Goal: Transaction & Acquisition: Book appointment/travel/reservation

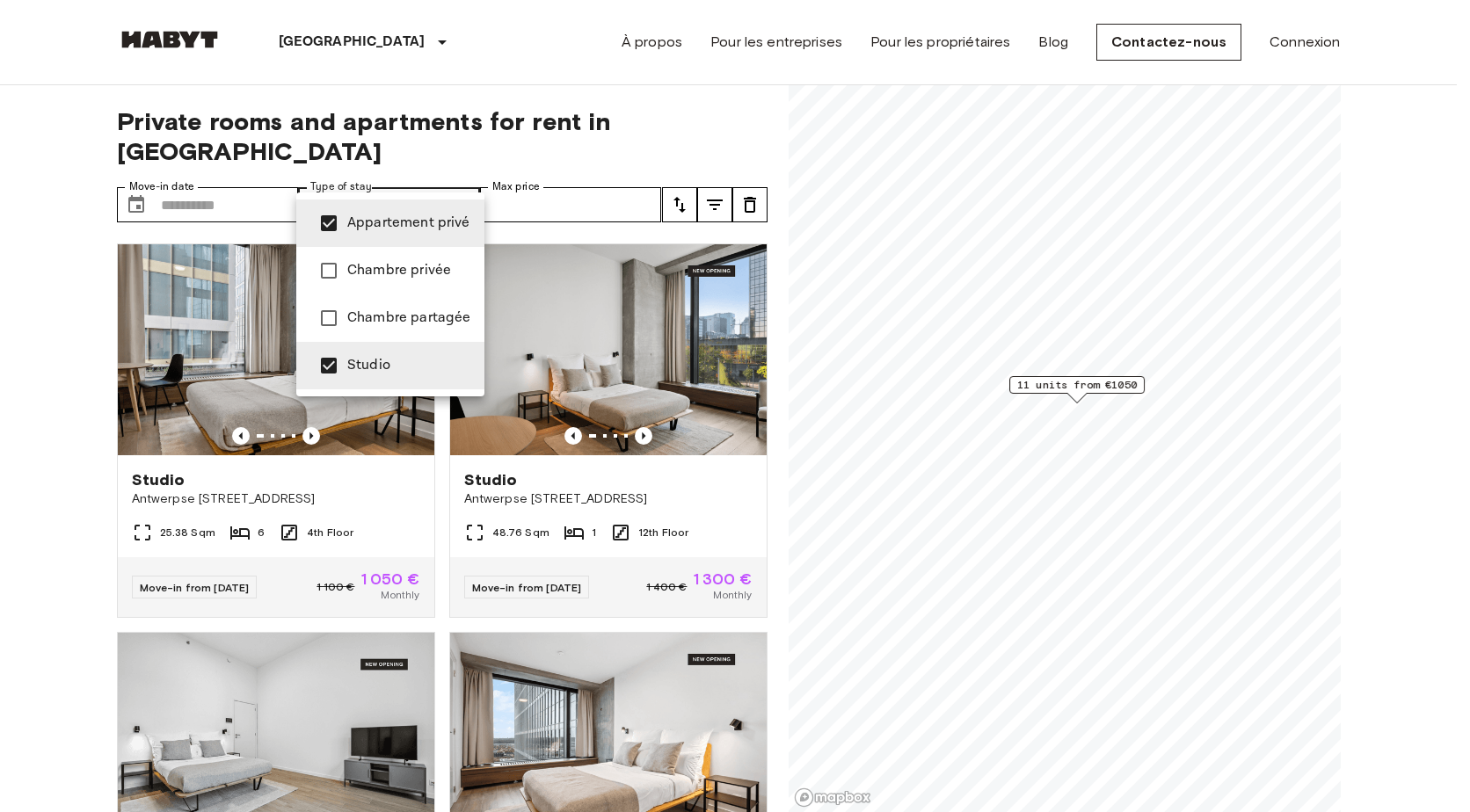
click at [399, 362] on span "Studio" at bounding box center [409, 366] width 123 height 21
type input "**********"
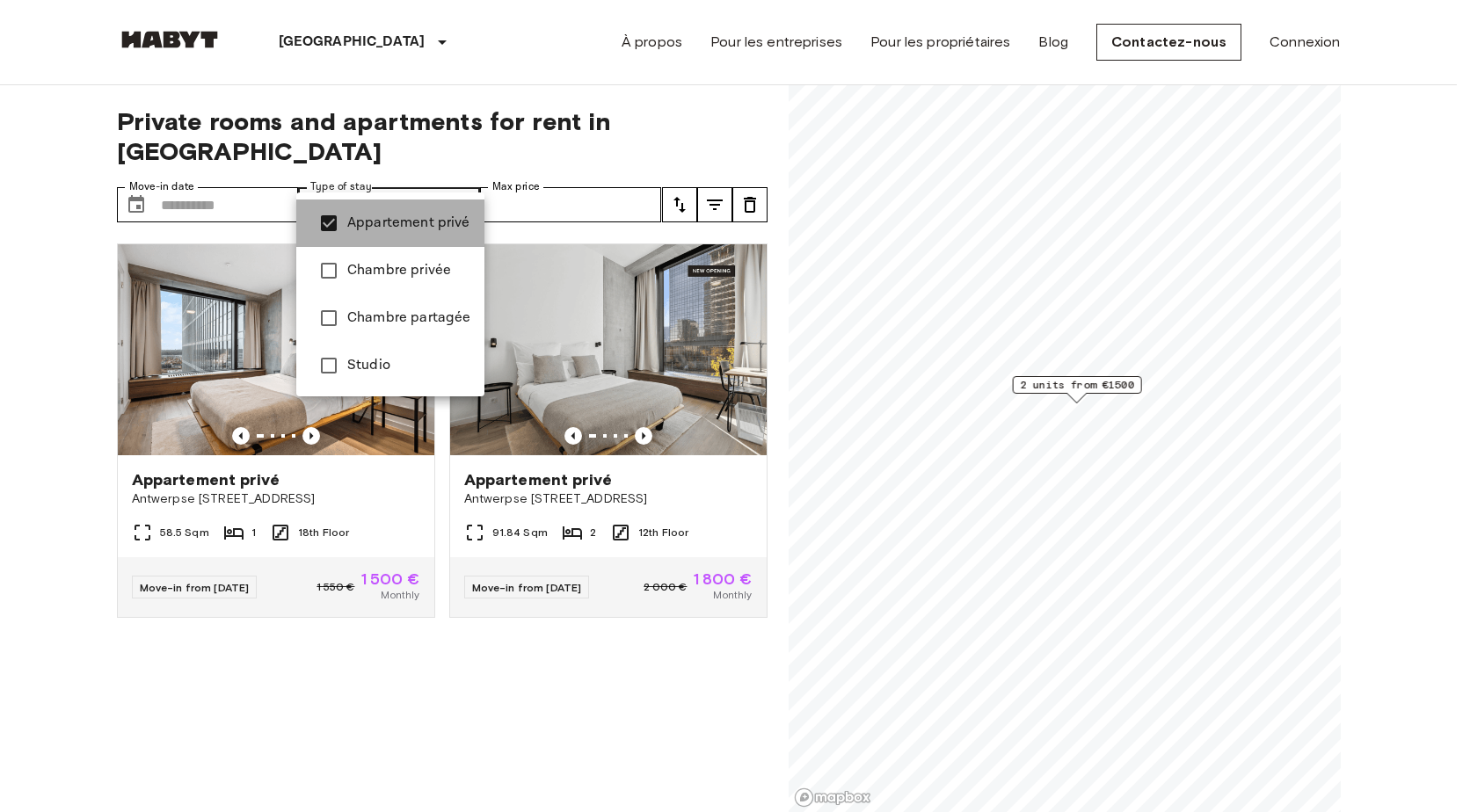
click at [404, 238] on li "Appartement privé" at bounding box center [391, 222] width 189 height 47
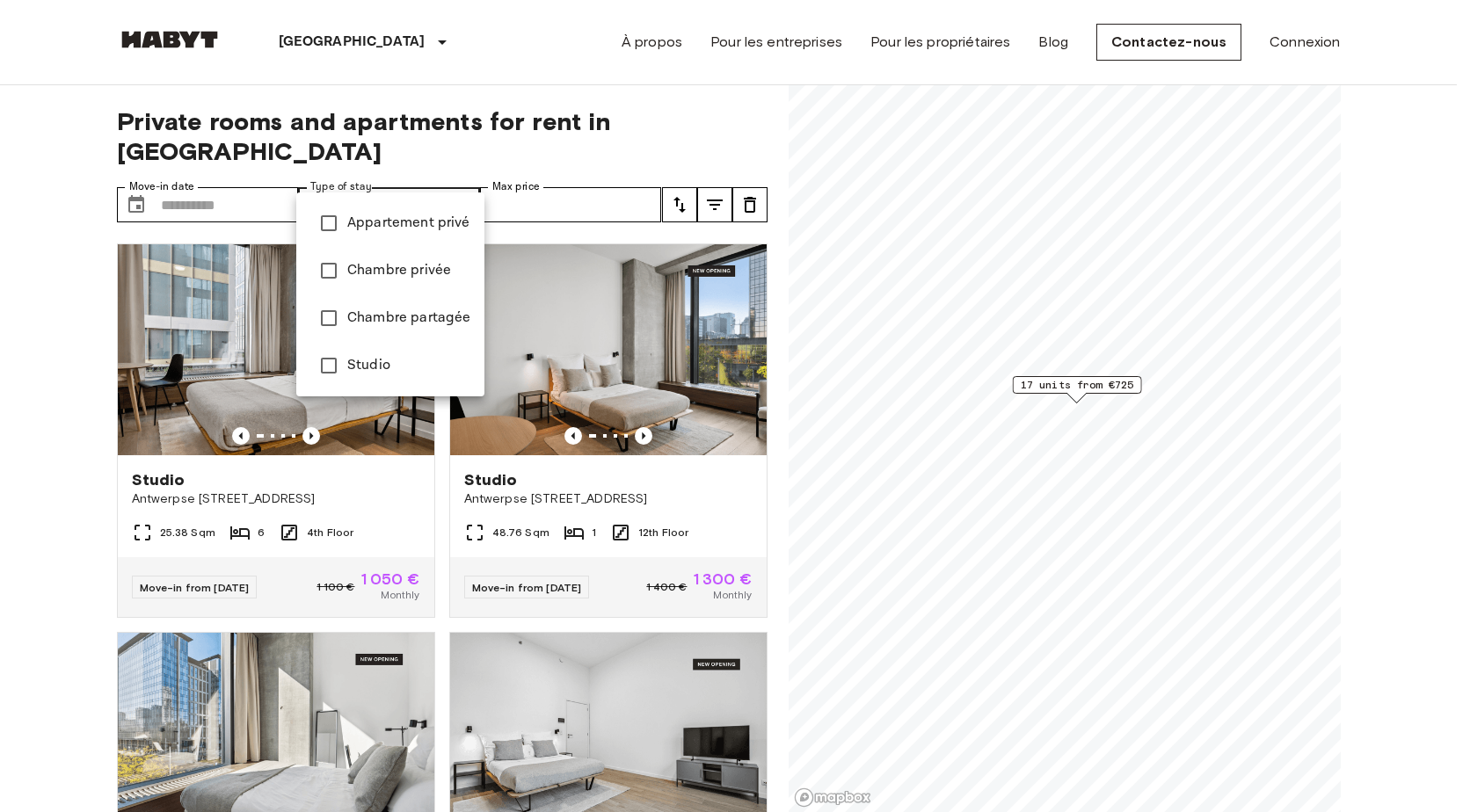
click at [58, 281] on div at bounding box center [735, 406] width 1470 height 812
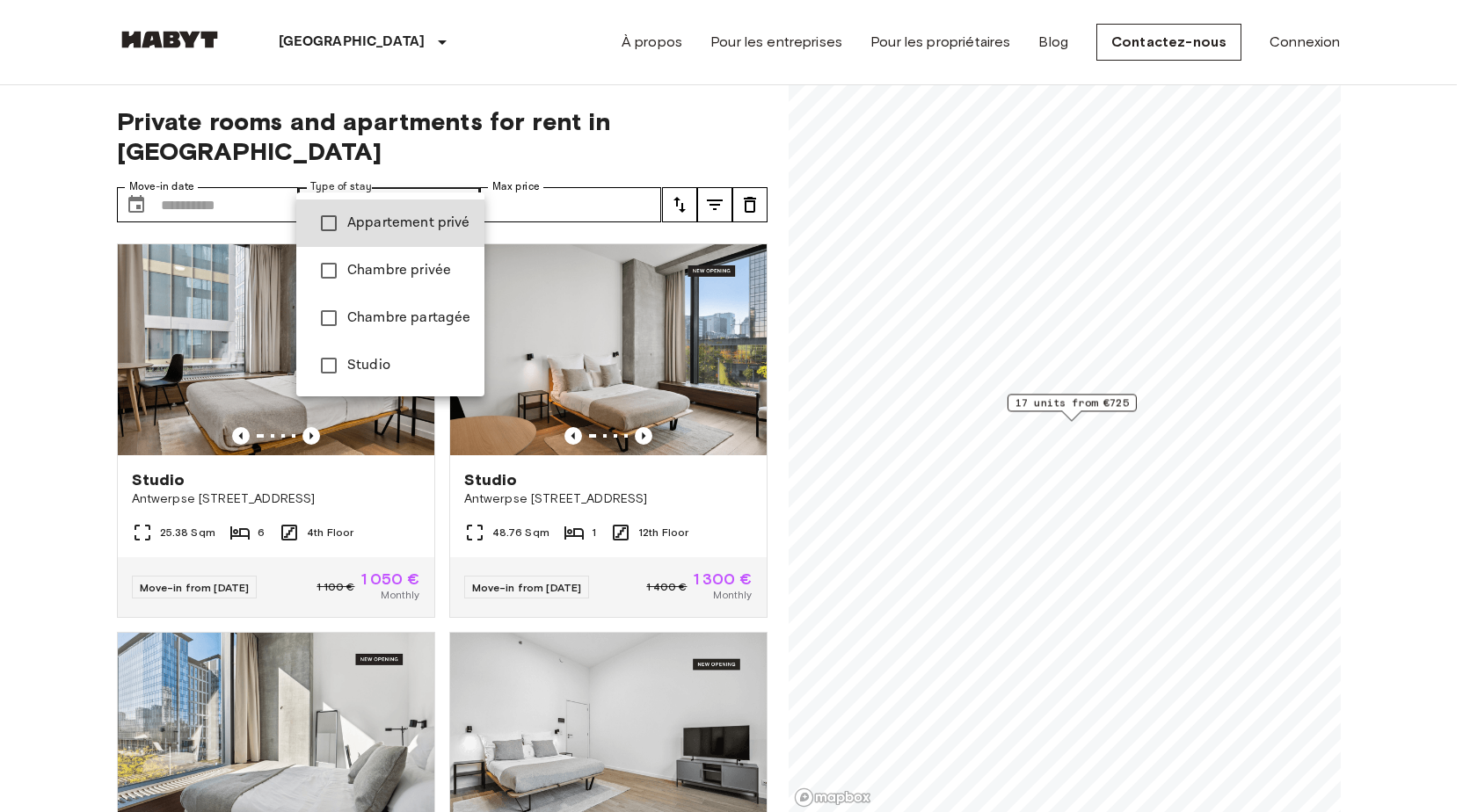
click at [417, 270] on span "Chambre privée" at bounding box center [409, 270] width 123 height 21
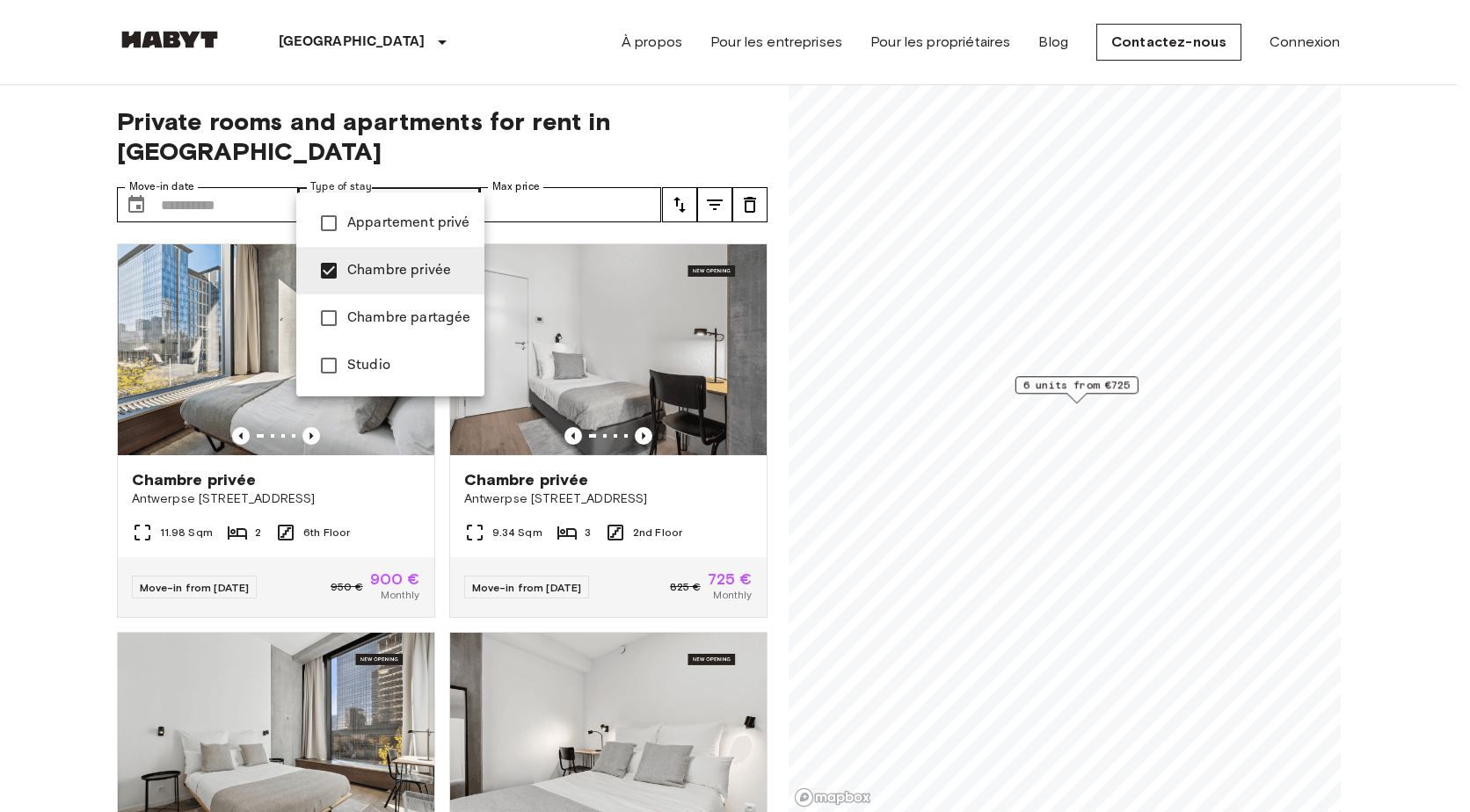
click at [37, 322] on div at bounding box center [735, 406] width 1470 height 812
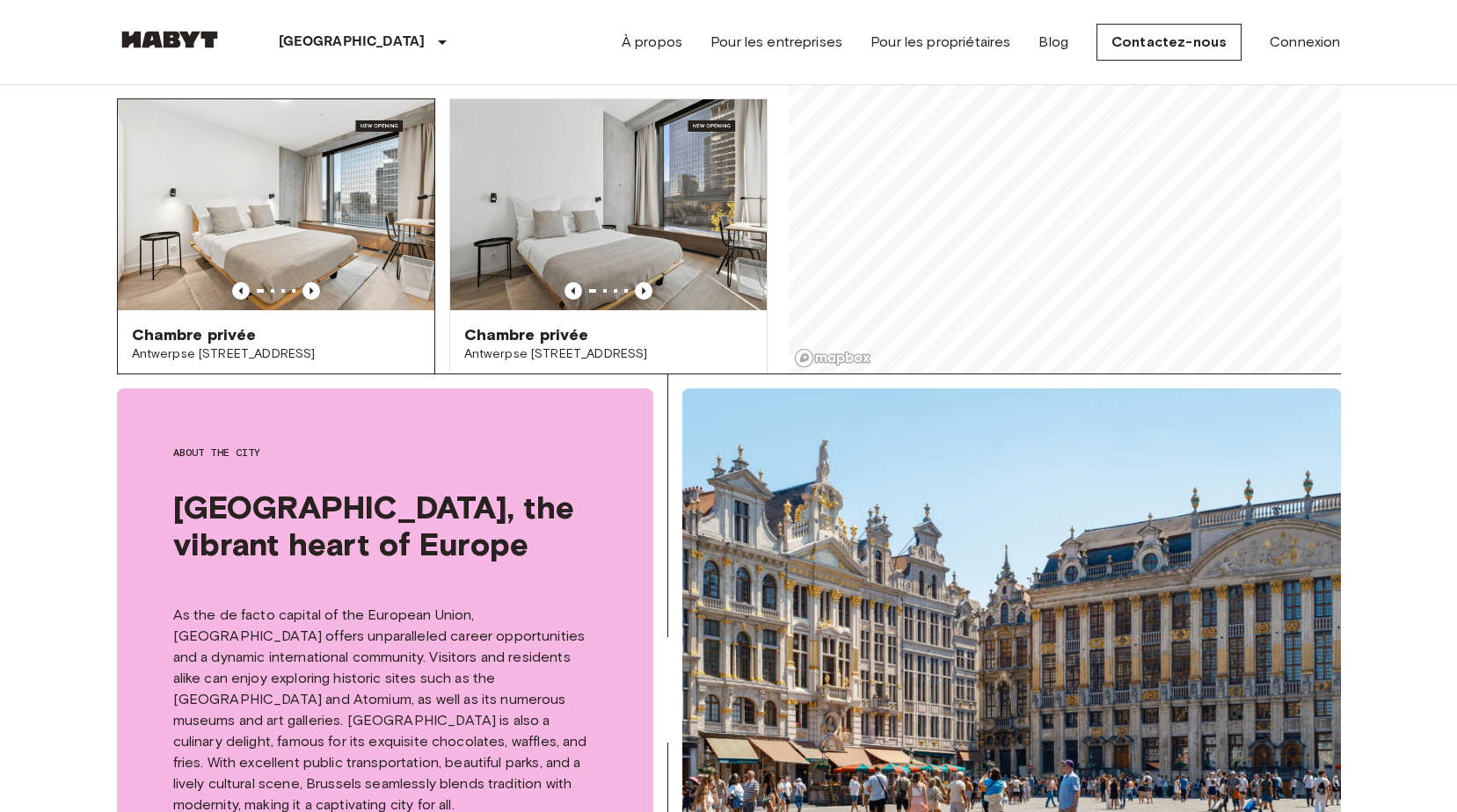
scroll to position [451, 0]
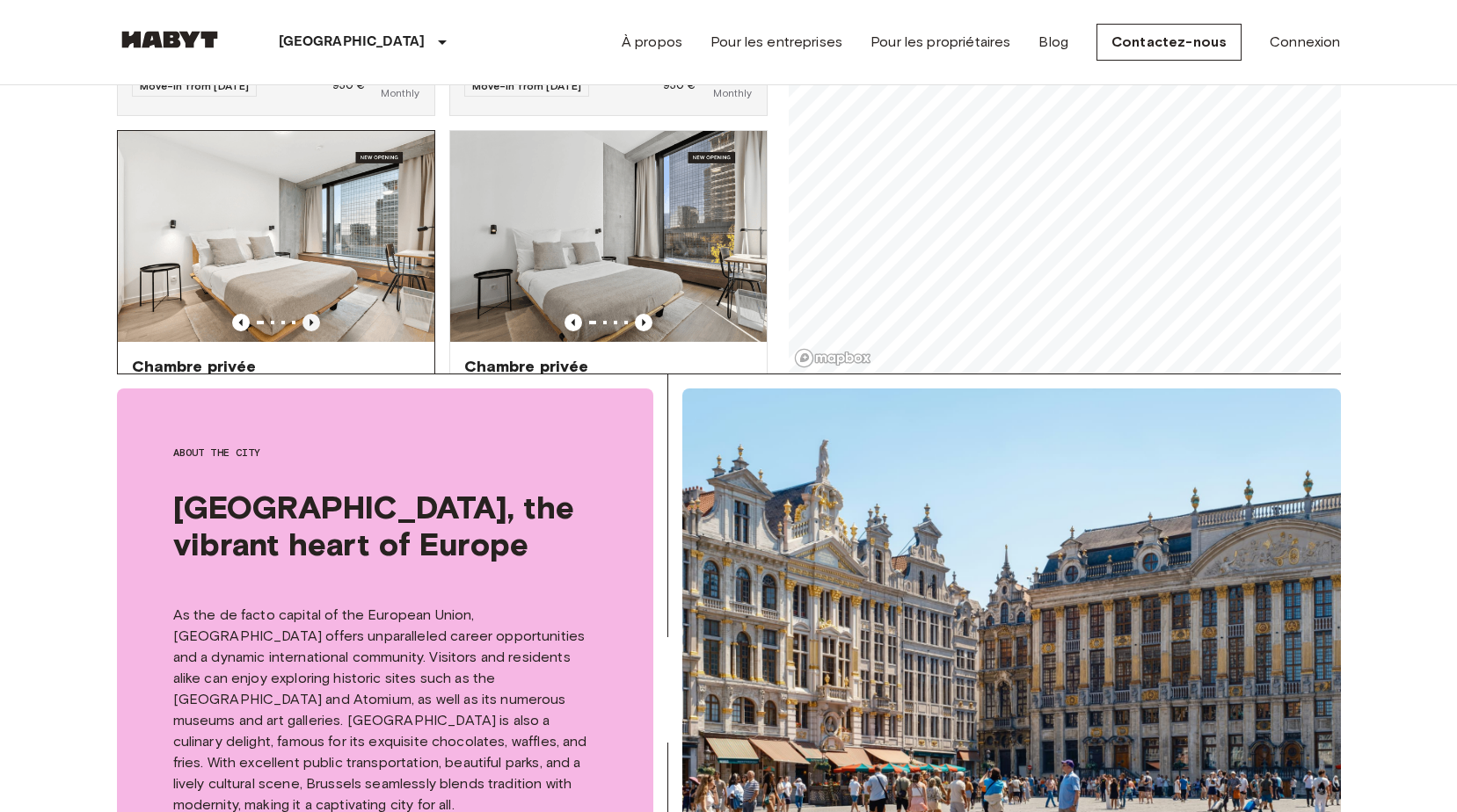
click at [312, 314] on icon "Previous image" at bounding box center [311, 322] width 17 height 17
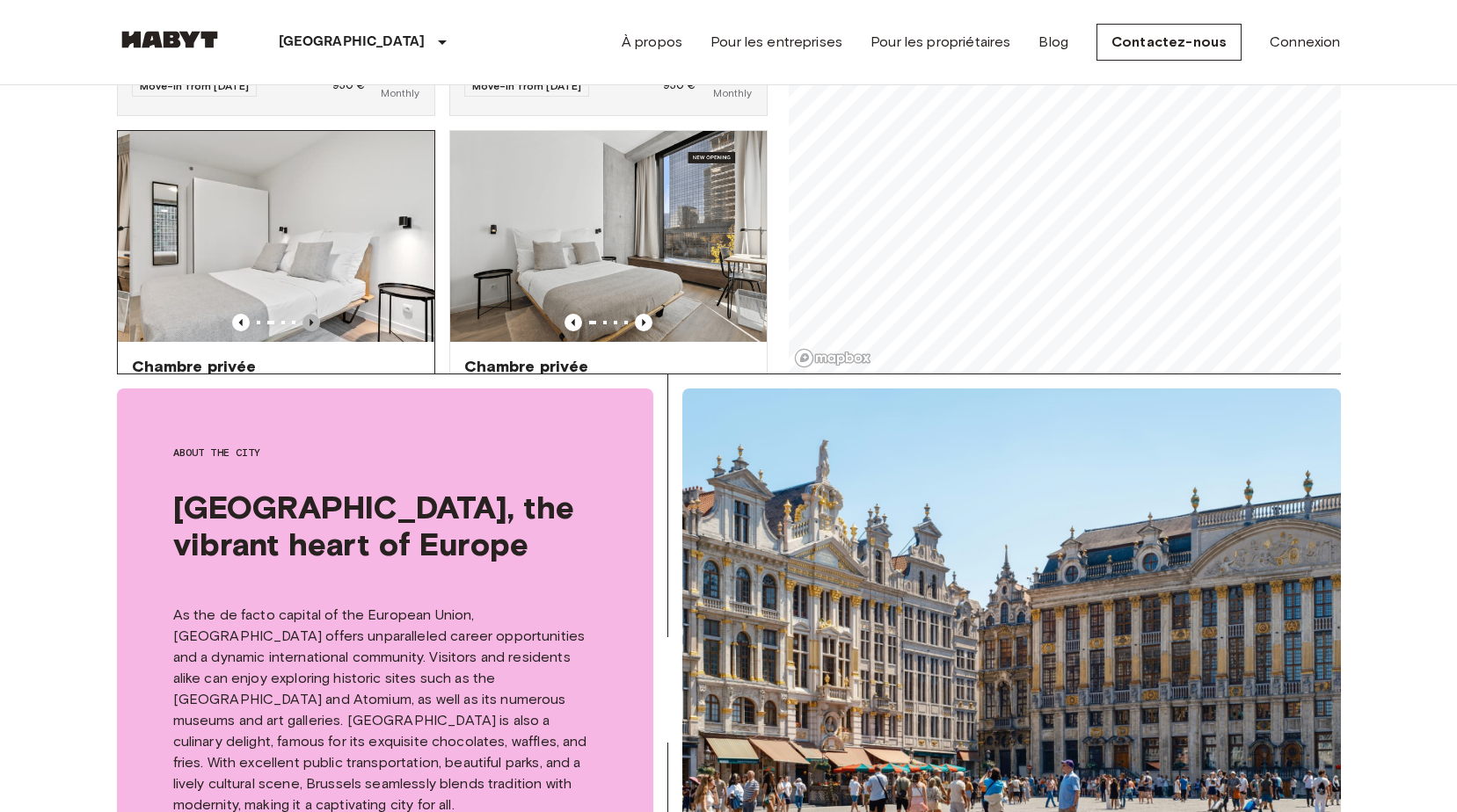
click at [312, 314] on icon "Previous image" at bounding box center [311, 322] width 17 height 17
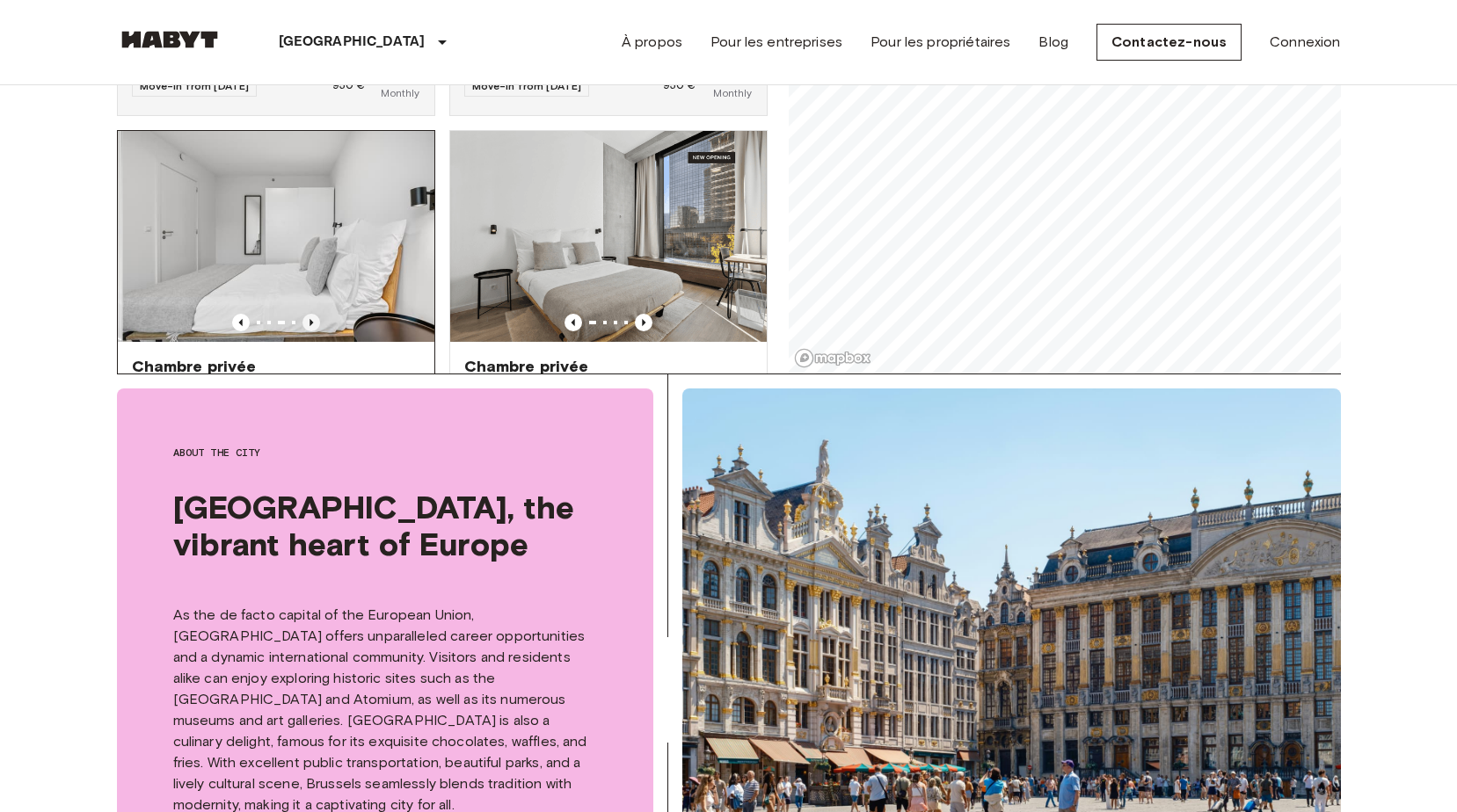
click at [312, 314] on icon "Previous image" at bounding box center [311, 322] width 17 height 17
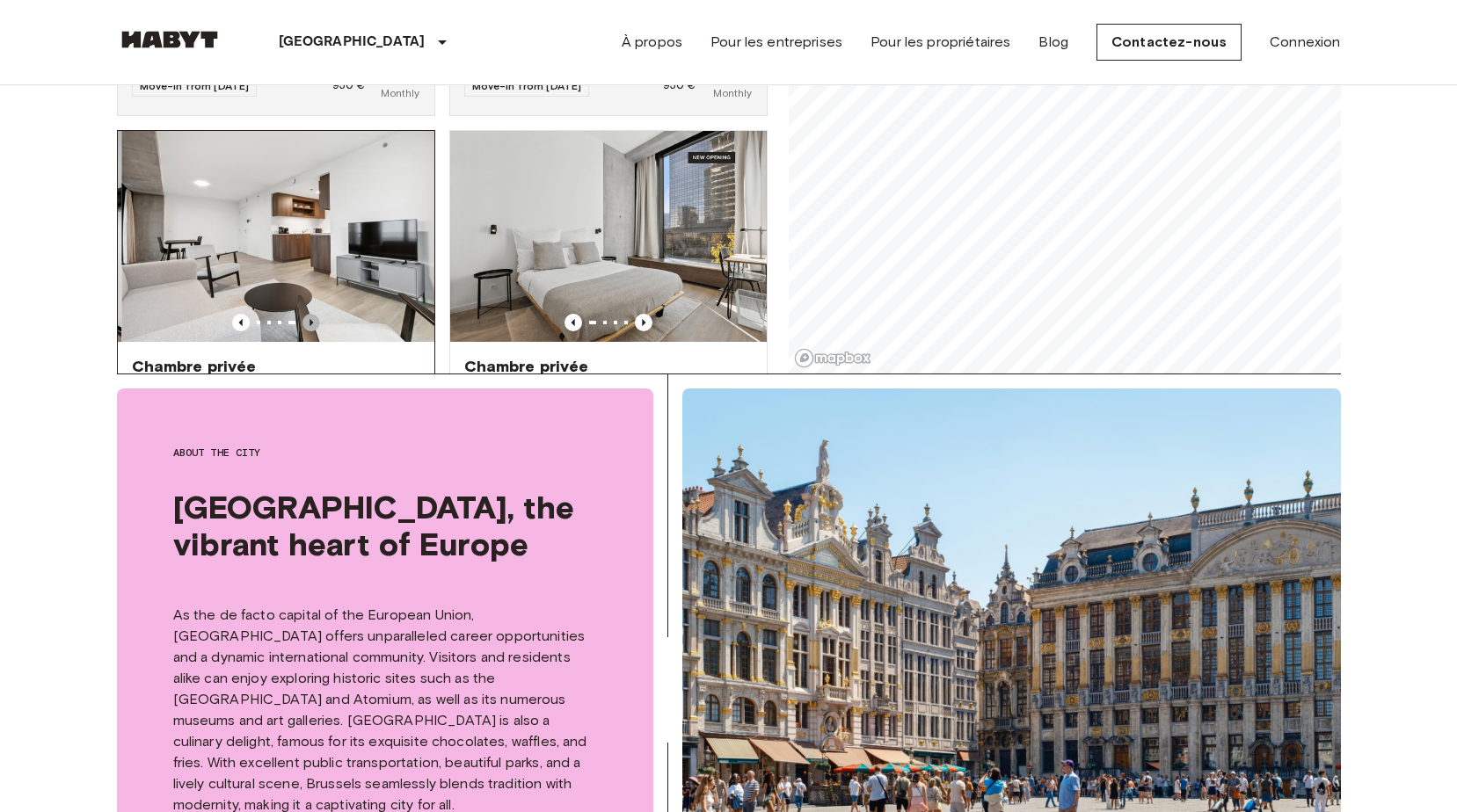
click at [312, 314] on icon "Previous image" at bounding box center [311, 322] width 17 height 17
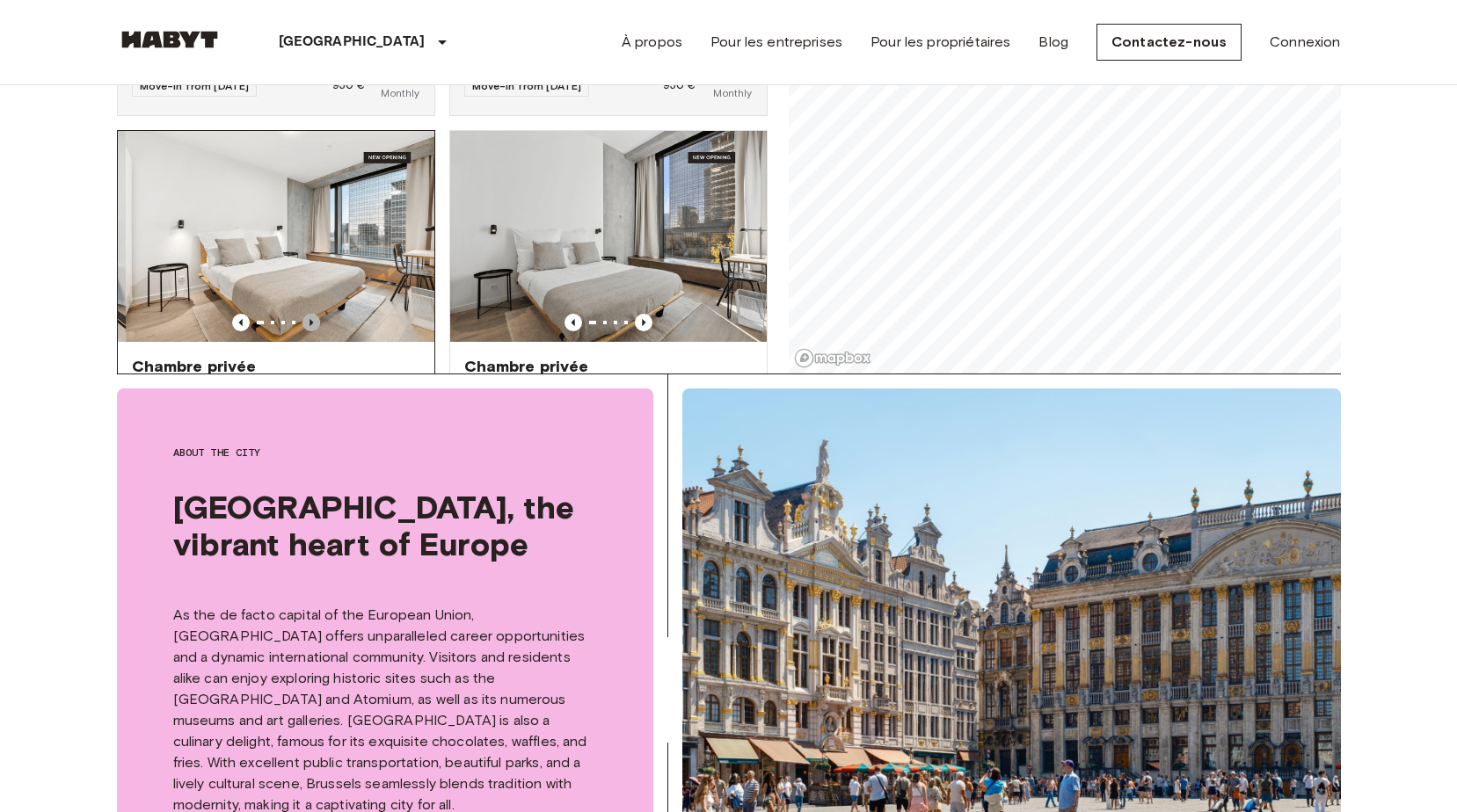
click at [312, 314] on icon "Previous image" at bounding box center [311, 322] width 17 height 17
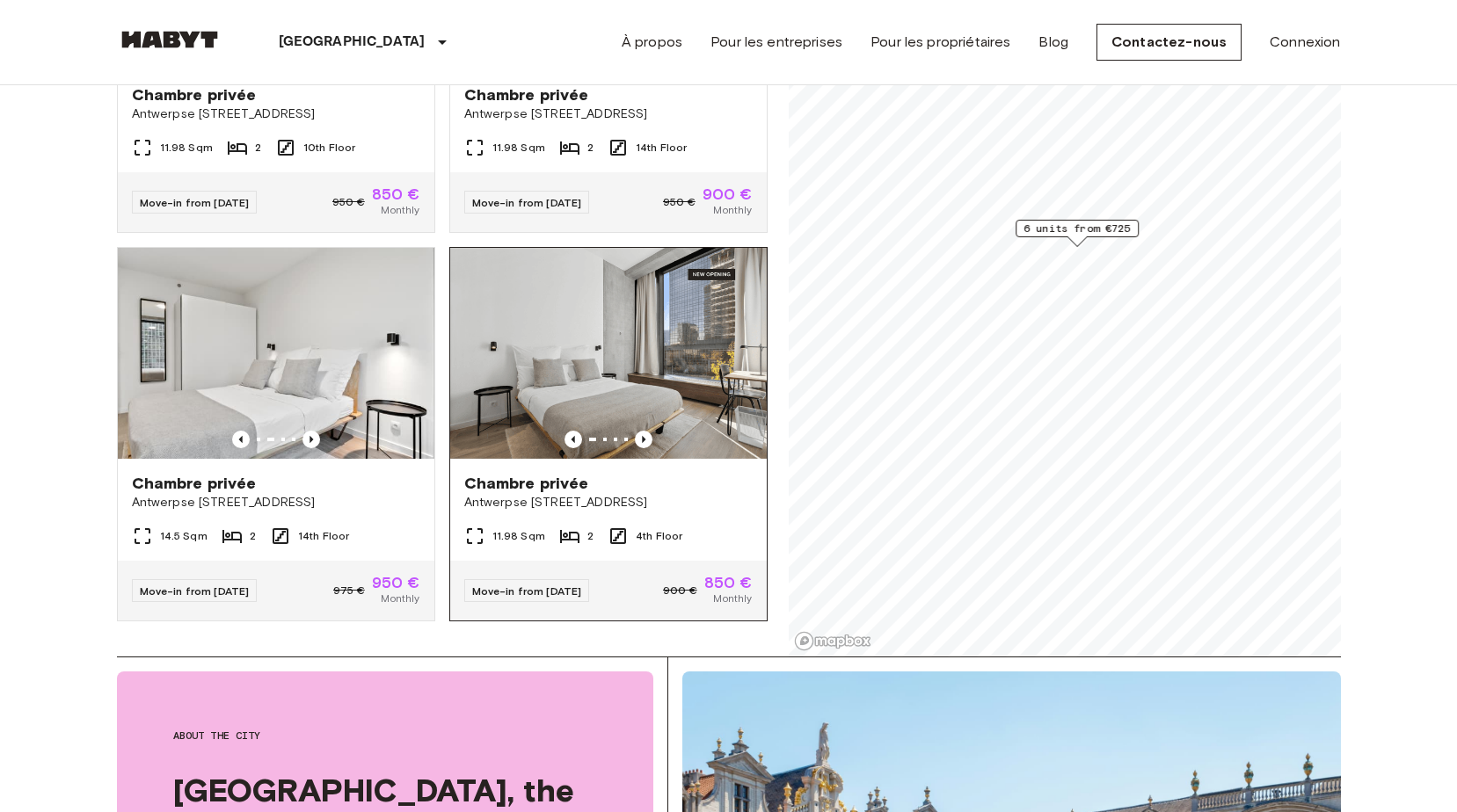
scroll to position [539, 0]
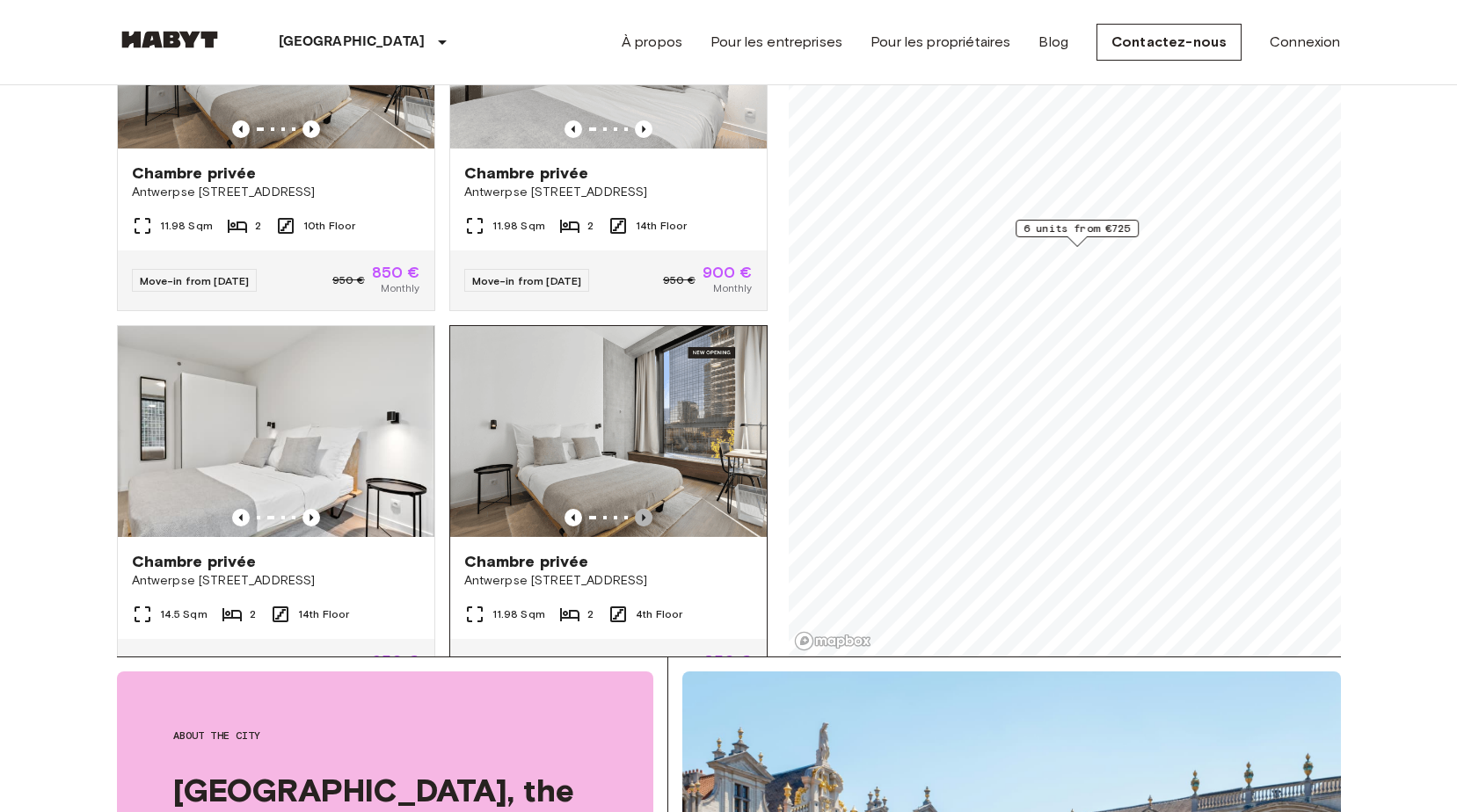
click at [635, 509] on icon "Previous image" at bounding box center [644, 518] width 17 height 17
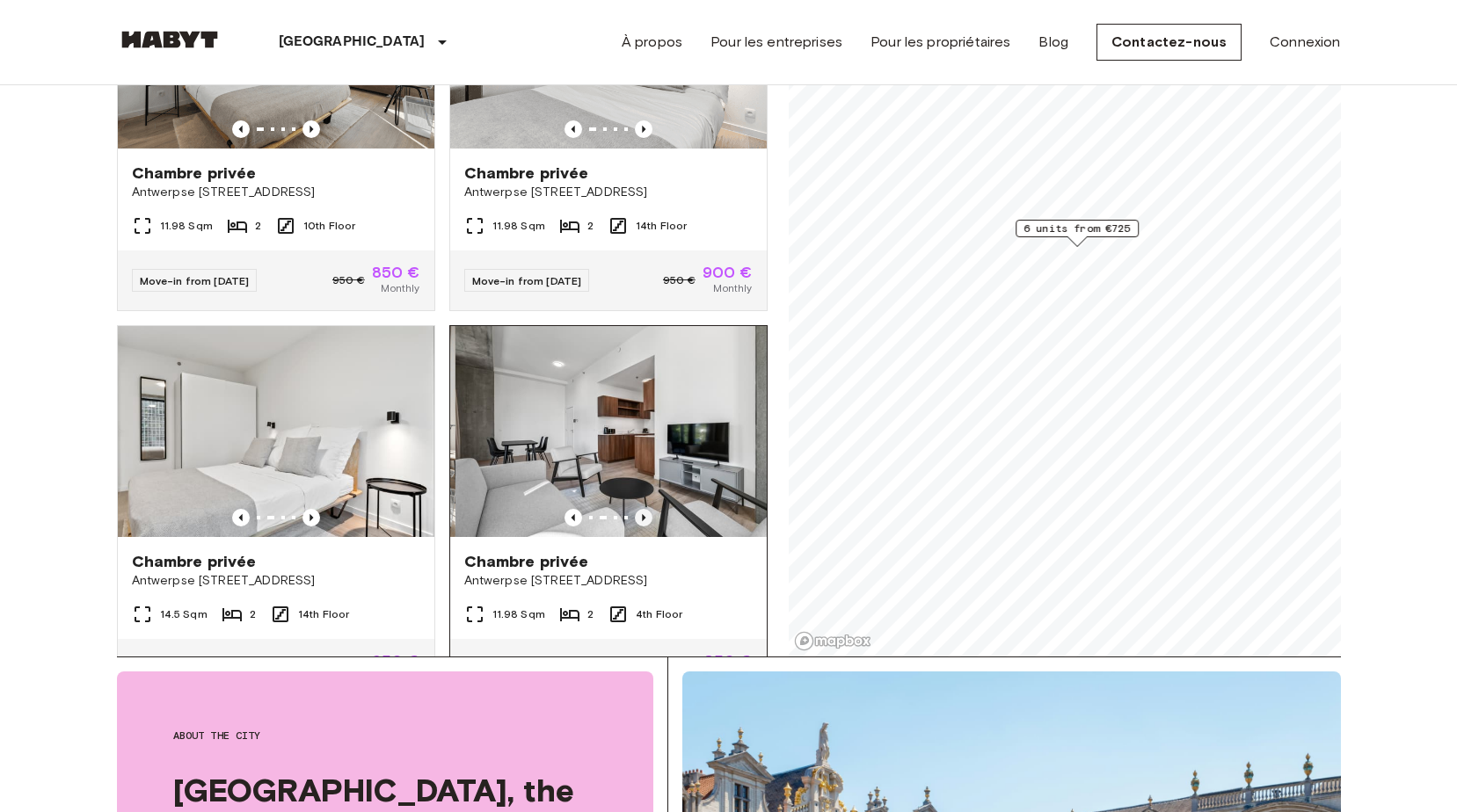
click at [635, 509] on icon "Previous image" at bounding box center [644, 518] width 17 height 17
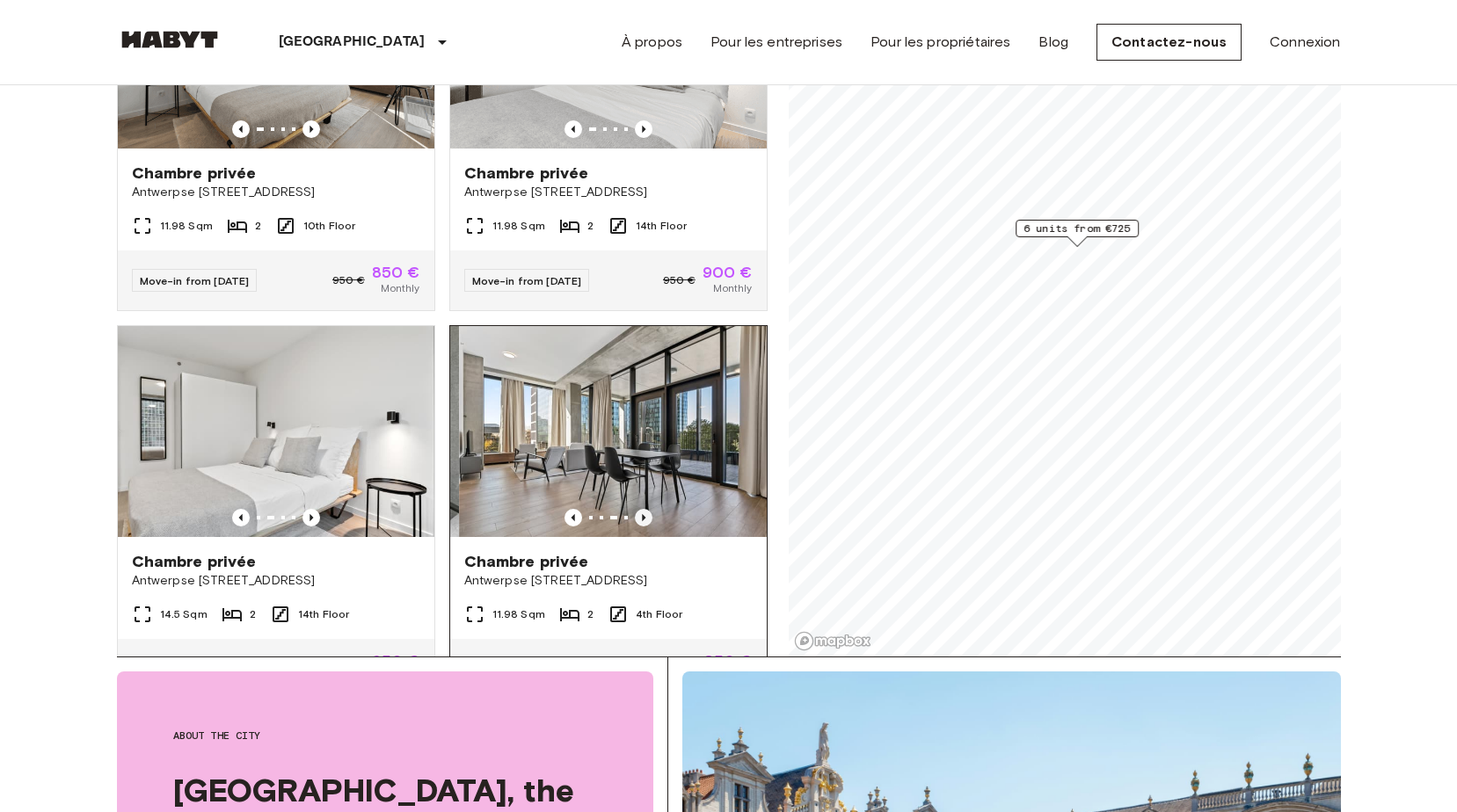
click at [635, 509] on icon "Previous image" at bounding box center [644, 518] width 17 height 17
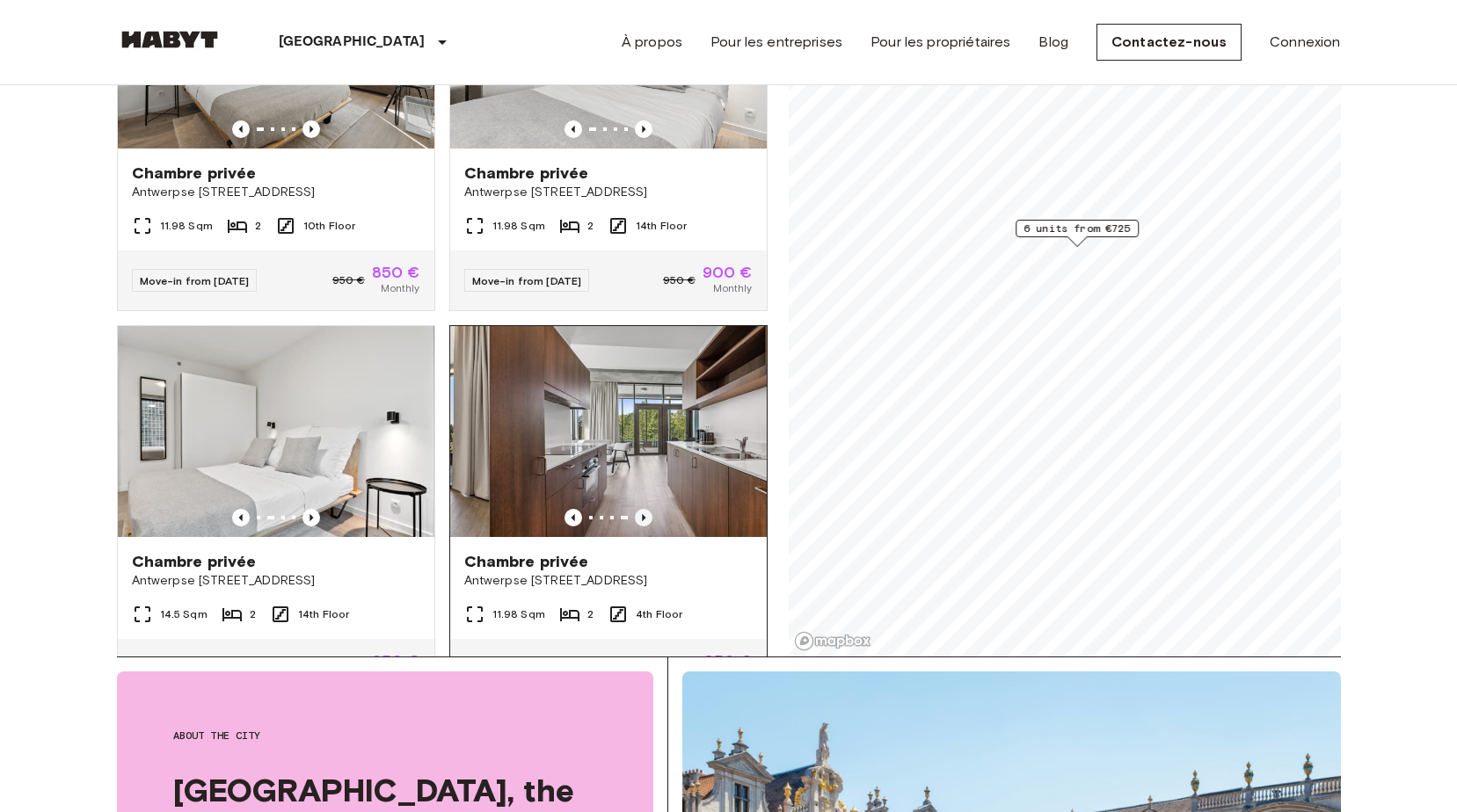
click at [635, 509] on icon "Previous image" at bounding box center [644, 518] width 17 height 17
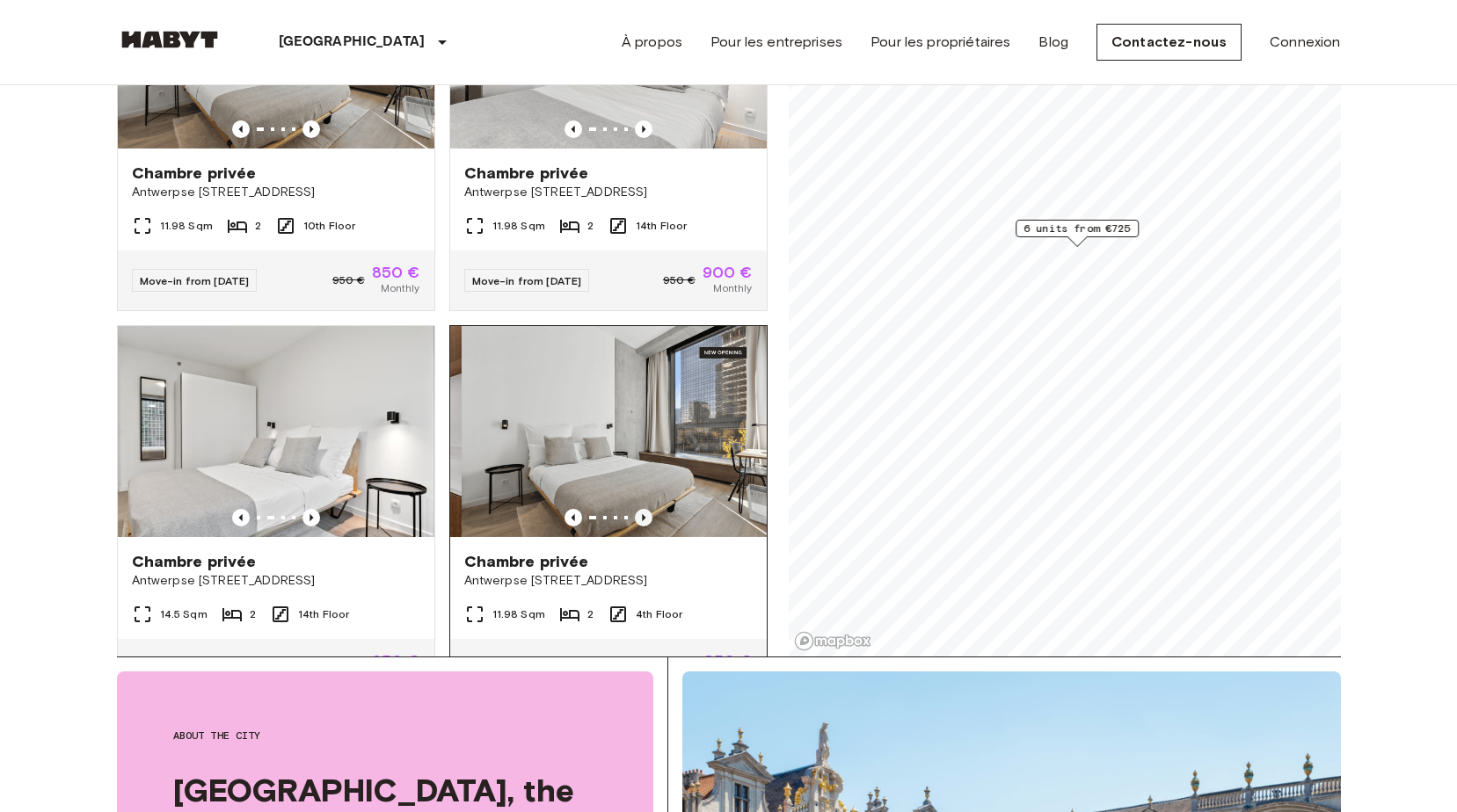
click at [635, 509] on icon "Previous image" at bounding box center [644, 518] width 17 height 17
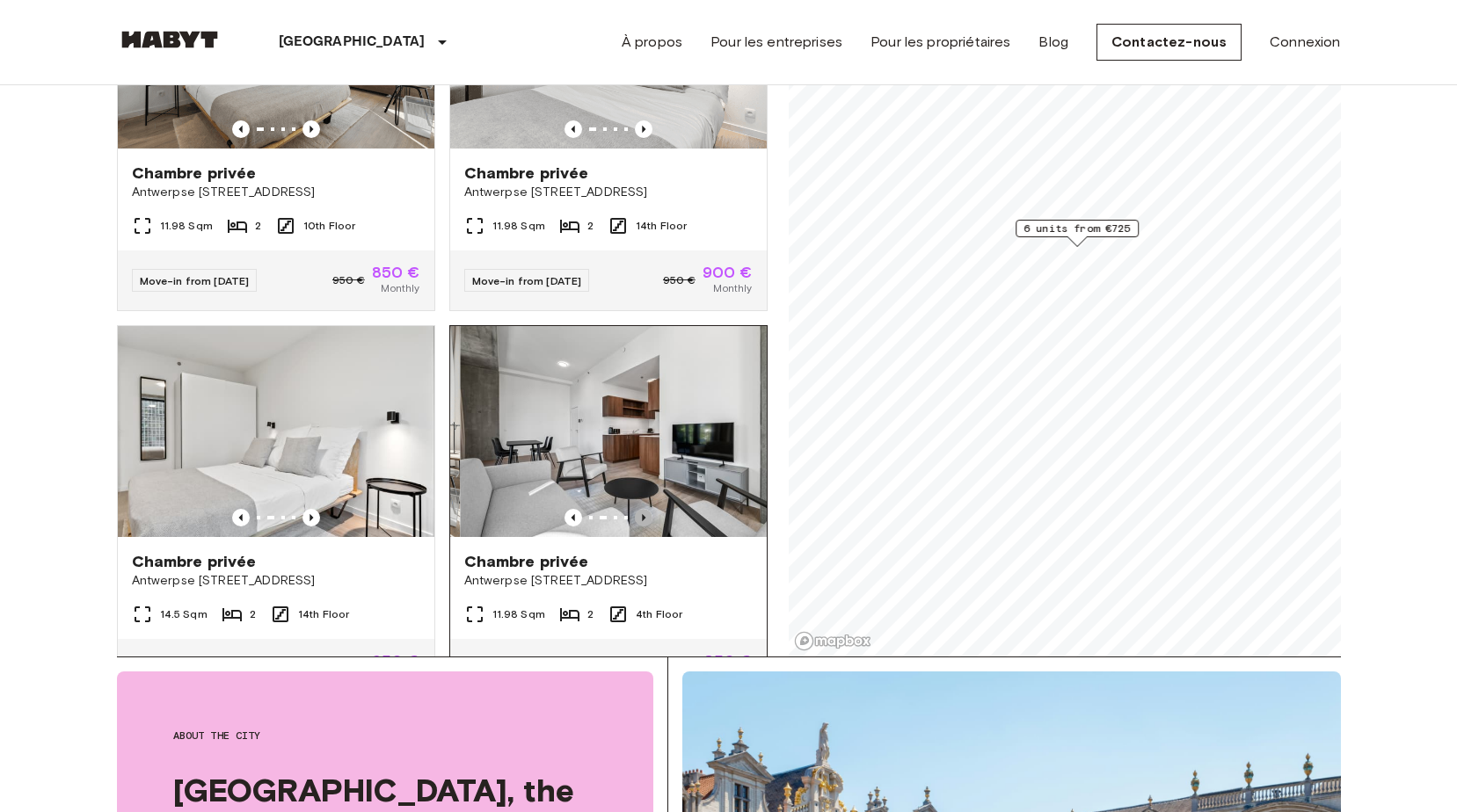
click at [635, 509] on icon "Previous image" at bounding box center [644, 518] width 17 height 17
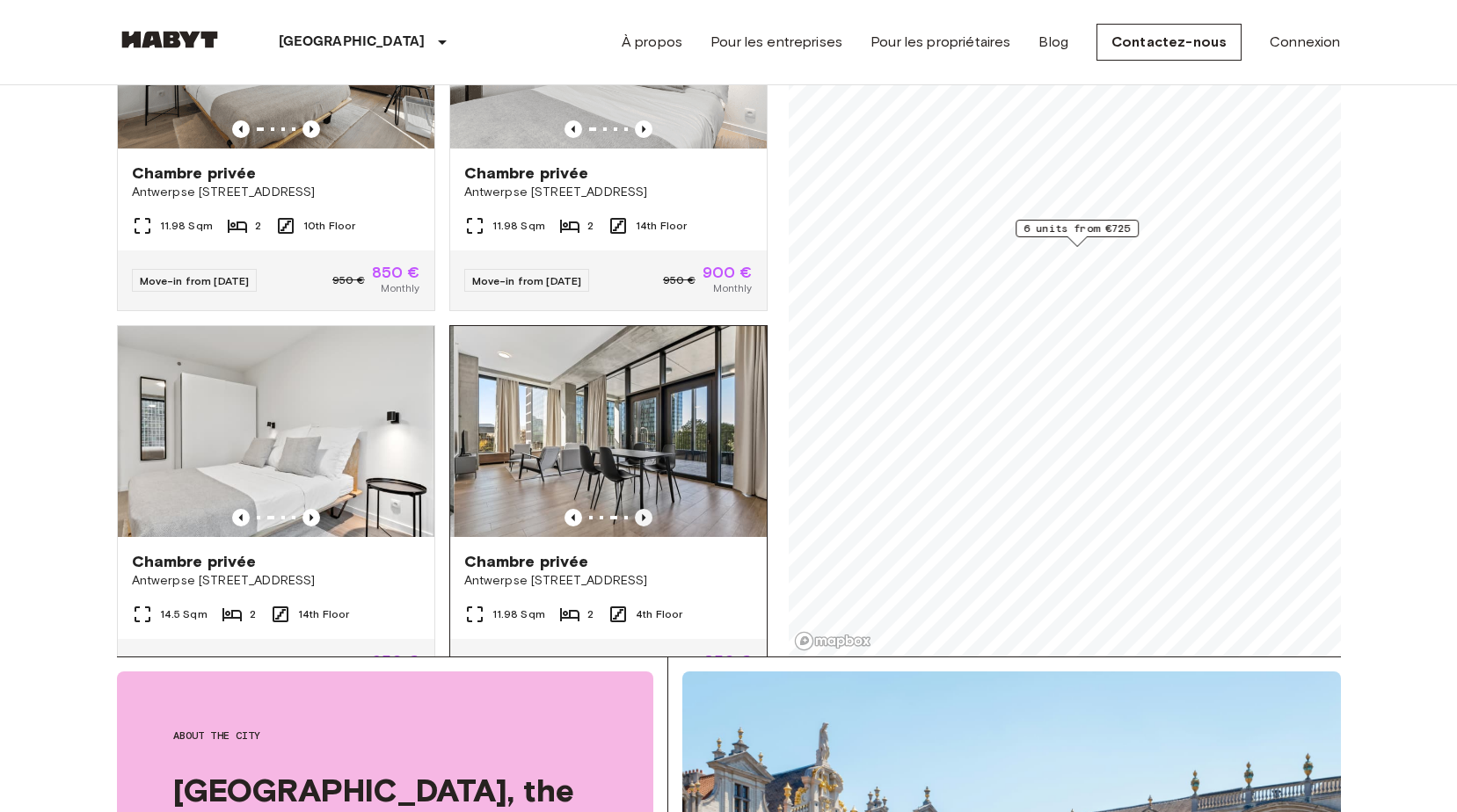
click at [635, 509] on icon "Previous image" at bounding box center [644, 518] width 17 height 17
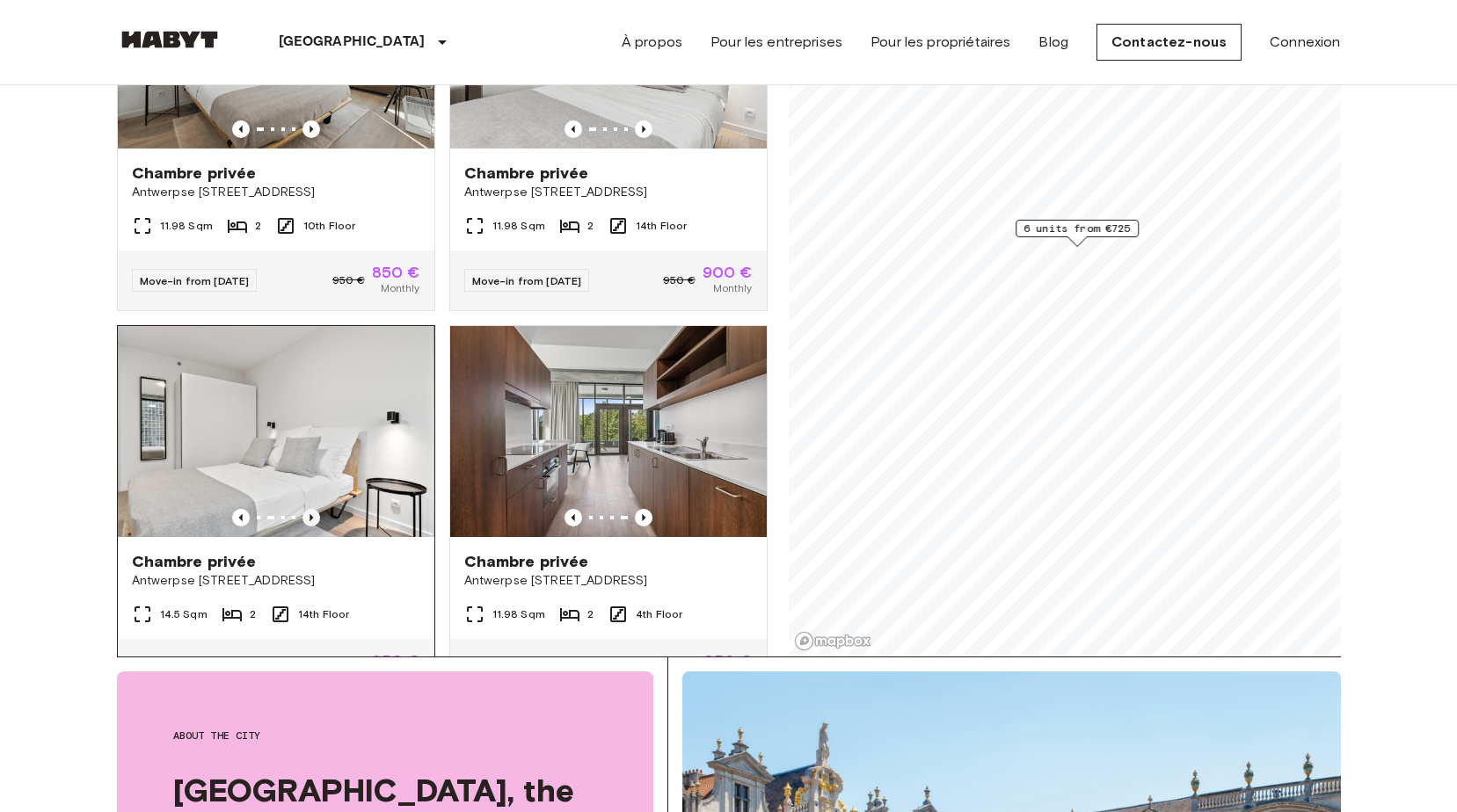
click at [310, 515] on icon "Previous image" at bounding box center [312, 518] width 4 height 7
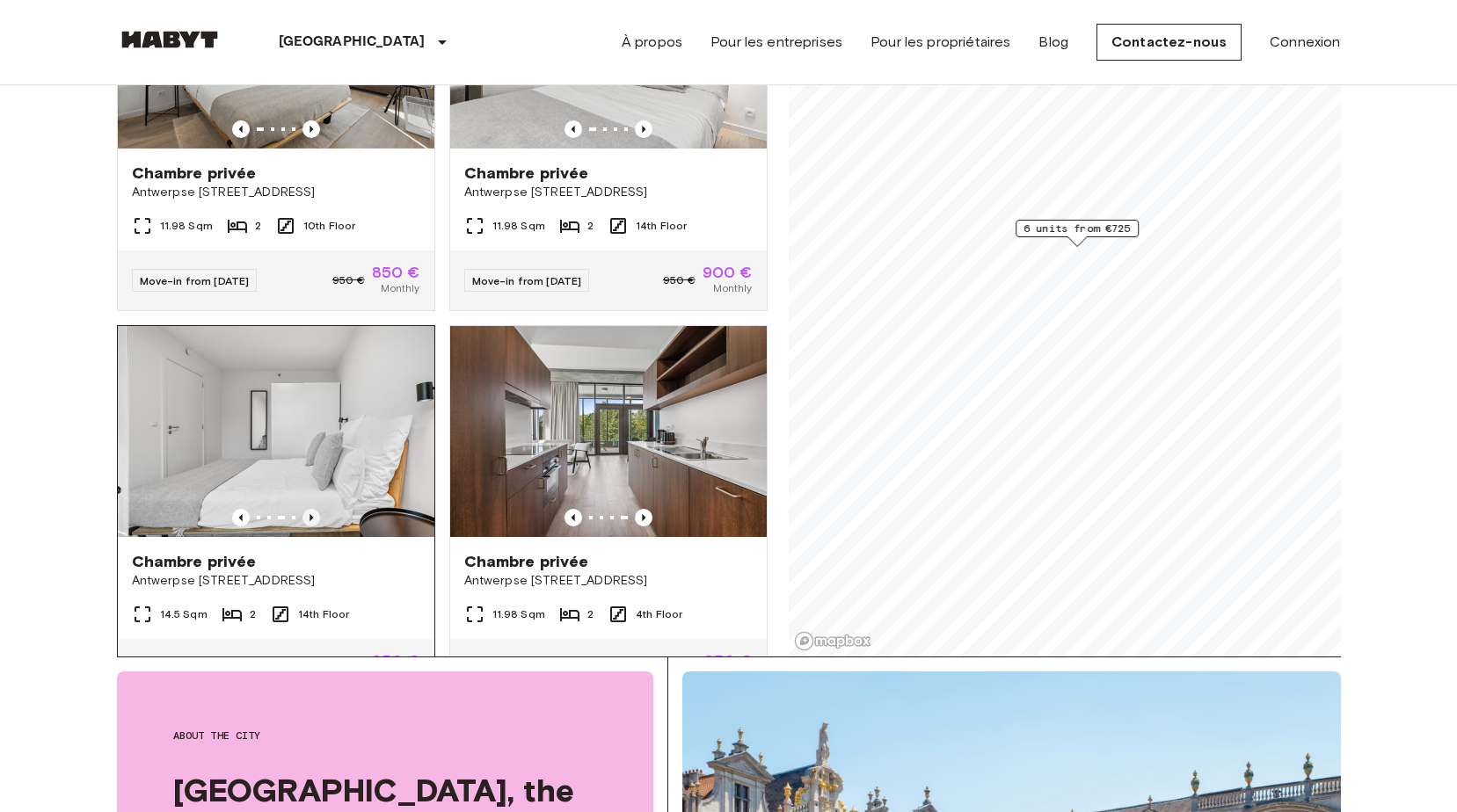
click at [310, 515] on icon "Previous image" at bounding box center [312, 518] width 4 height 7
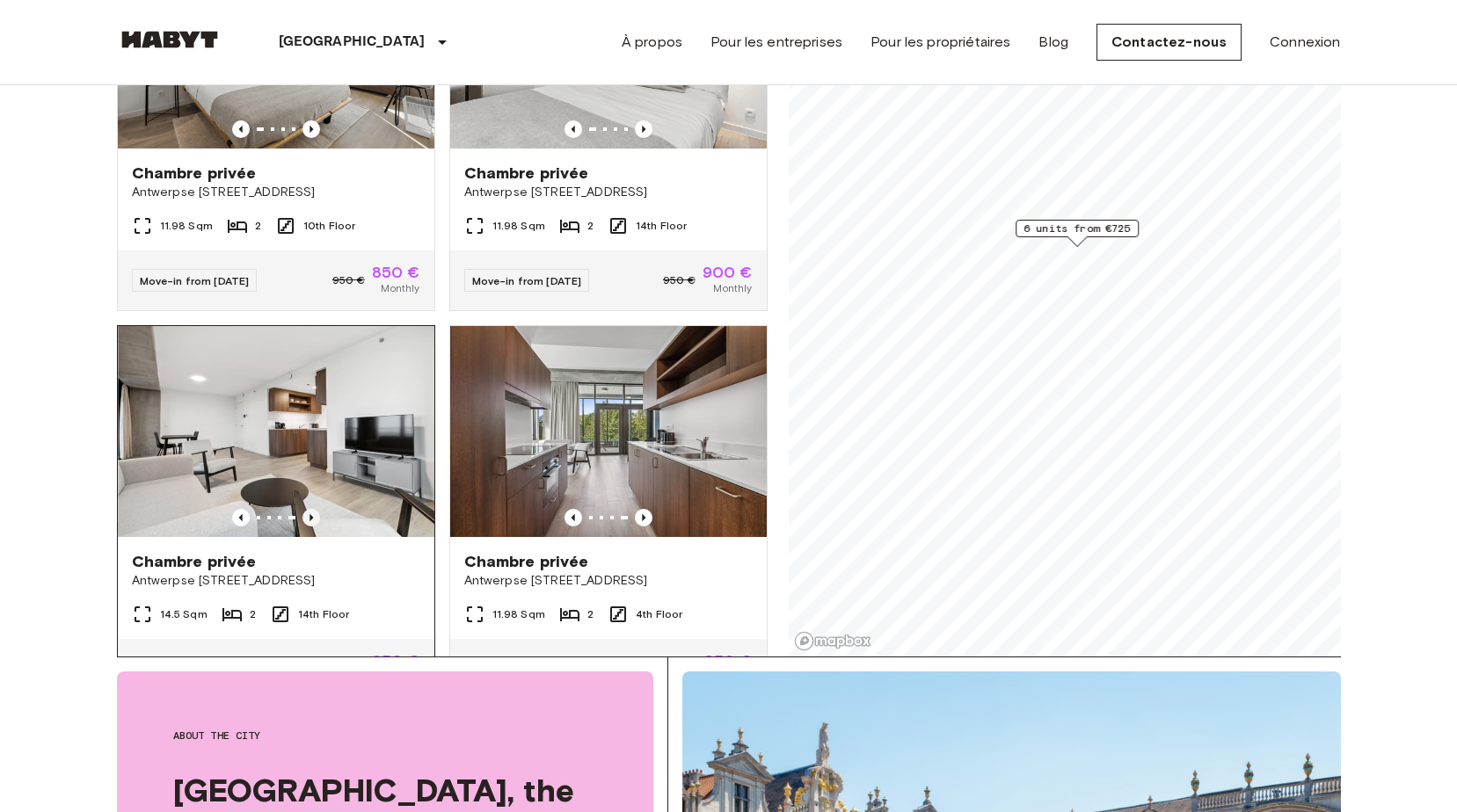
click at [313, 509] on icon "Previous image" at bounding box center [311, 518] width 17 height 17
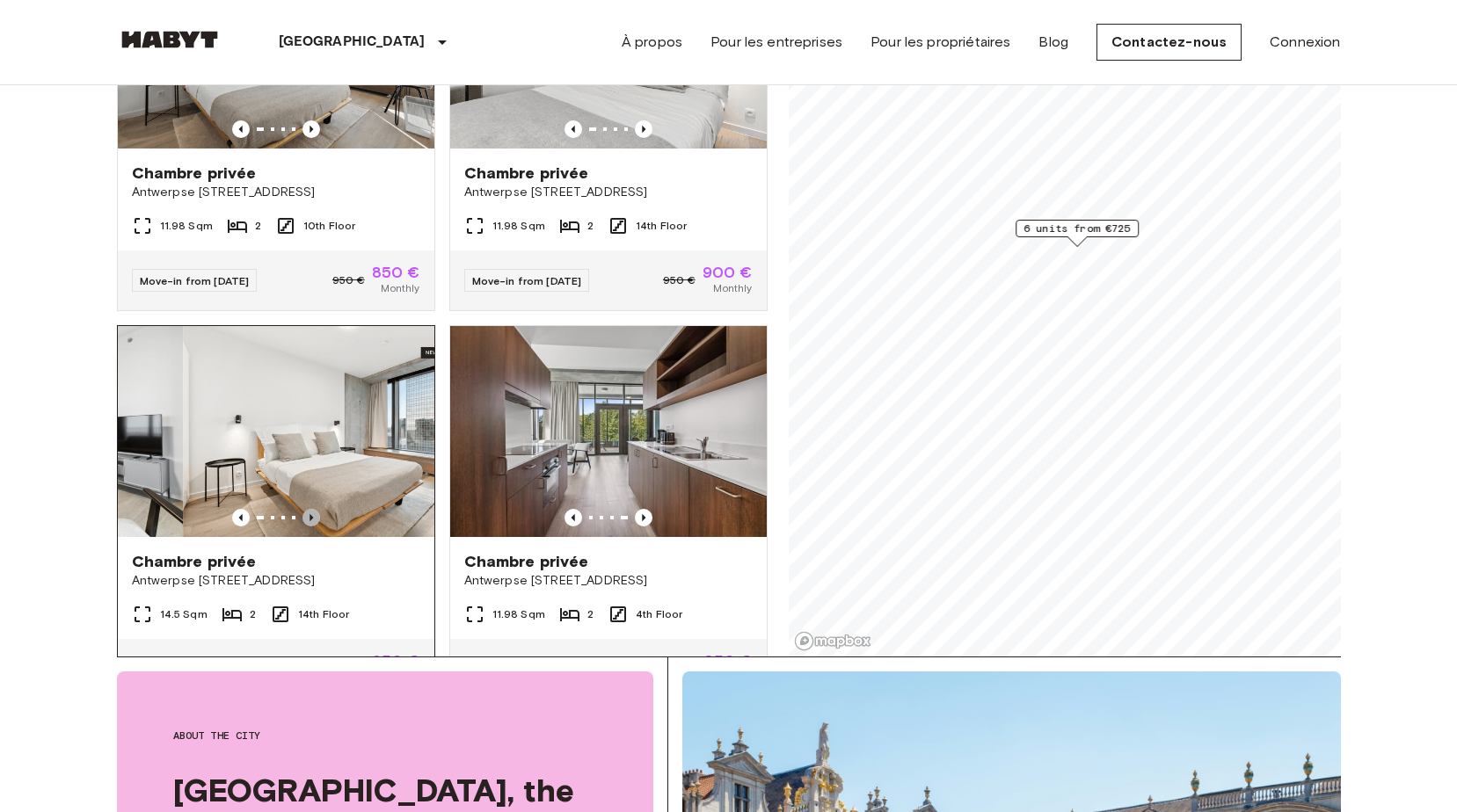
click at [313, 509] on icon "Previous image" at bounding box center [311, 518] width 17 height 17
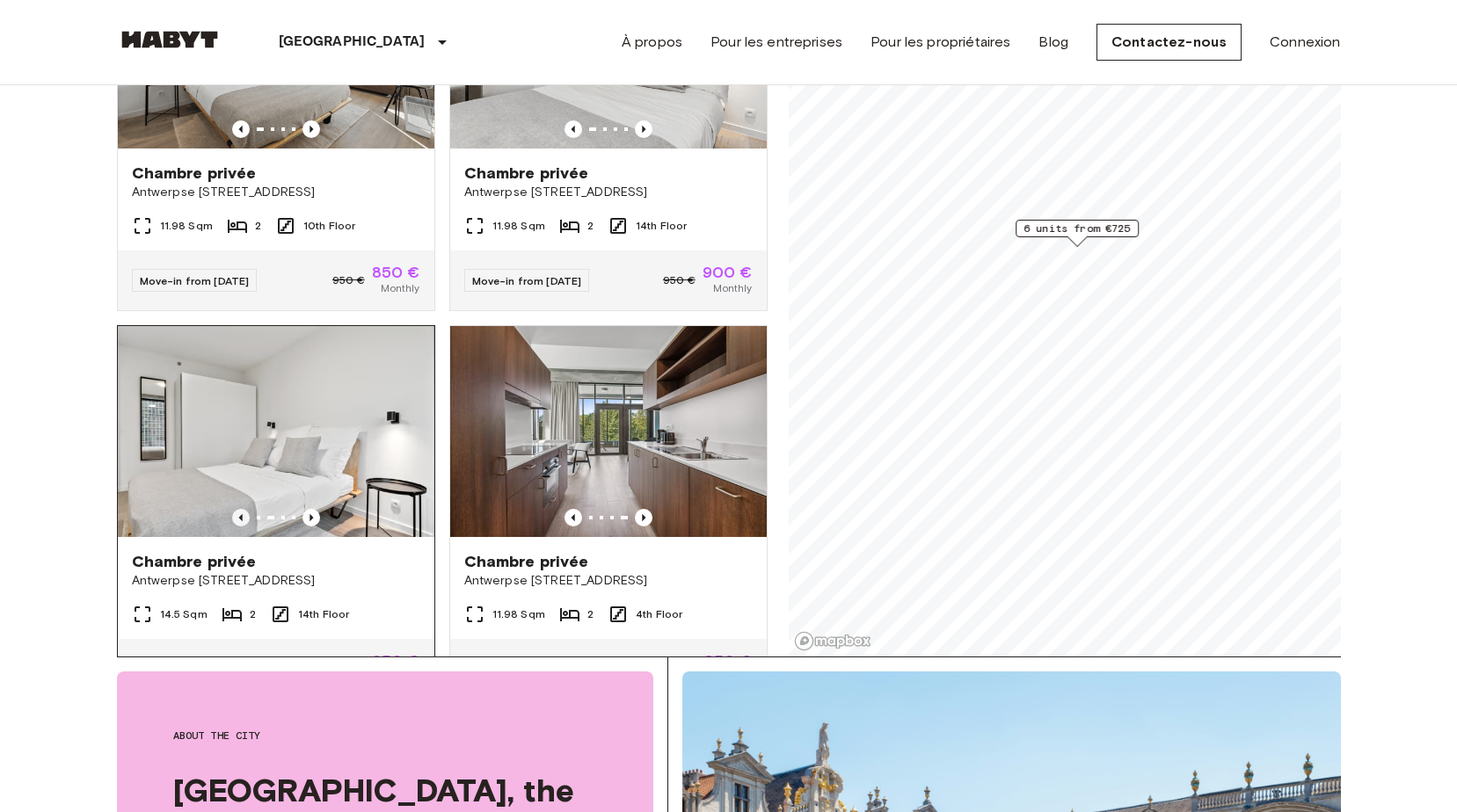
click at [240, 509] on icon "Previous image" at bounding box center [241, 518] width 17 height 17
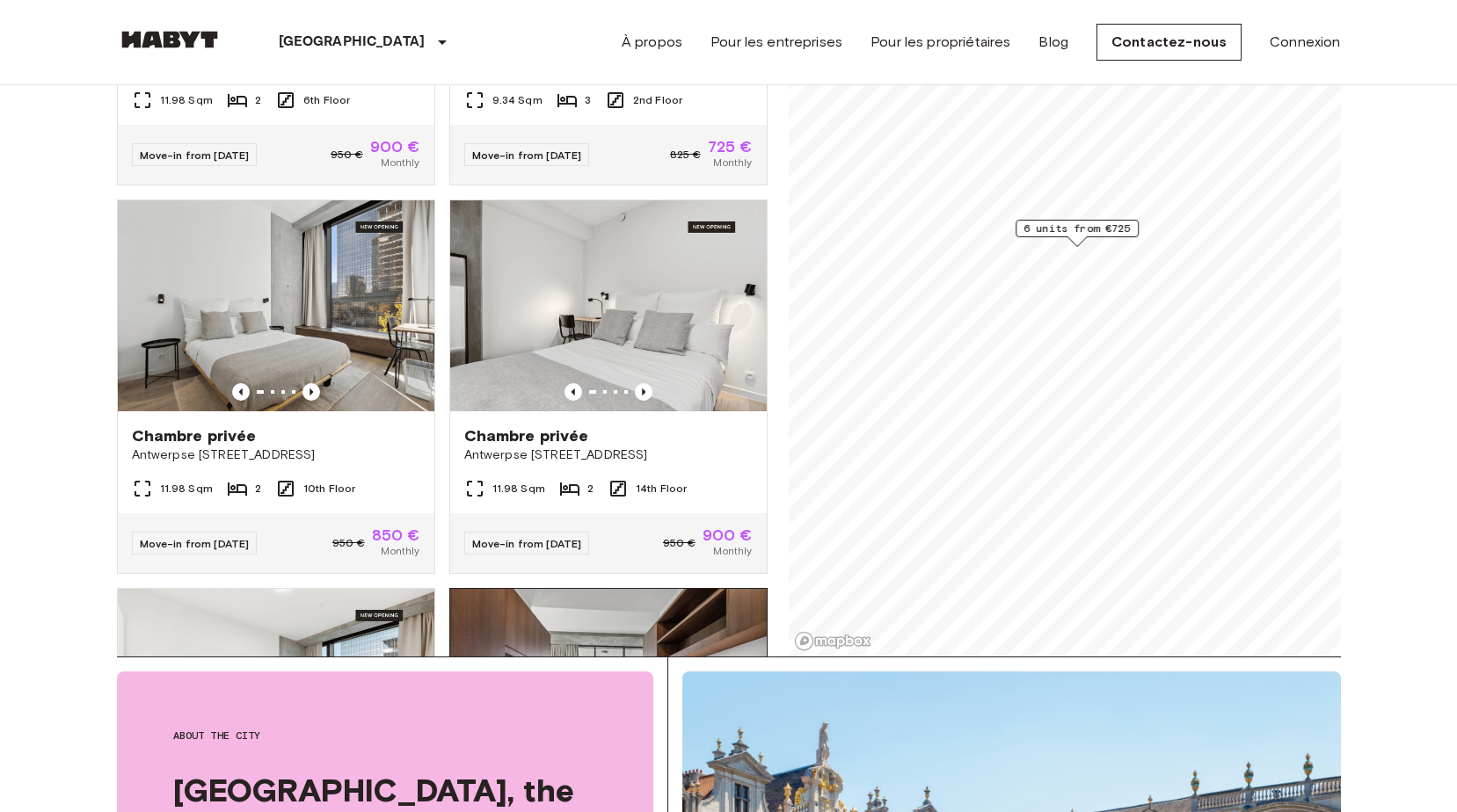
scroll to position [275, 0]
click at [635, 384] on icon "Previous image" at bounding box center [644, 393] width 17 height 17
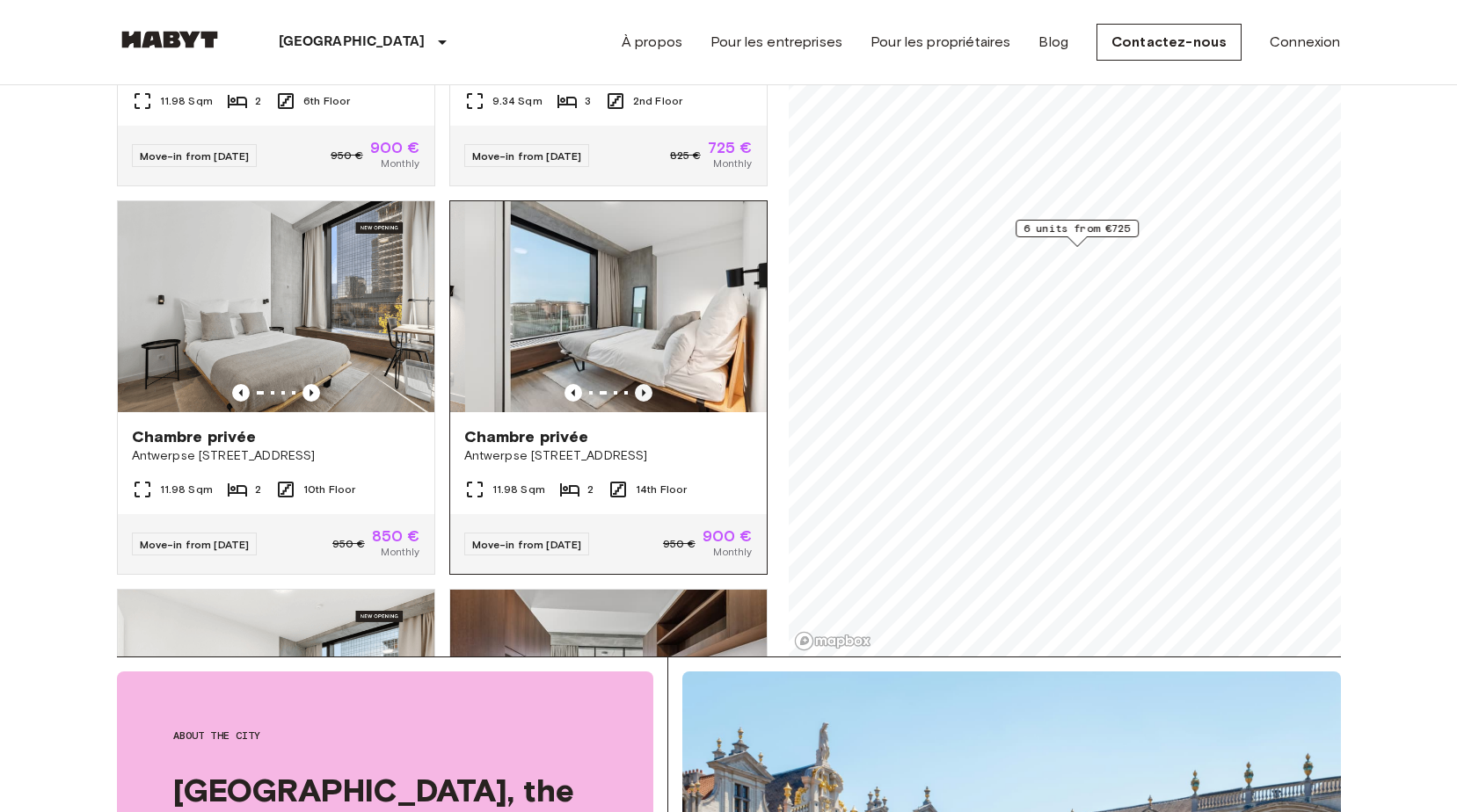
click at [635, 384] on icon "Previous image" at bounding box center [644, 393] width 17 height 17
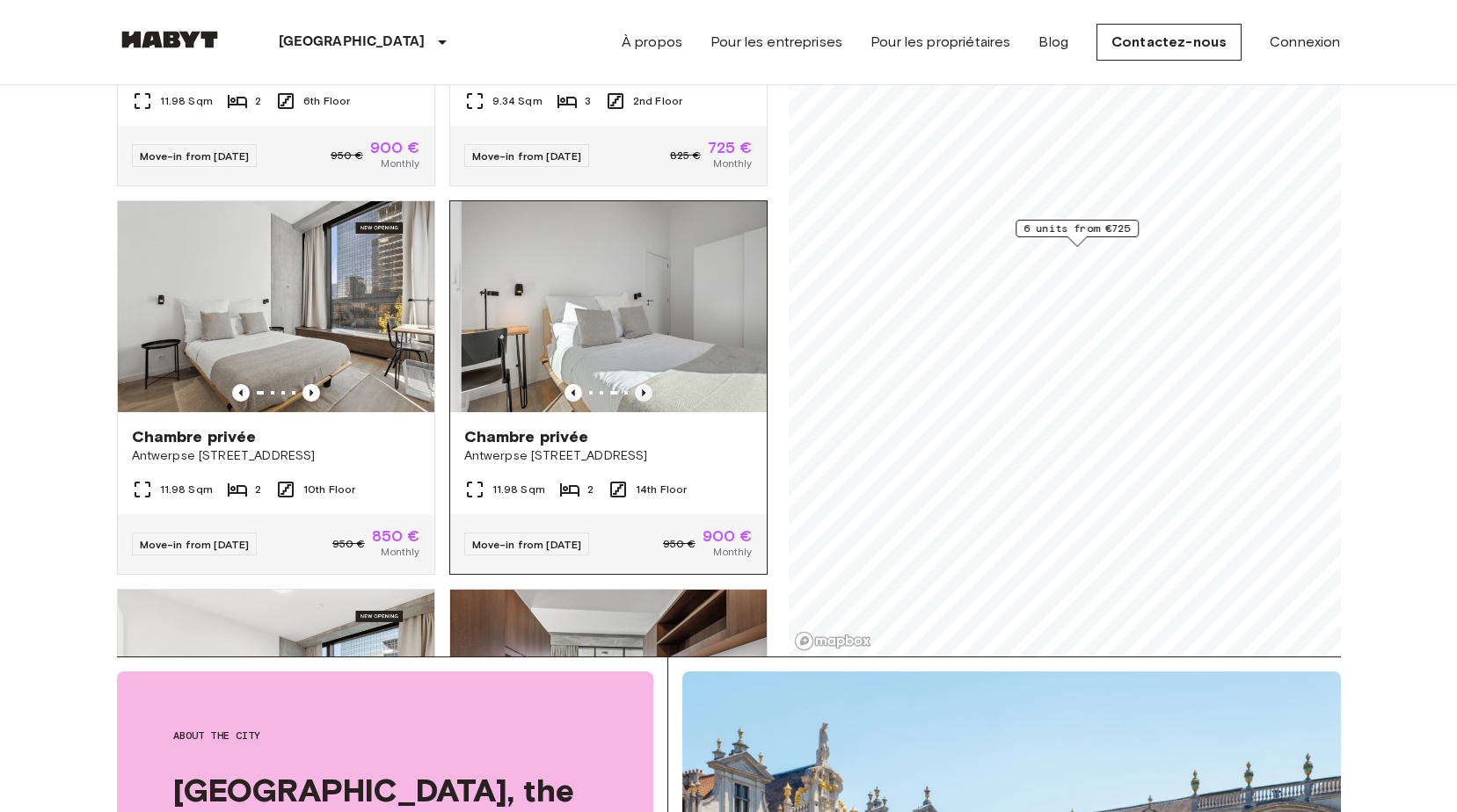
click at [635, 384] on icon "Previous image" at bounding box center [644, 393] width 17 height 17
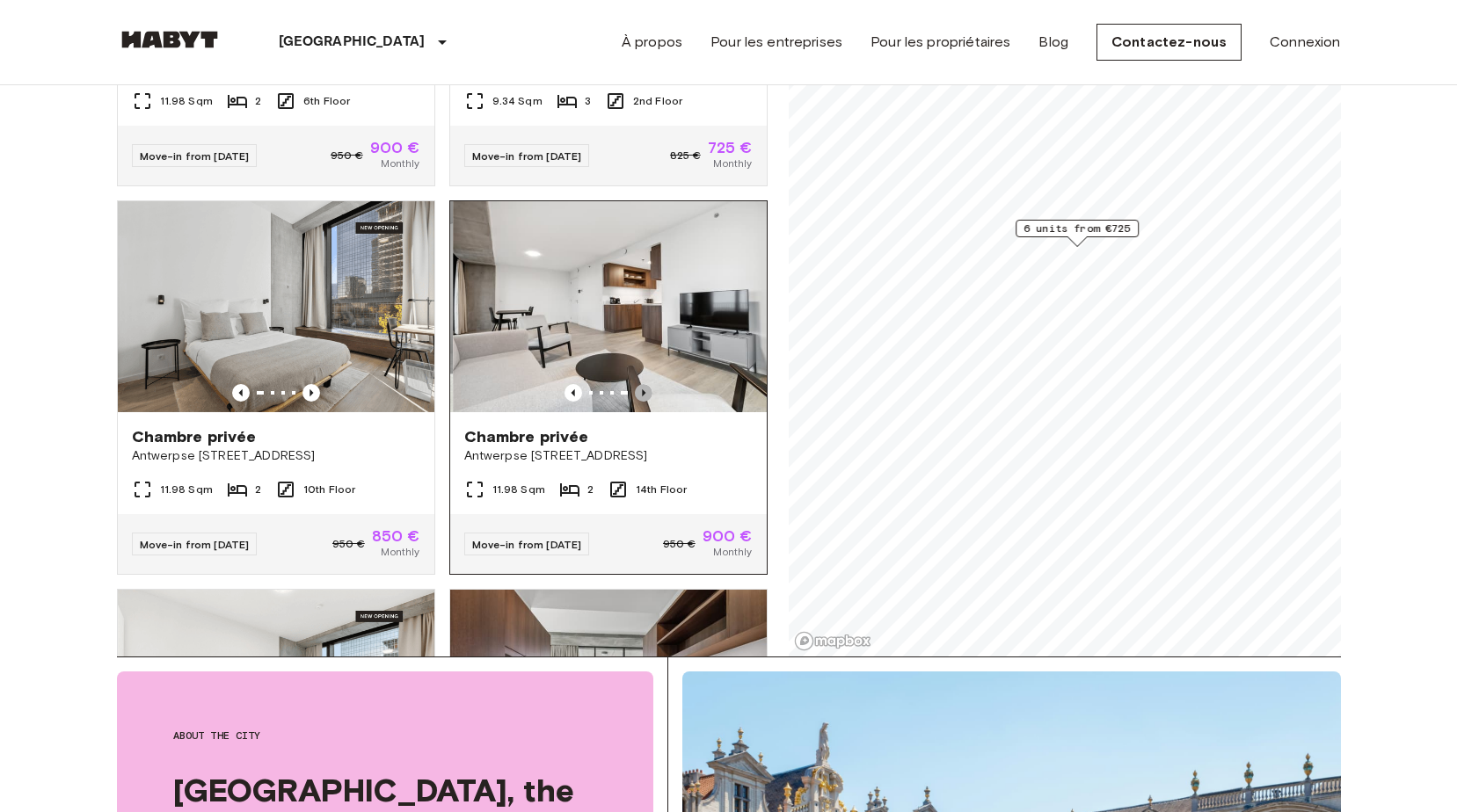
click at [635, 384] on icon "Previous image" at bounding box center [644, 393] width 17 height 17
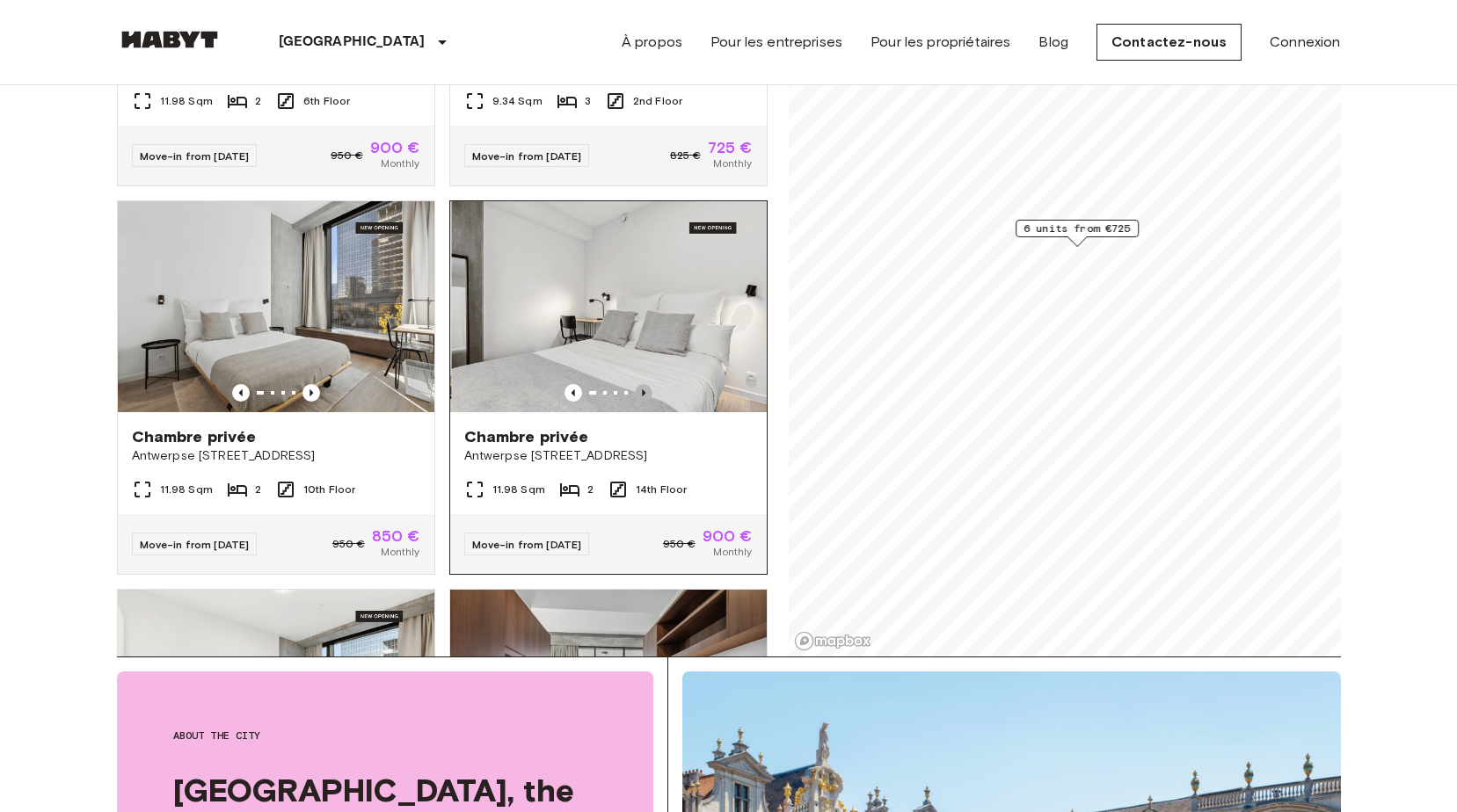
click at [635, 384] on icon "Previous image" at bounding box center [644, 393] width 17 height 17
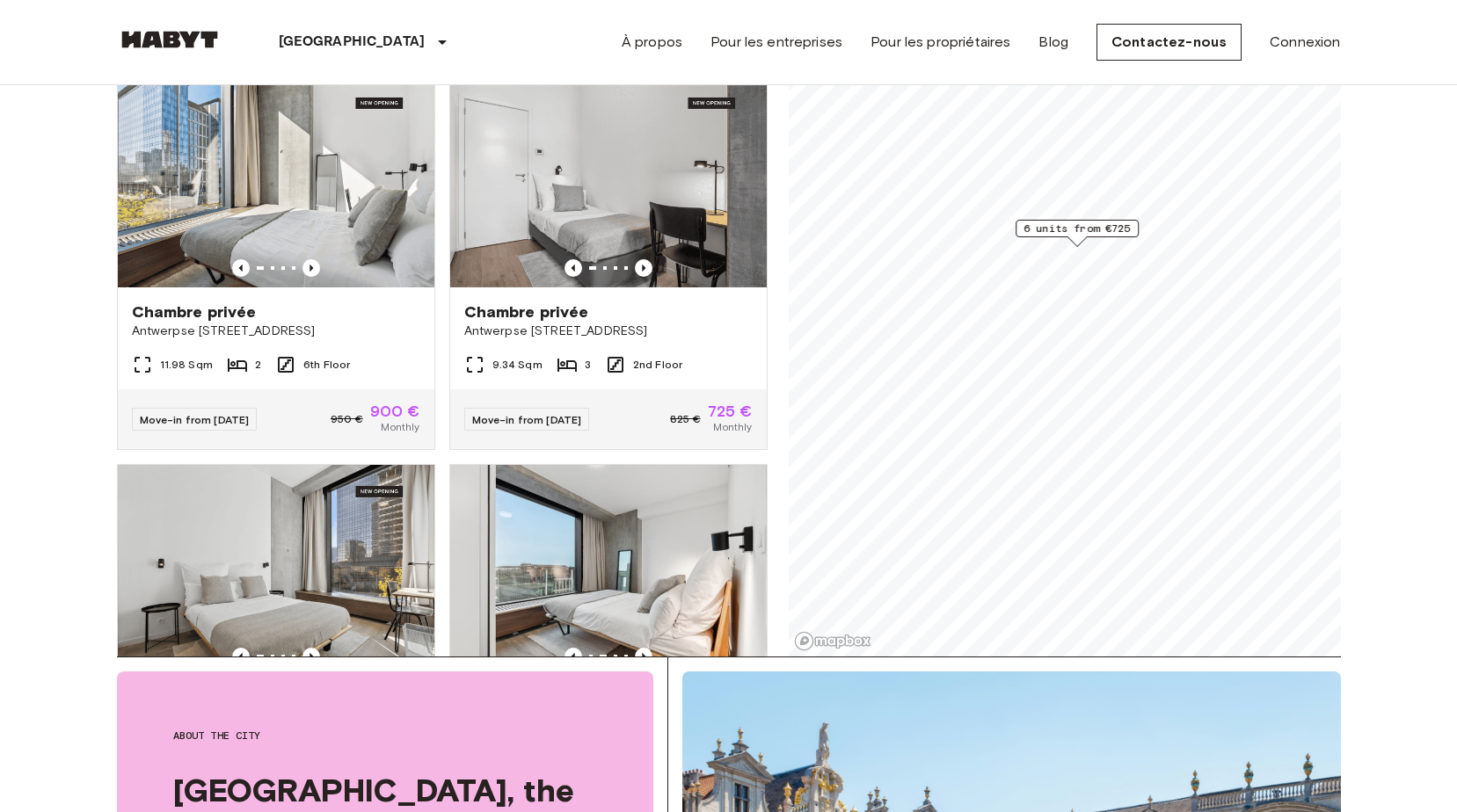
scroll to position [0, 0]
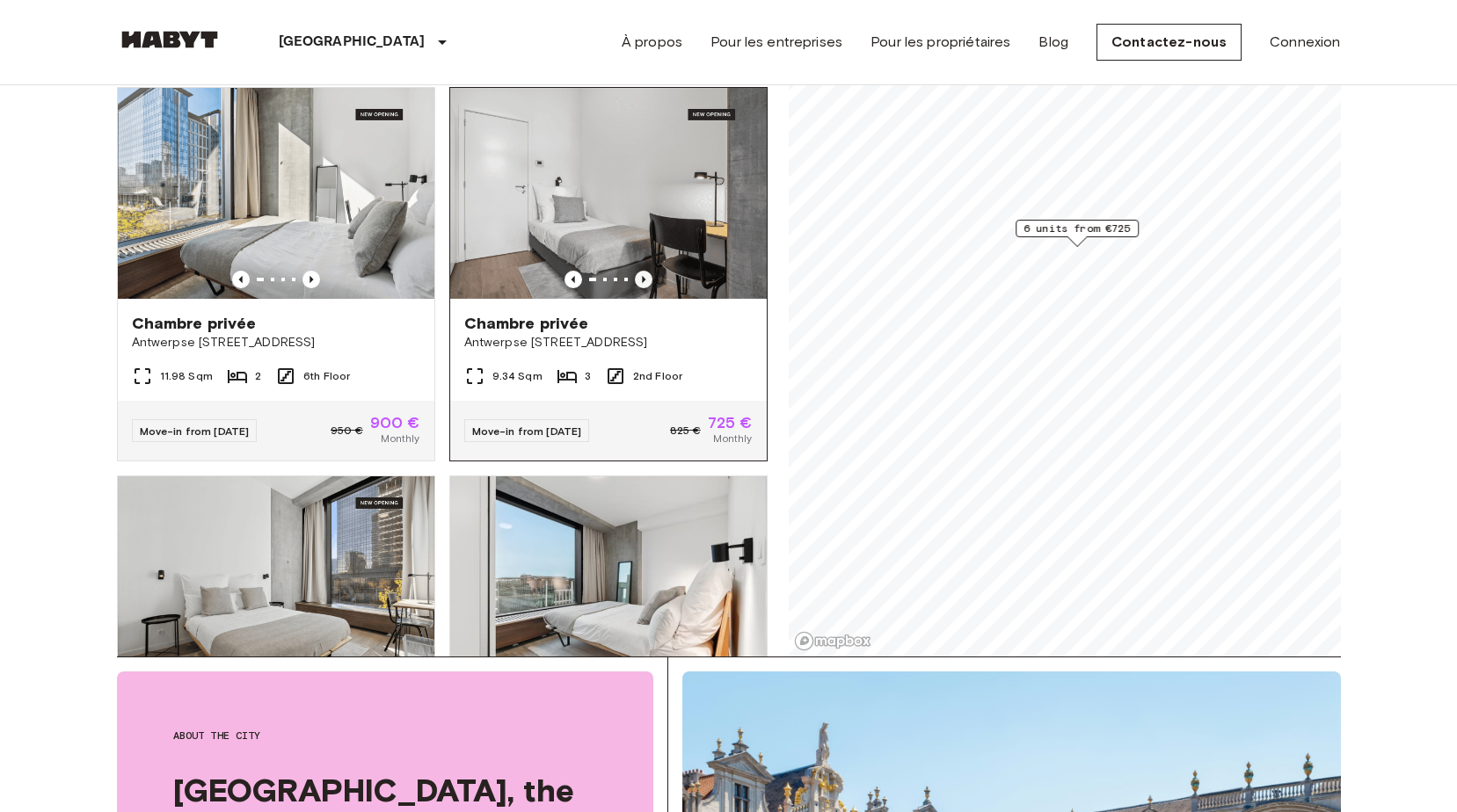
click at [635, 270] on icon "Previous image" at bounding box center [644, 279] width 17 height 17
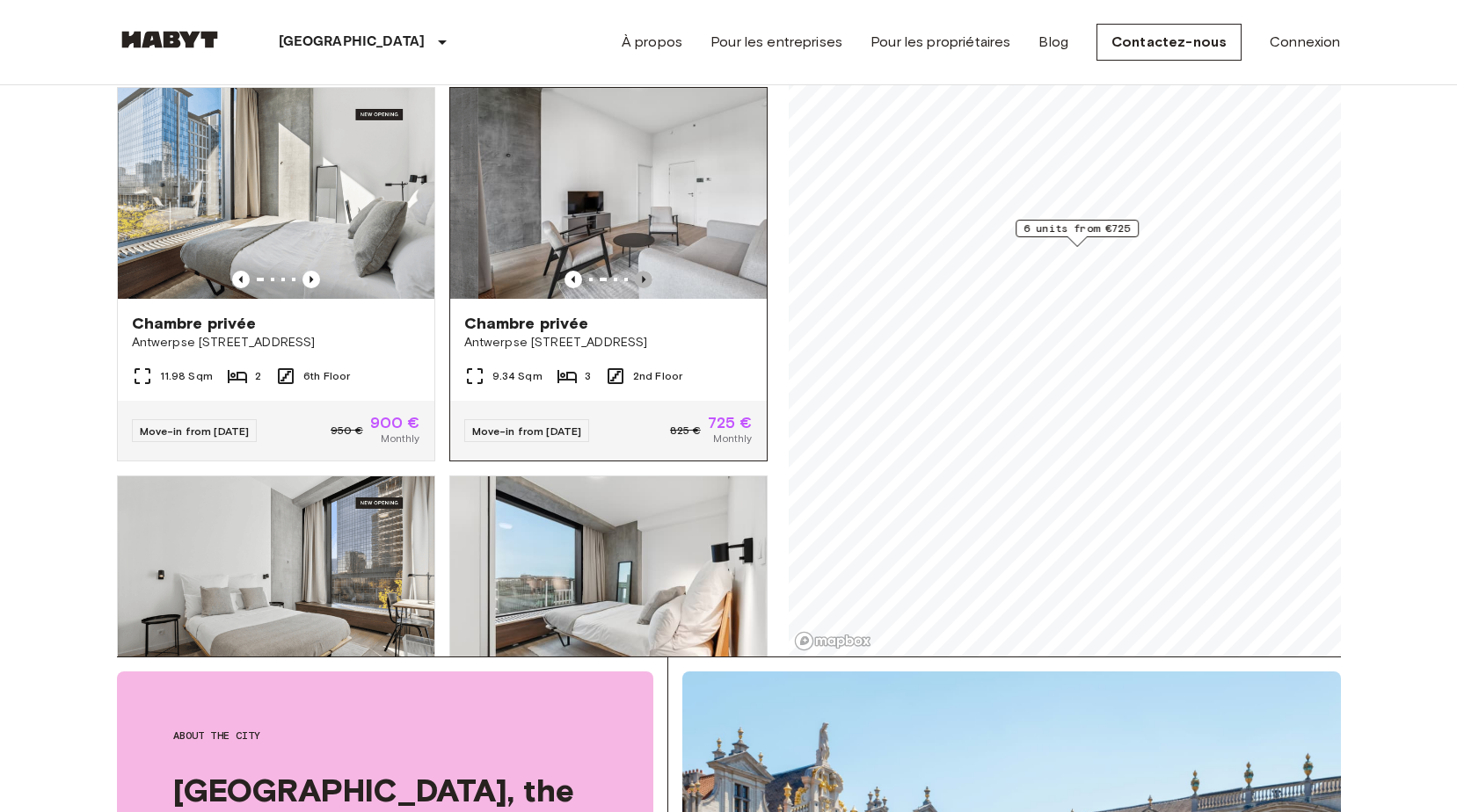
click at [635, 270] on icon "Previous image" at bounding box center [644, 279] width 17 height 17
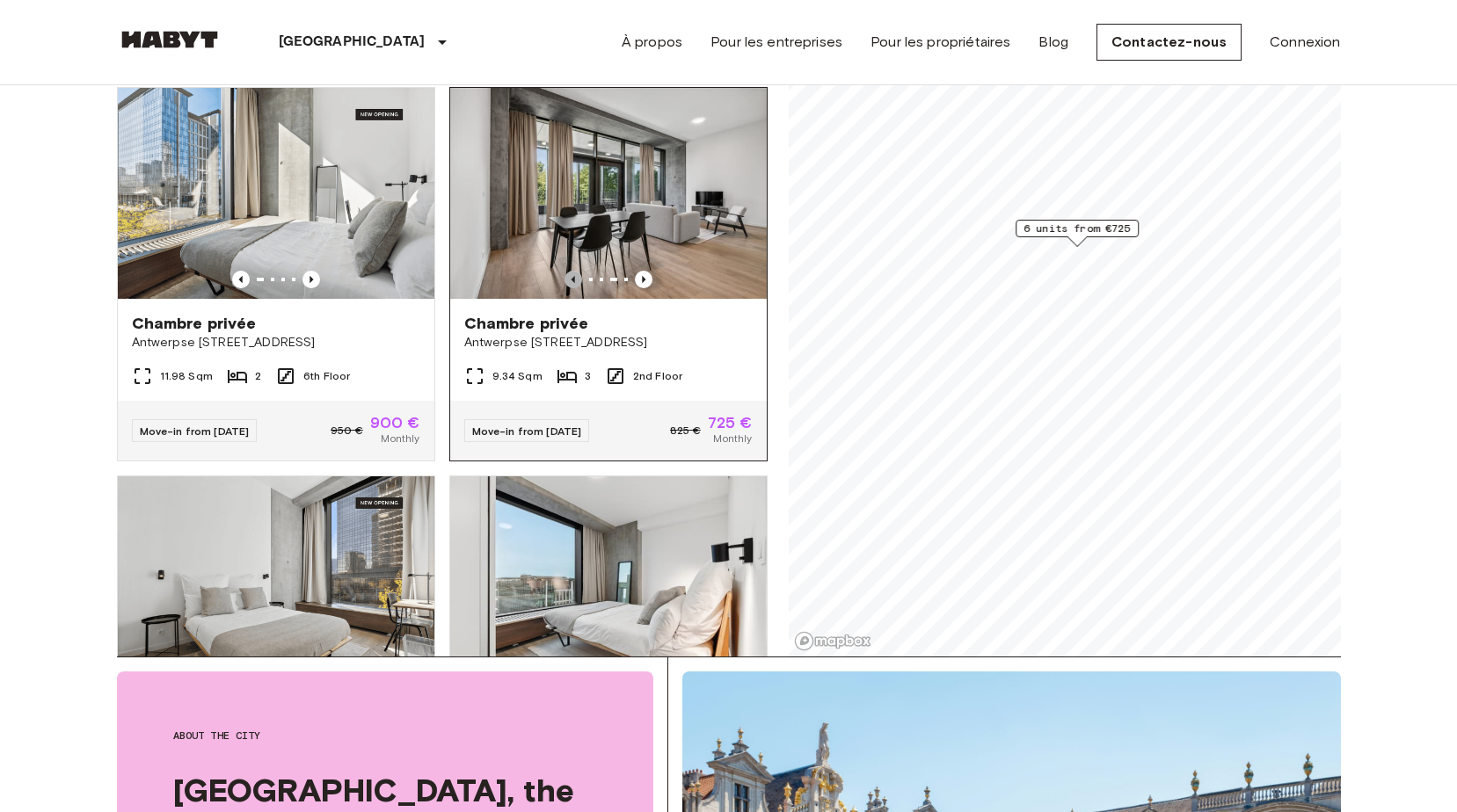
click at [565, 270] on icon "Previous image" at bounding box center [574, 279] width 17 height 17
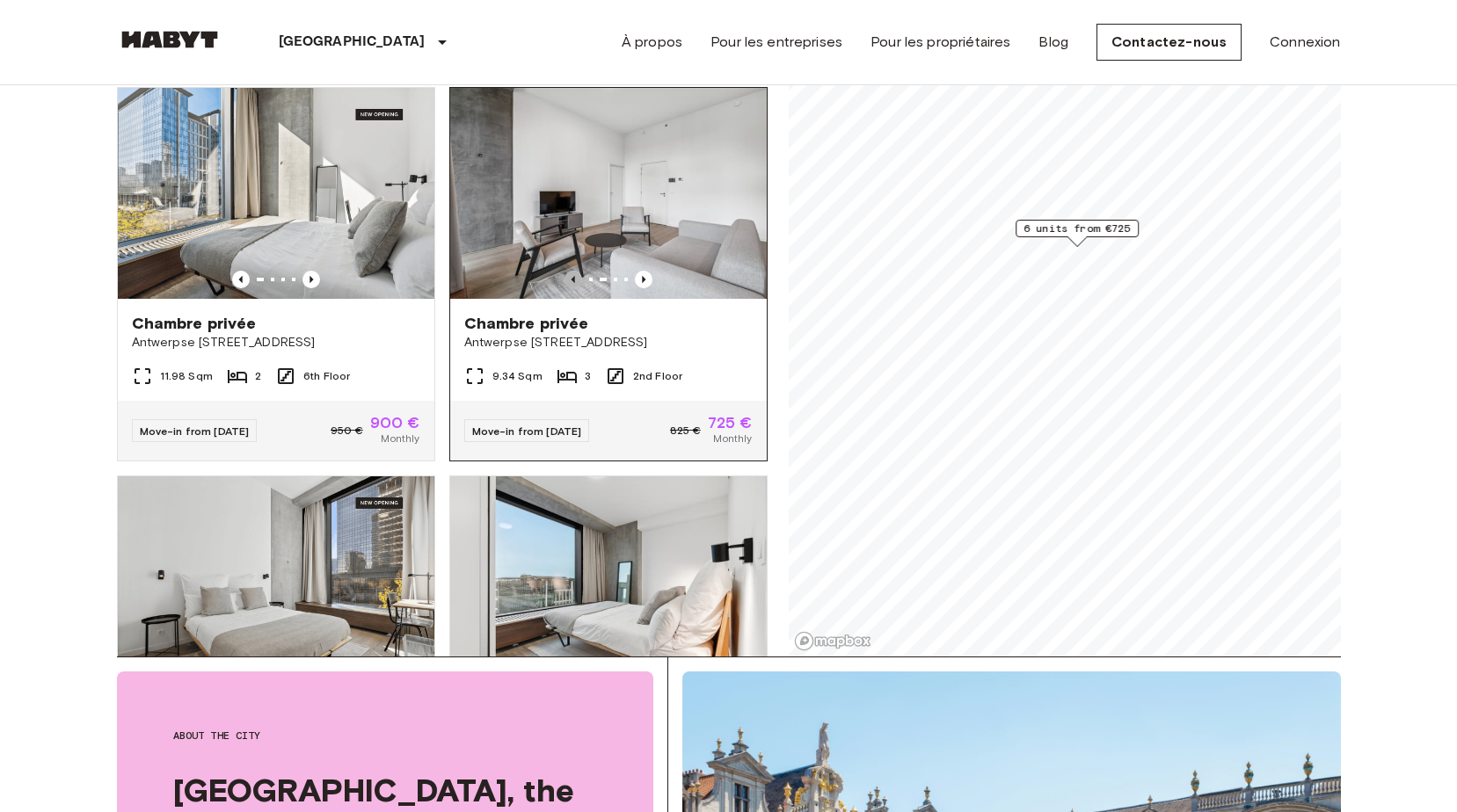
click at [565, 270] on icon "Previous image" at bounding box center [574, 279] width 17 height 17
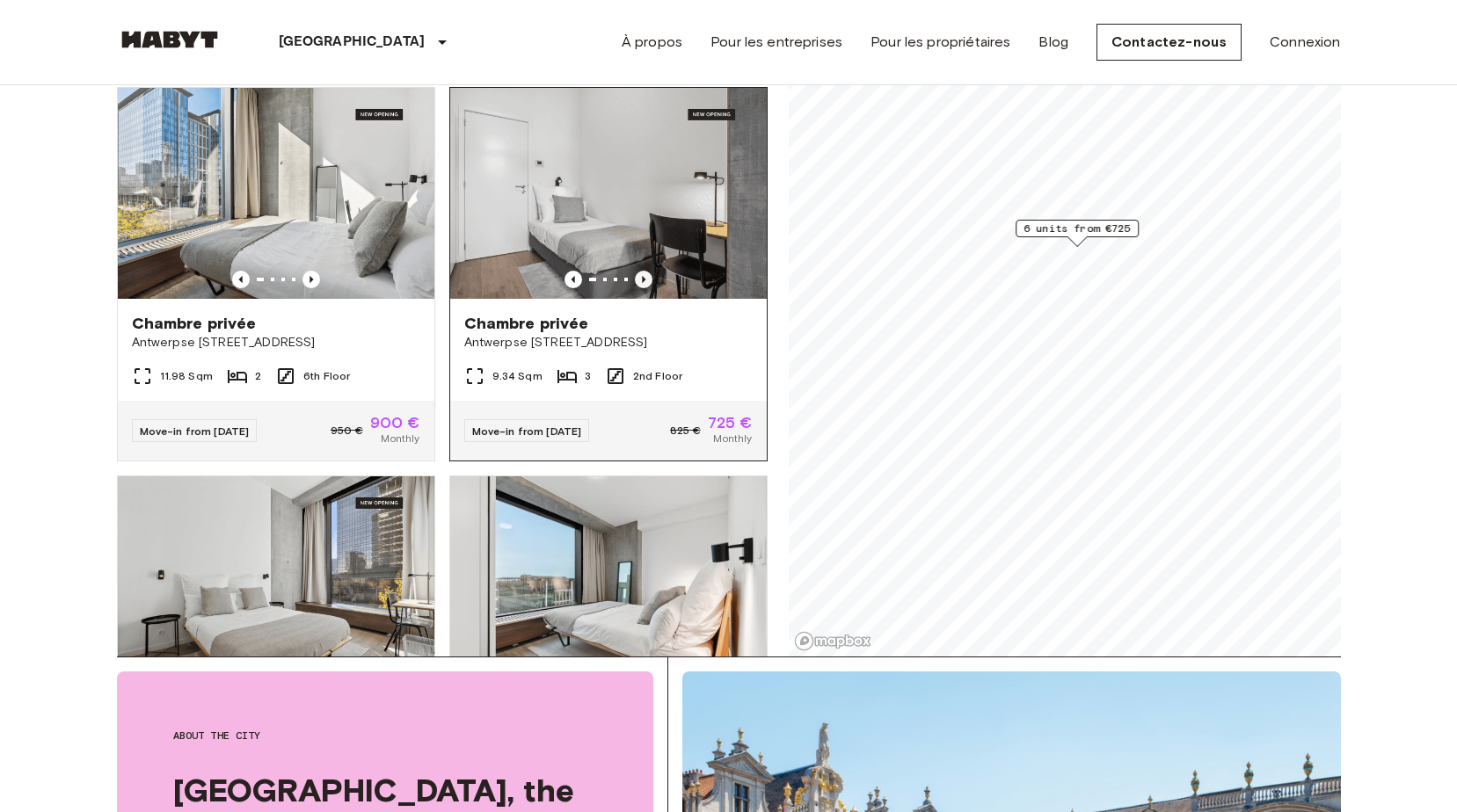
click at [635, 270] on icon "Previous image" at bounding box center [644, 279] width 17 height 17
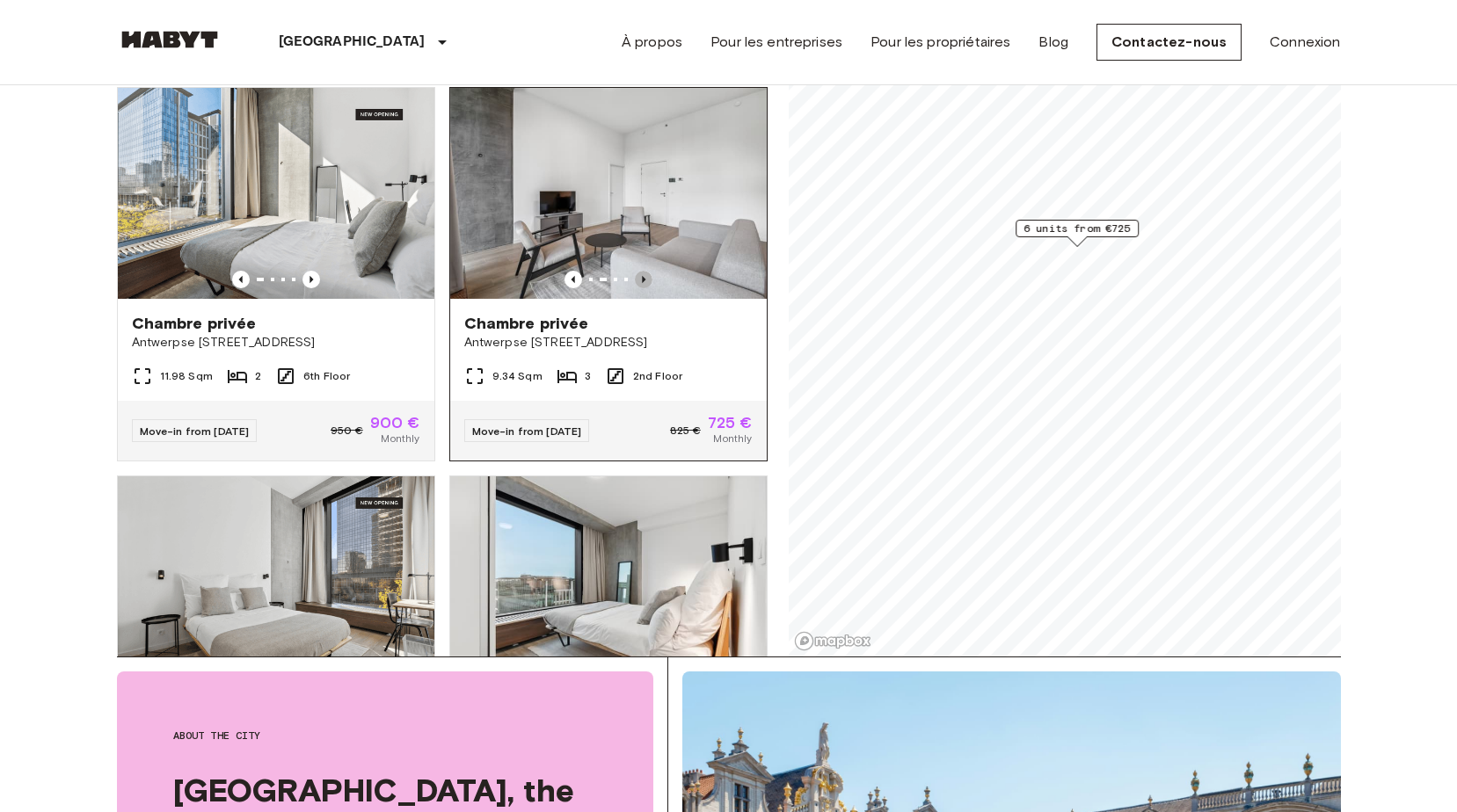
click at [635, 270] on icon "Previous image" at bounding box center [644, 279] width 17 height 17
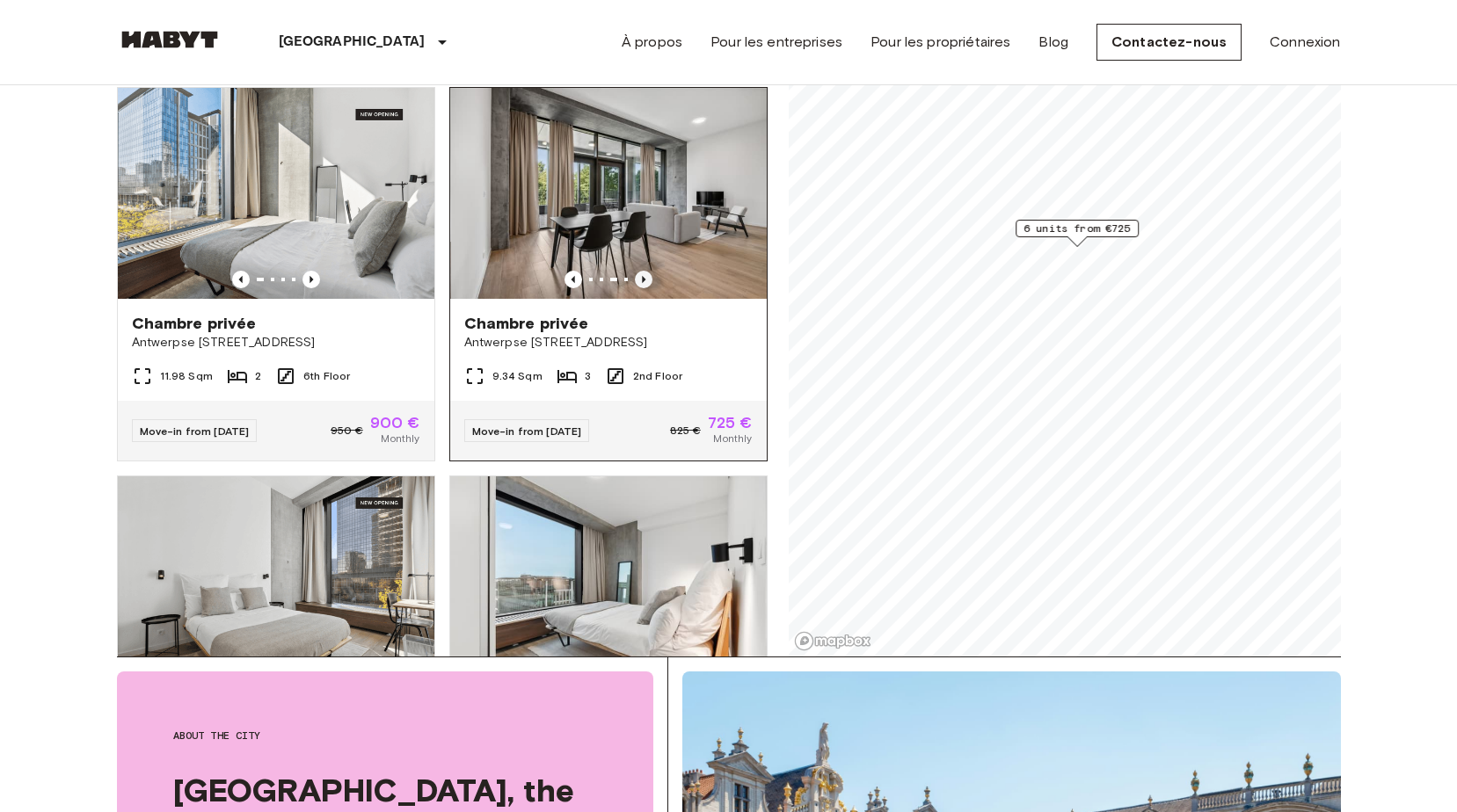
click at [635, 270] on icon "Previous image" at bounding box center [644, 279] width 17 height 17
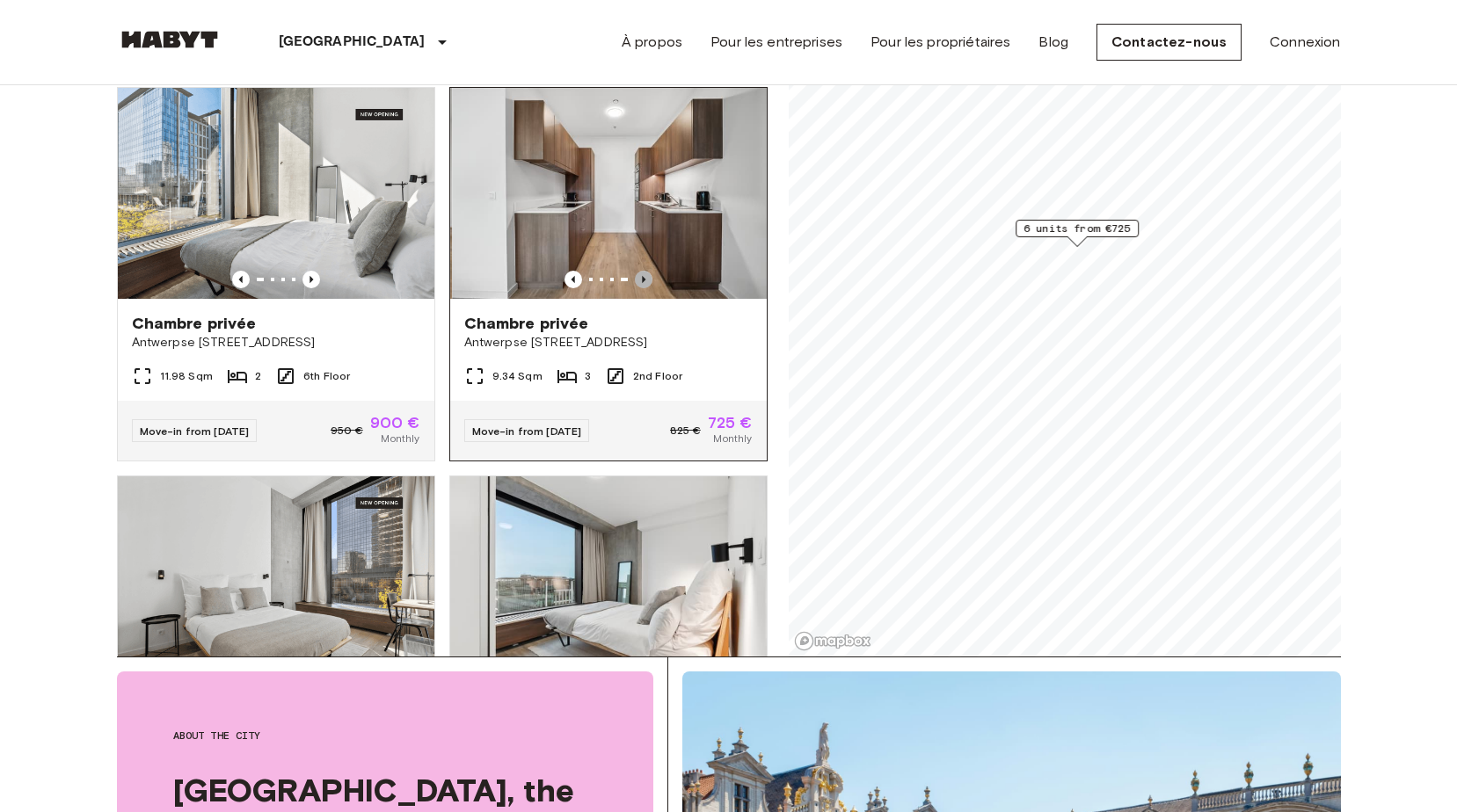
click at [635, 270] on icon "Previous image" at bounding box center [644, 279] width 17 height 17
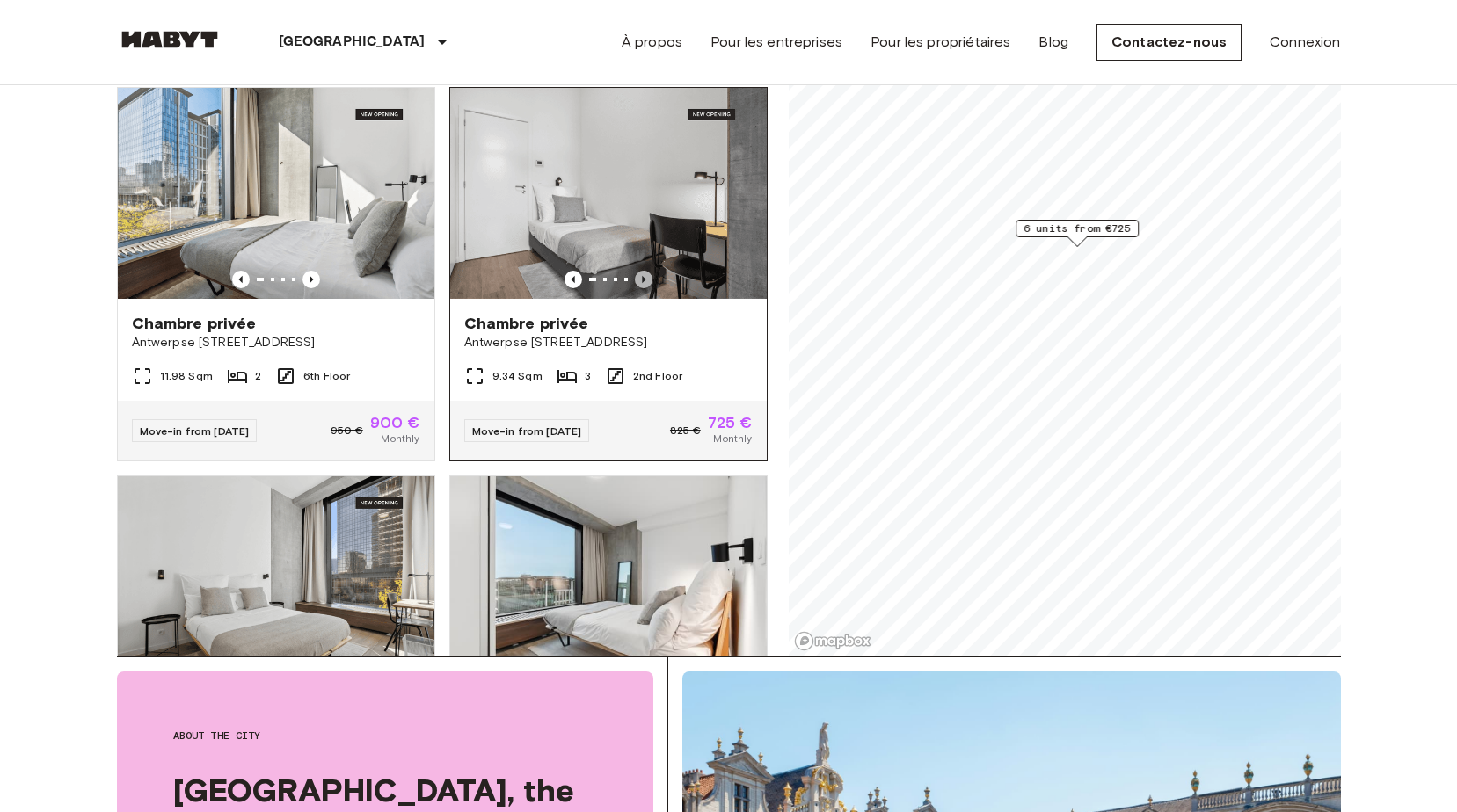
click at [635, 270] on icon "Previous image" at bounding box center [644, 279] width 17 height 17
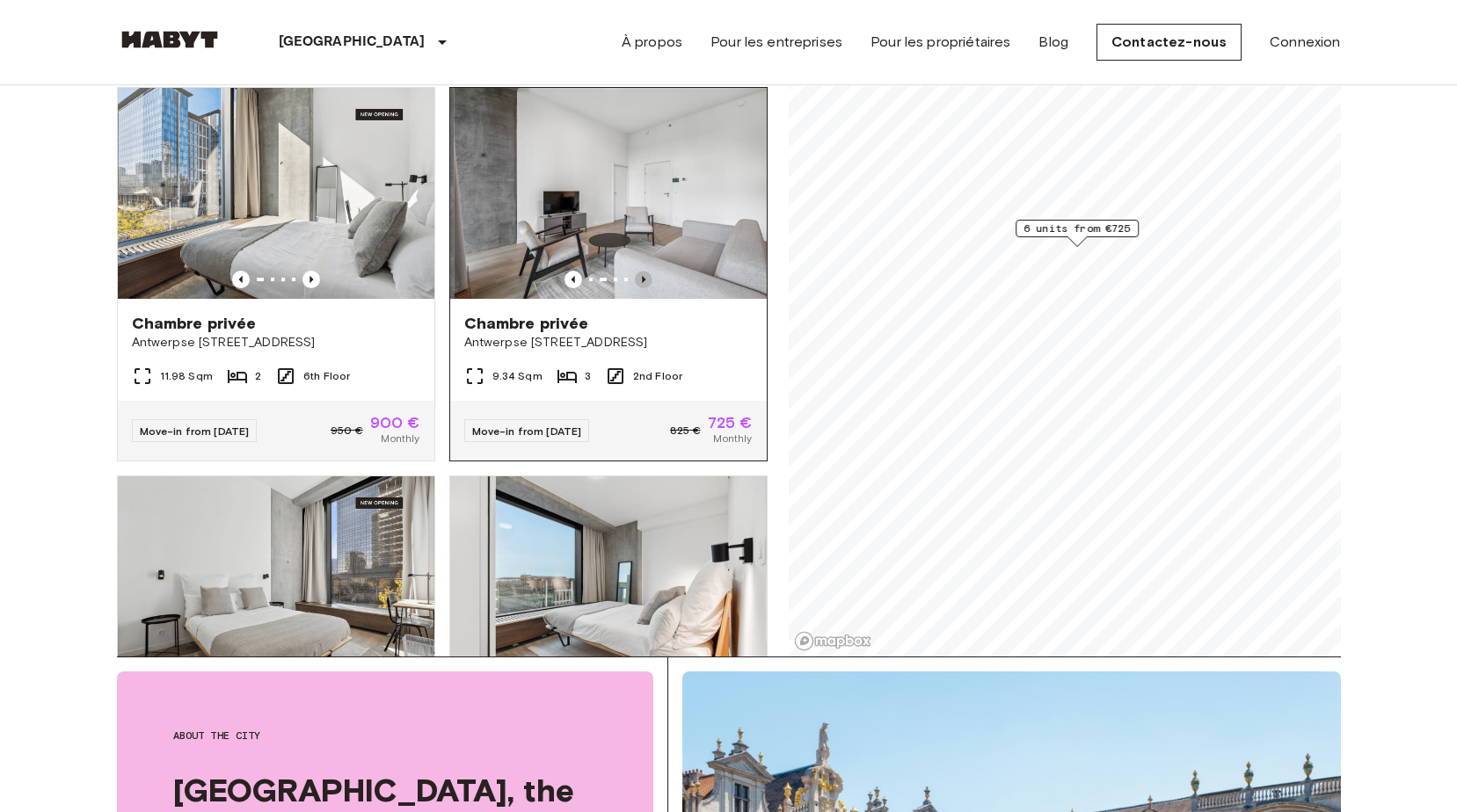
click at [635, 270] on icon "Previous image" at bounding box center [644, 279] width 17 height 17
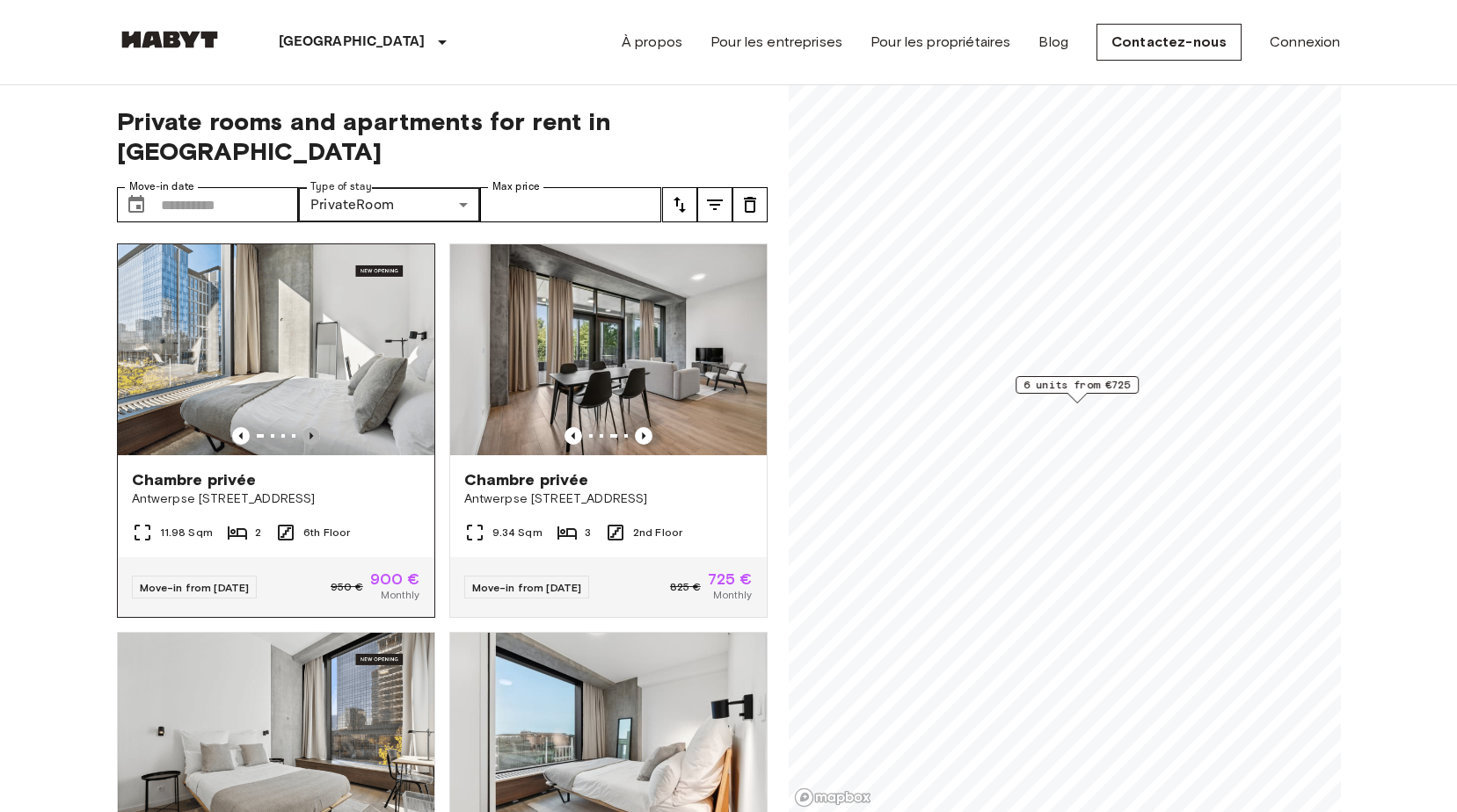
click at [313, 427] on icon "Previous image" at bounding box center [311, 436] width 17 height 17
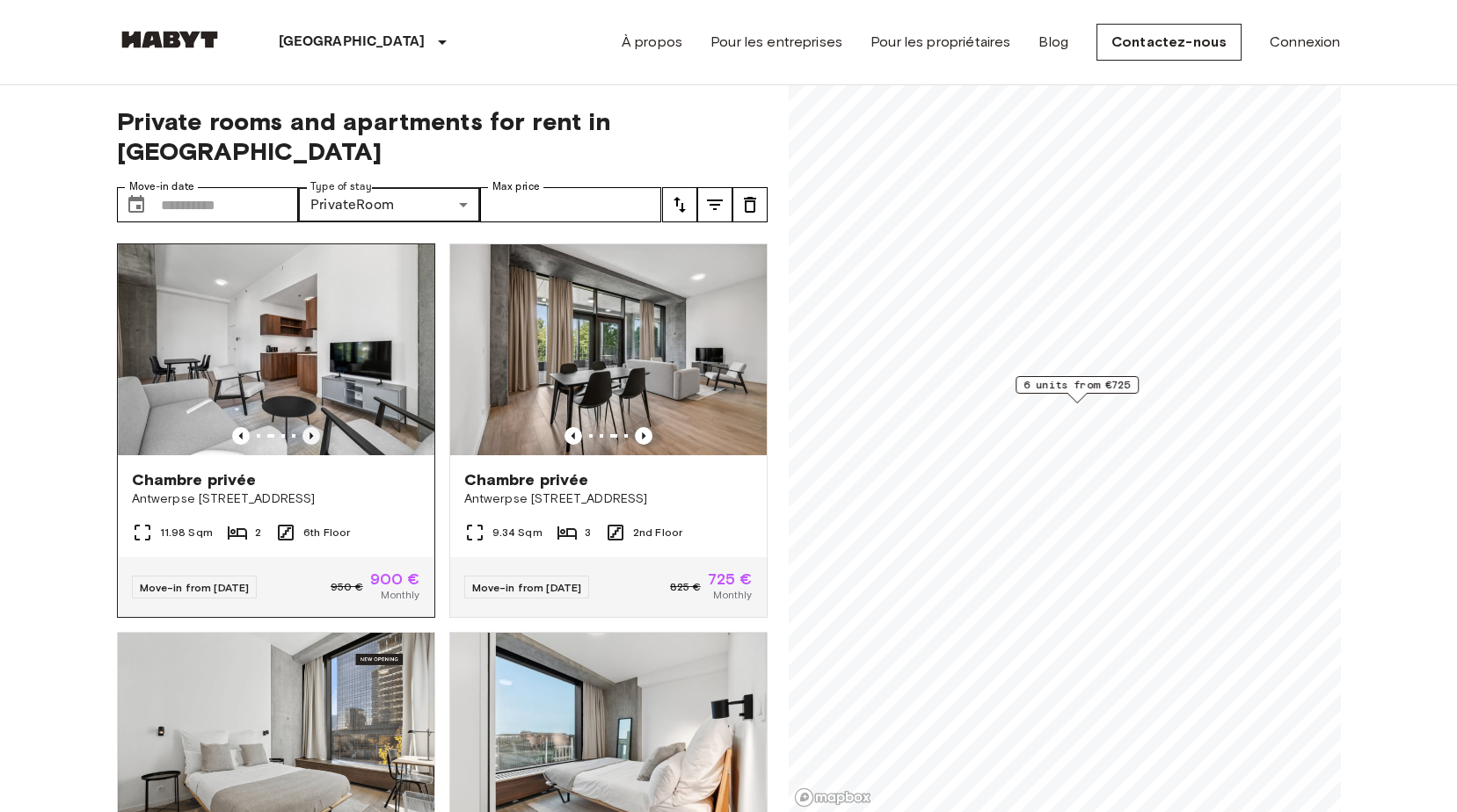
click at [313, 427] on icon "Previous image" at bounding box center [311, 436] width 17 height 17
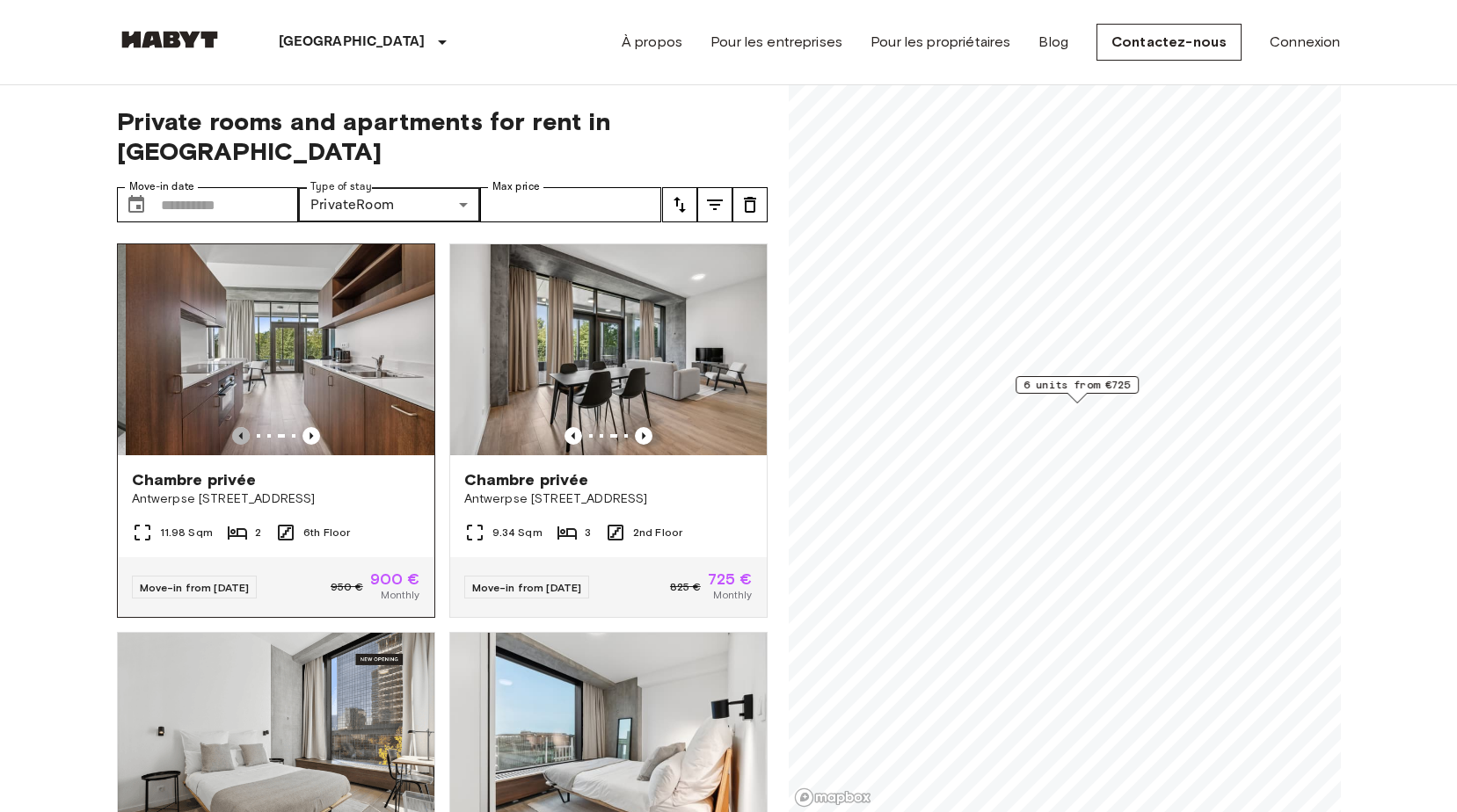
click at [234, 427] on icon "Previous image" at bounding box center [241, 436] width 17 height 17
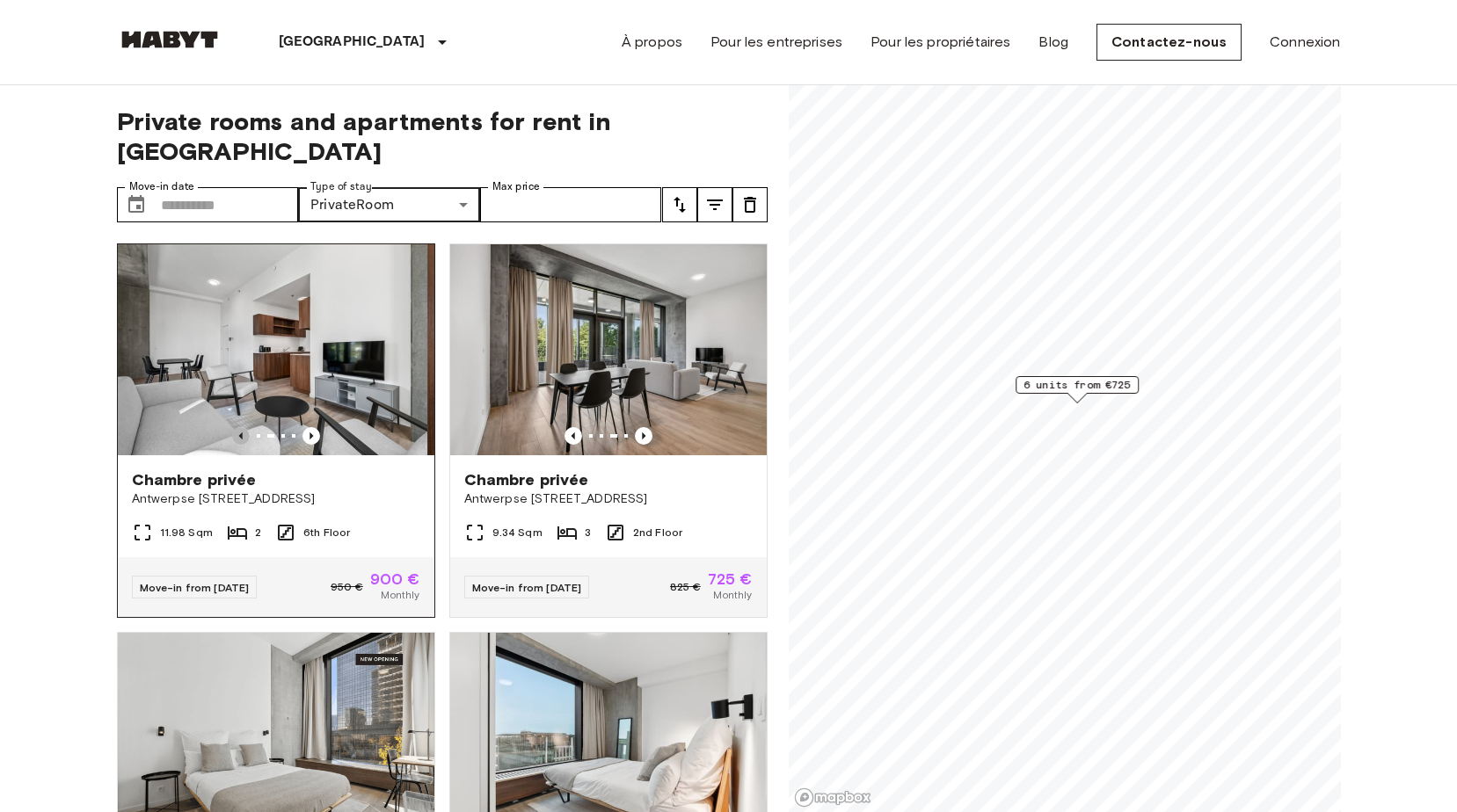
click at [234, 427] on icon "Previous image" at bounding box center [241, 436] width 17 height 17
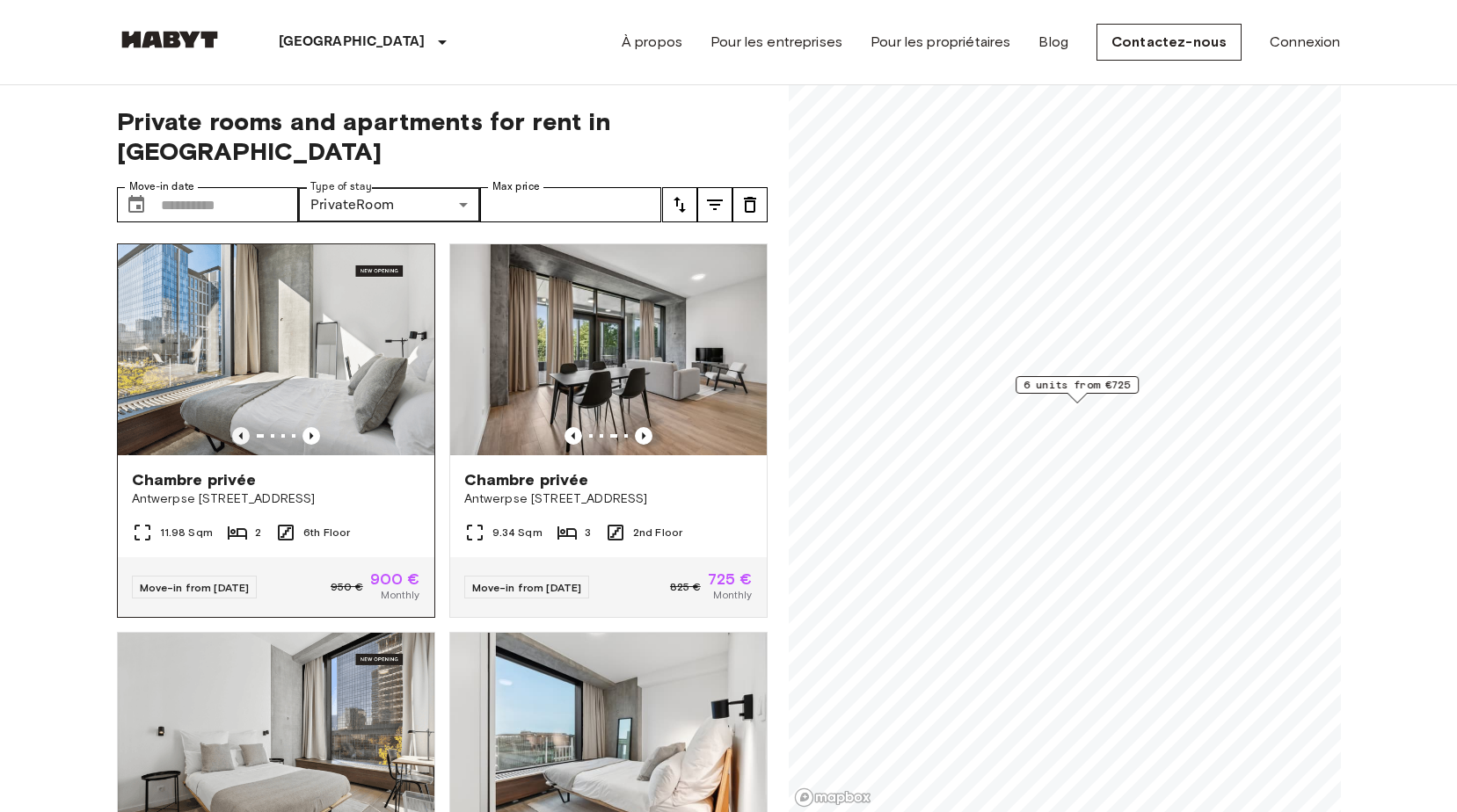
click at [239, 433] on icon "Previous image" at bounding box center [241, 436] width 4 height 7
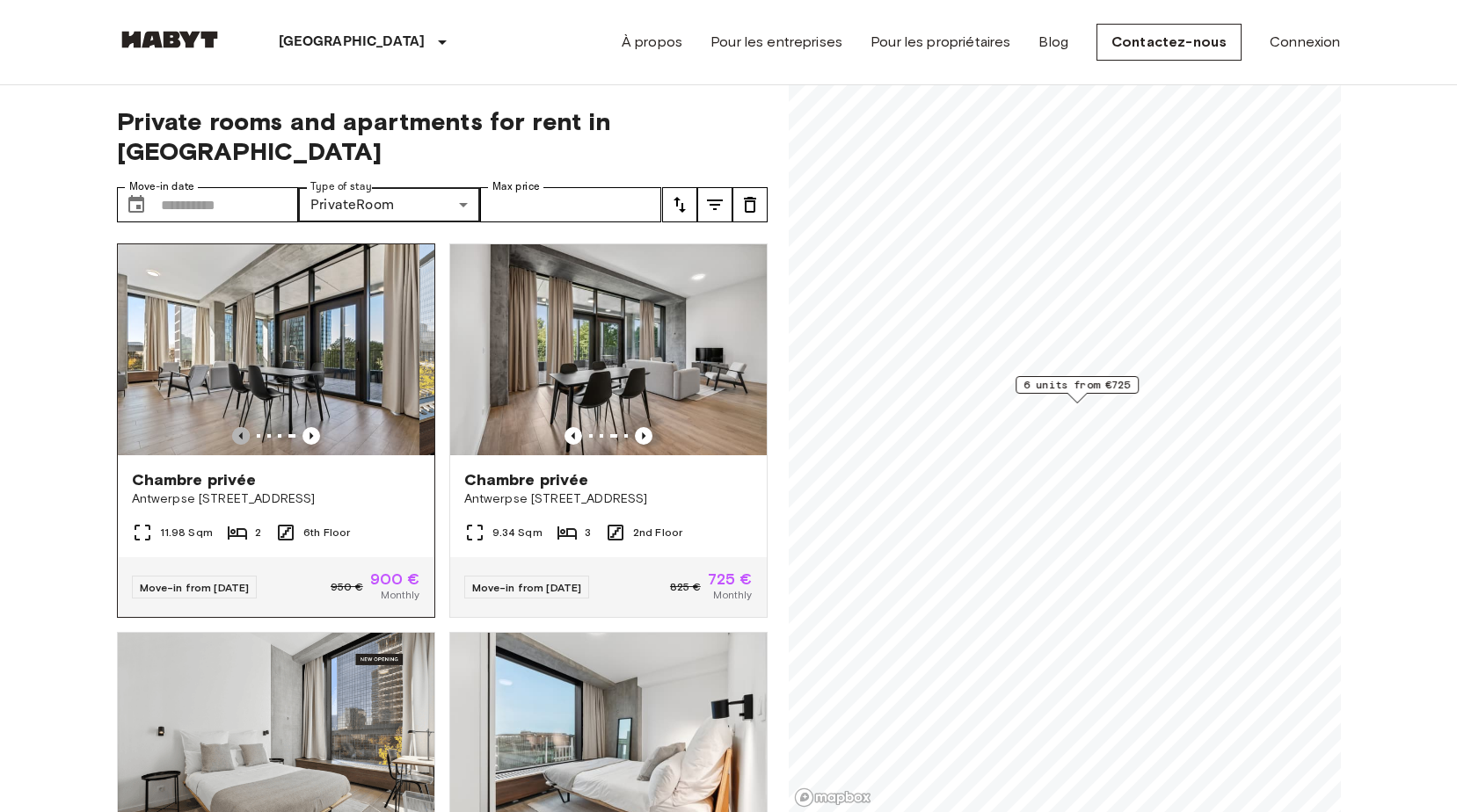
click at [239, 433] on icon "Previous image" at bounding box center [241, 436] width 4 height 7
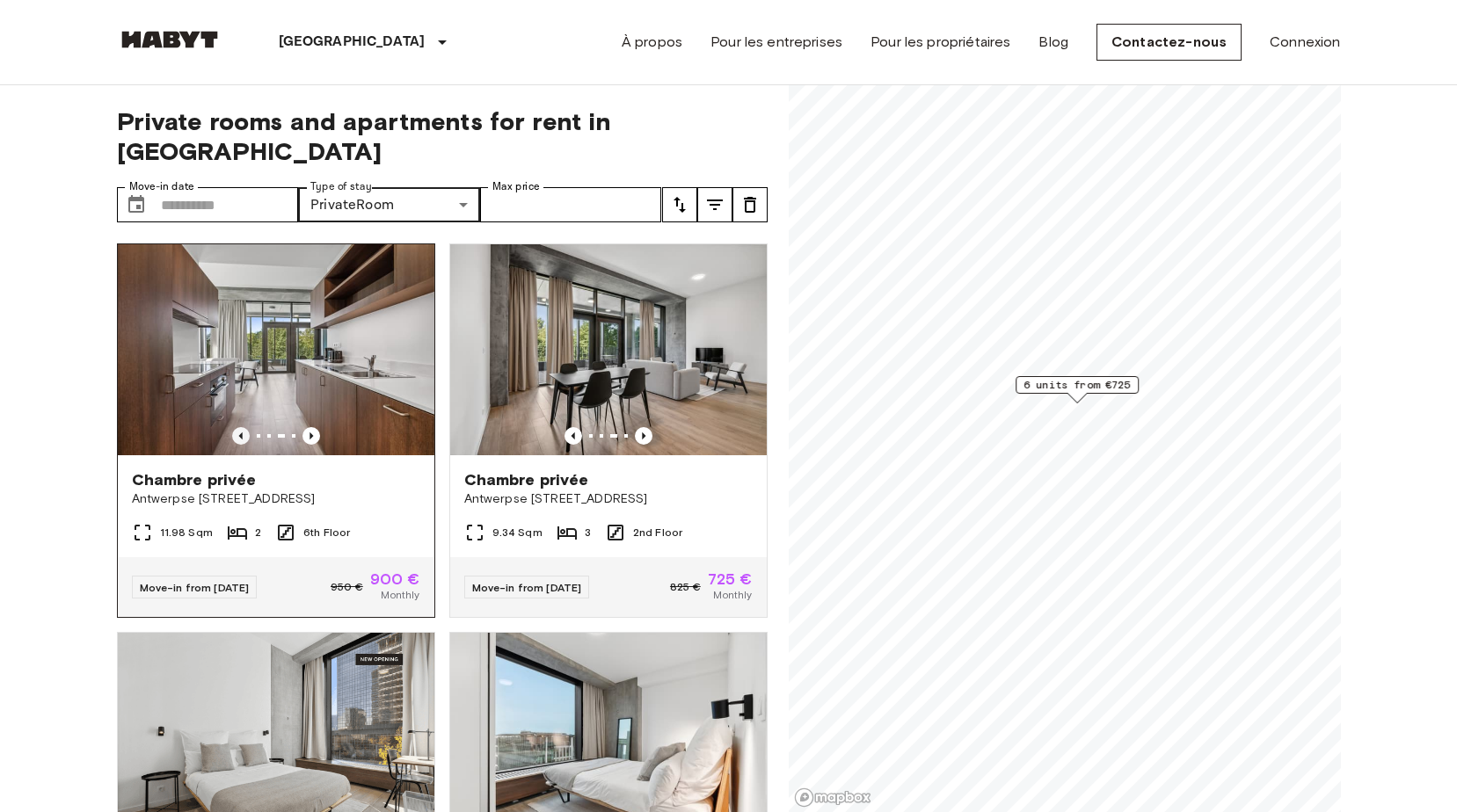
click at [239, 433] on icon "Previous image" at bounding box center [241, 436] width 4 height 7
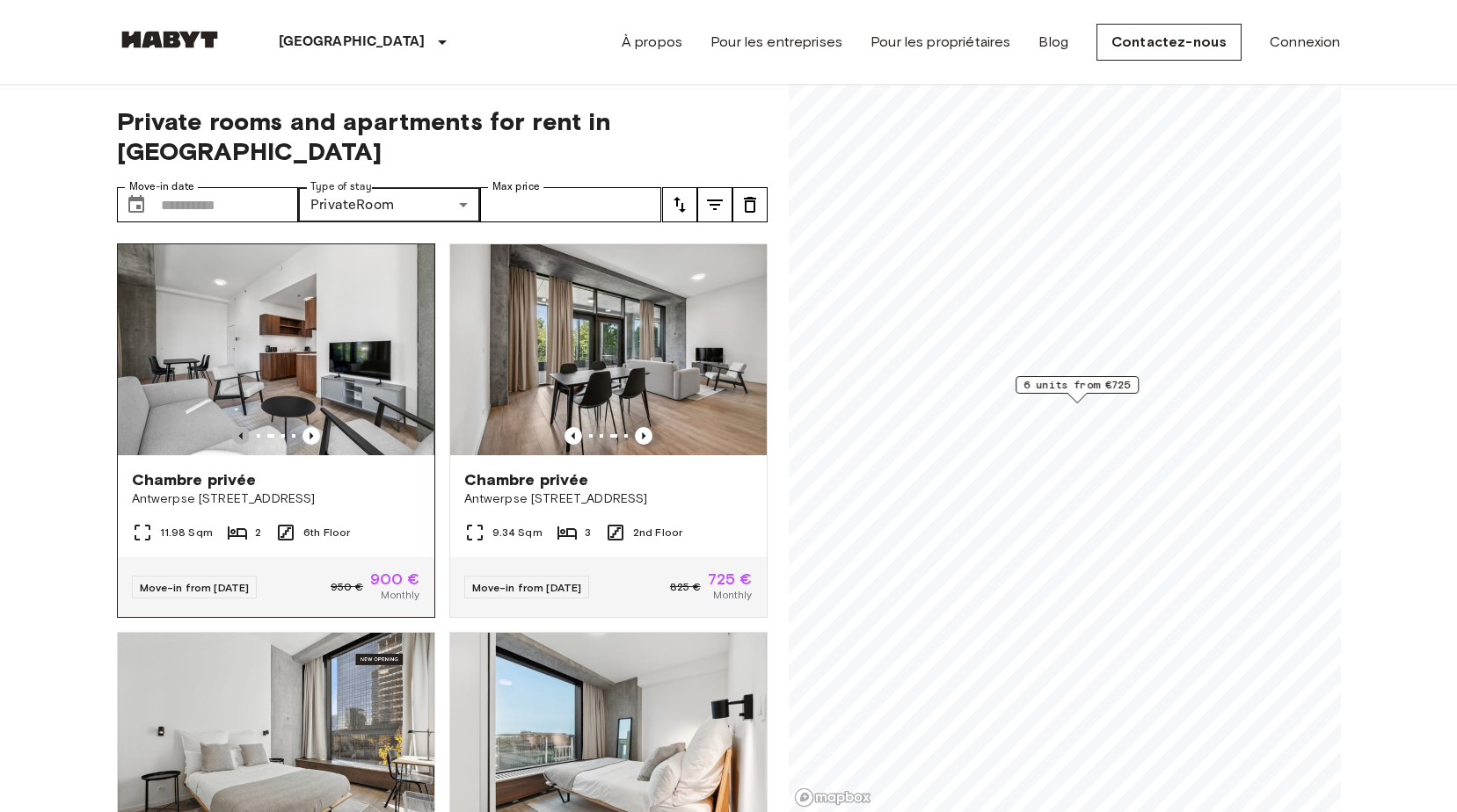
click at [239, 433] on icon "Previous image" at bounding box center [241, 436] width 4 height 7
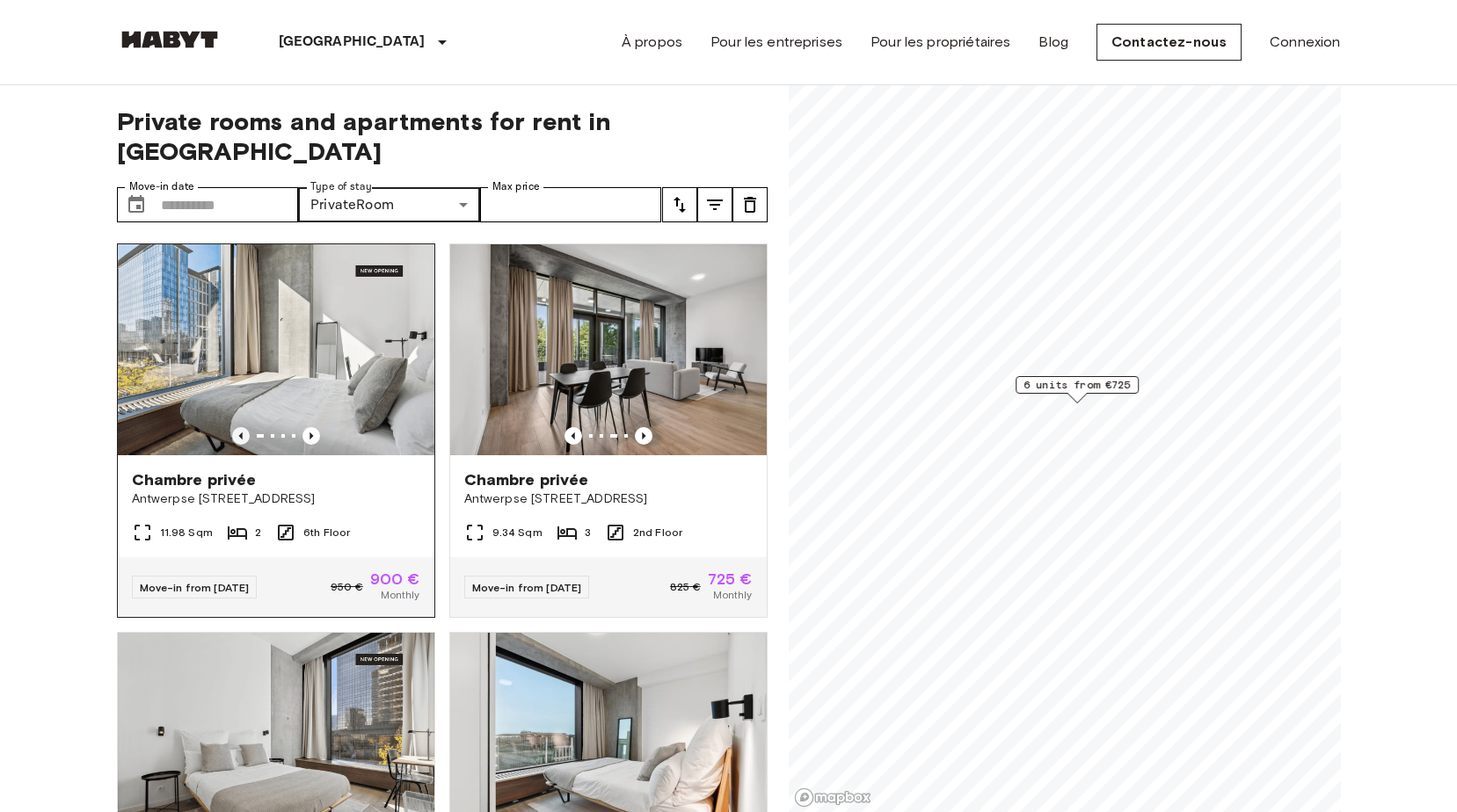
click at [239, 433] on icon "Previous image" at bounding box center [241, 436] width 4 height 7
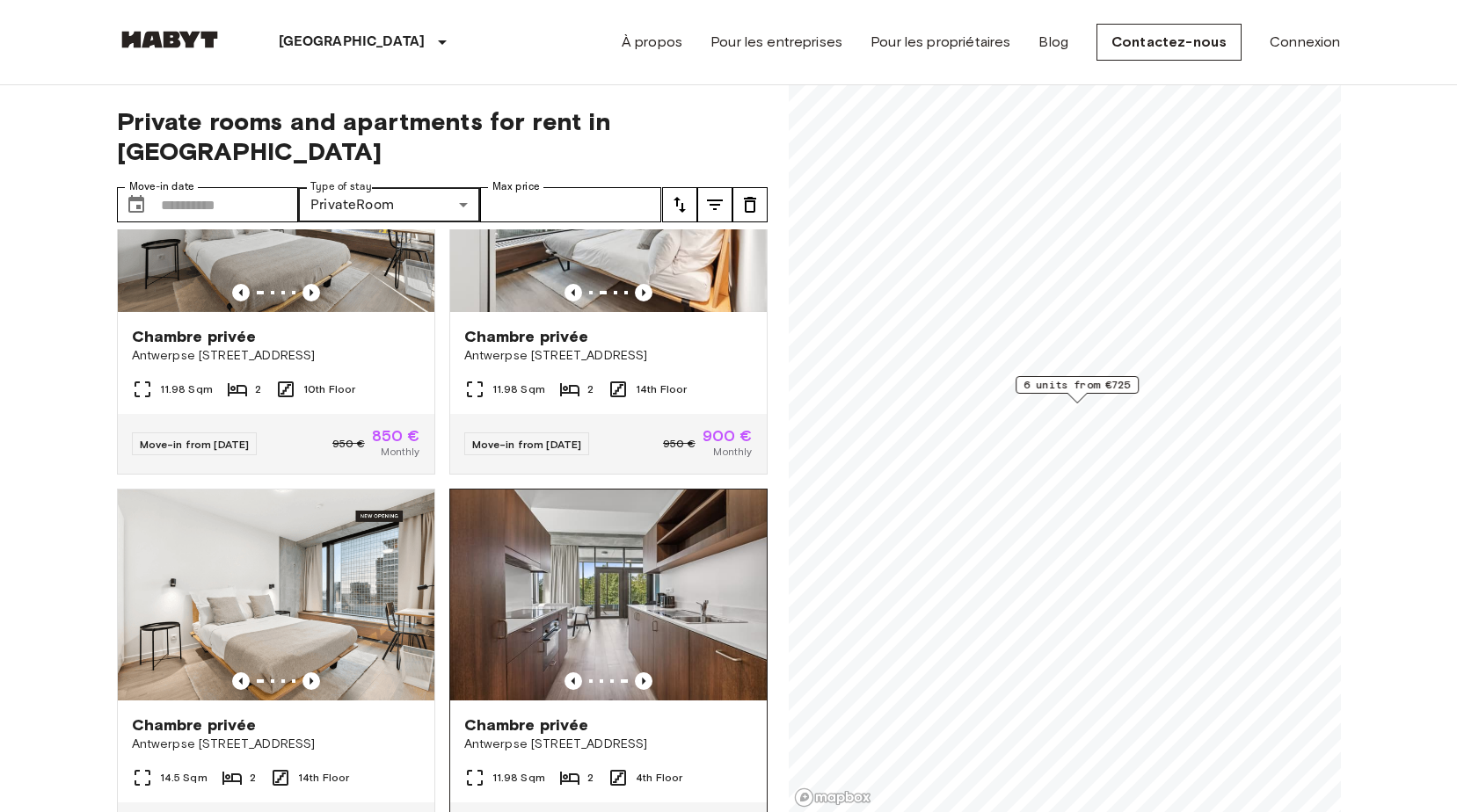
scroll to position [627, 0]
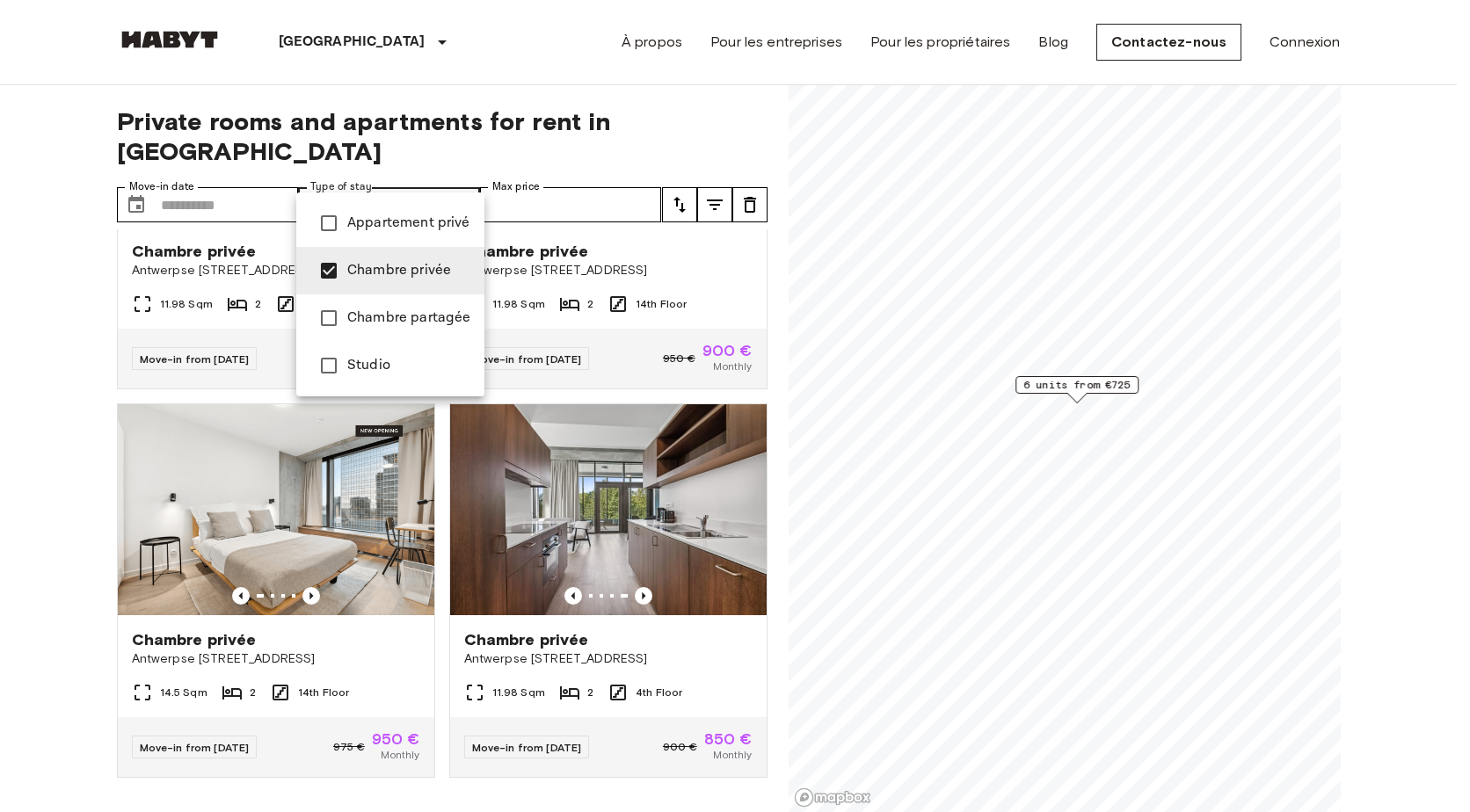
click at [398, 315] on span "Chambre partagée" at bounding box center [409, 318] width 123 height 21
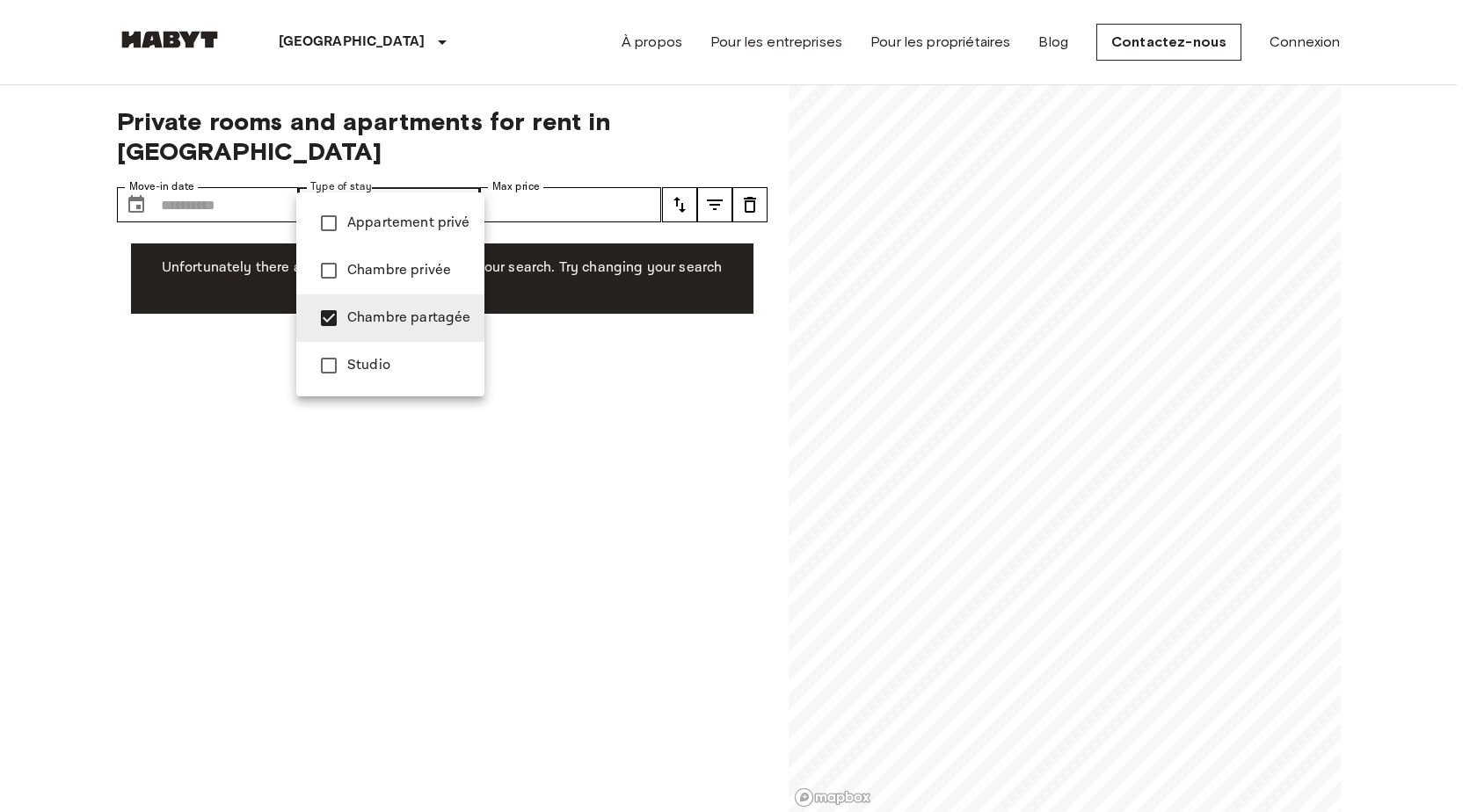
click at [344, 344] on li "Studio" at bounding box center [391, 365] width 189 height 47
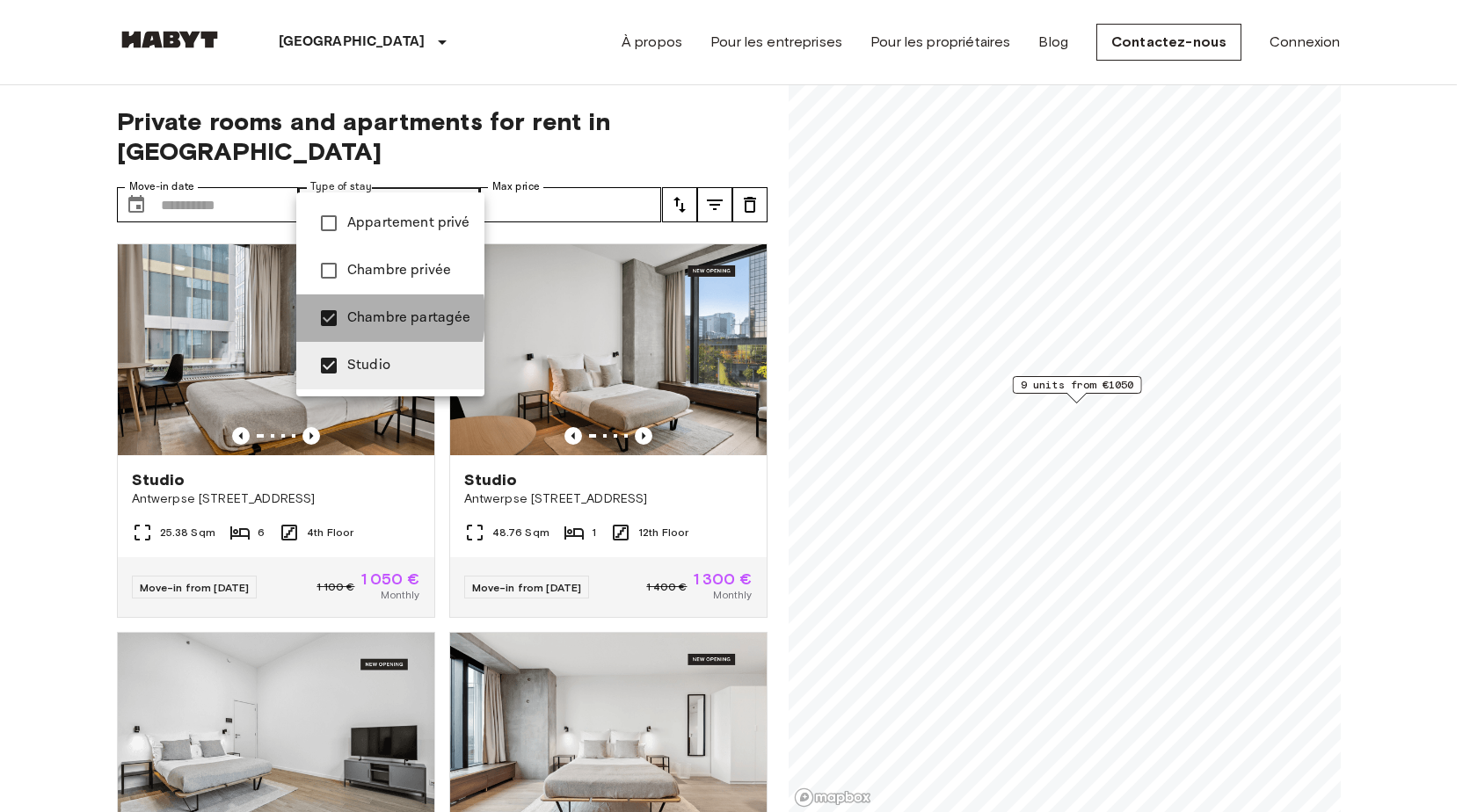
click at [359, 316] on span "Chambre partagée" at bounding box center [409, 318] width 123 height 21
type input "******"
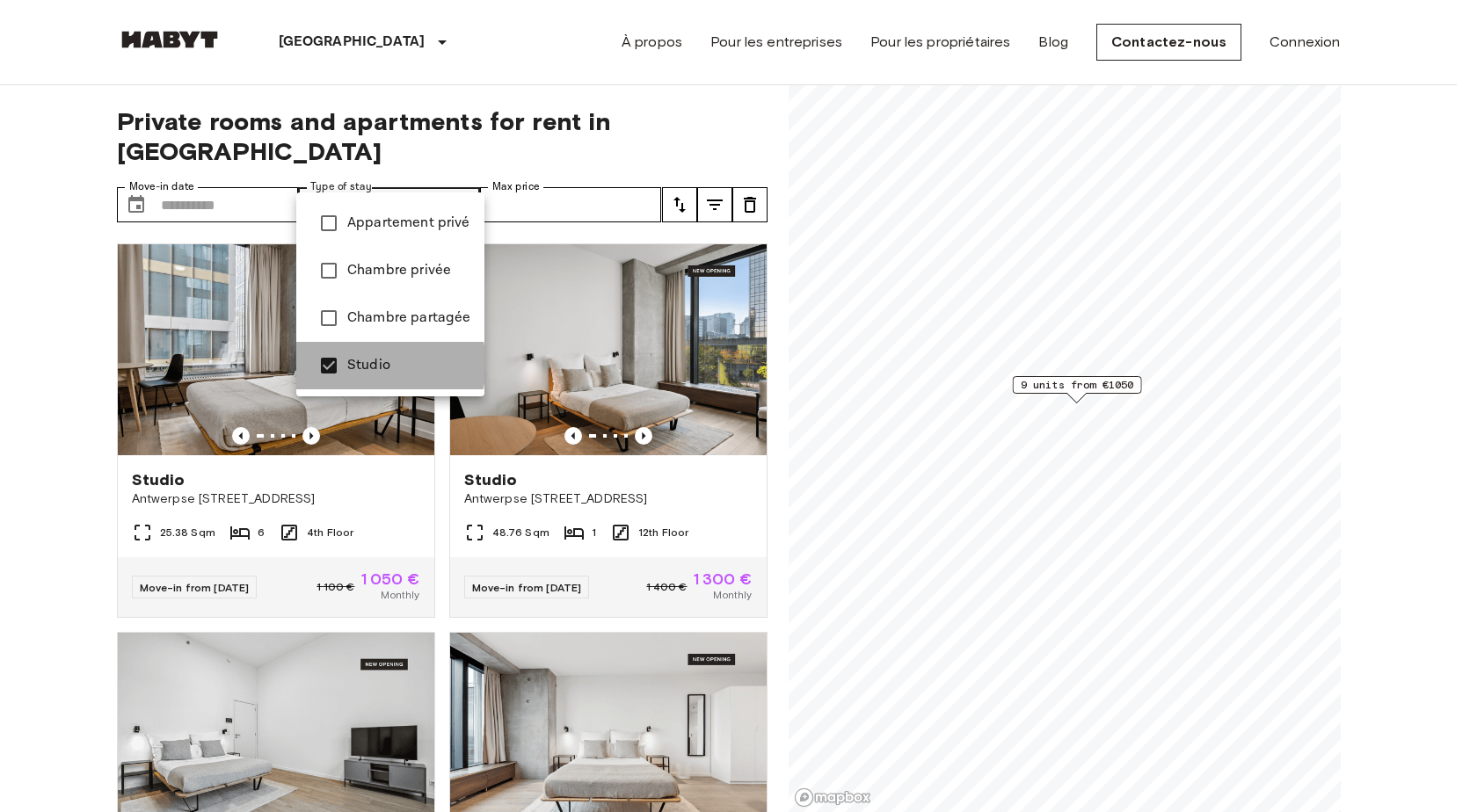
click at [388, 365] on span "Studio" at bounding box center [409, 366] width 123 height 21
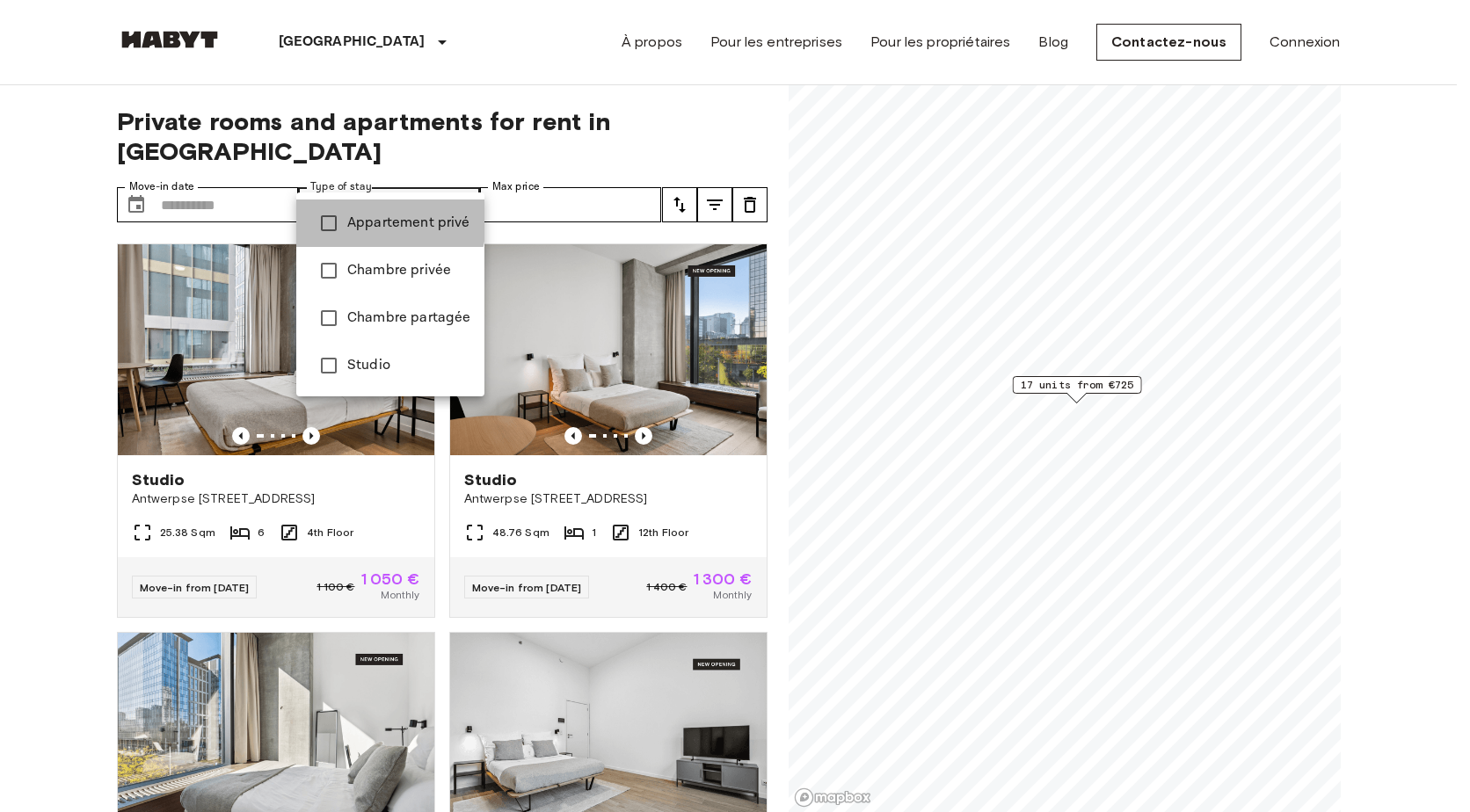
click at [358, 219] on span "Appartement privé" at bounding box center [409, 223] width 123 height 21
type input "**********"
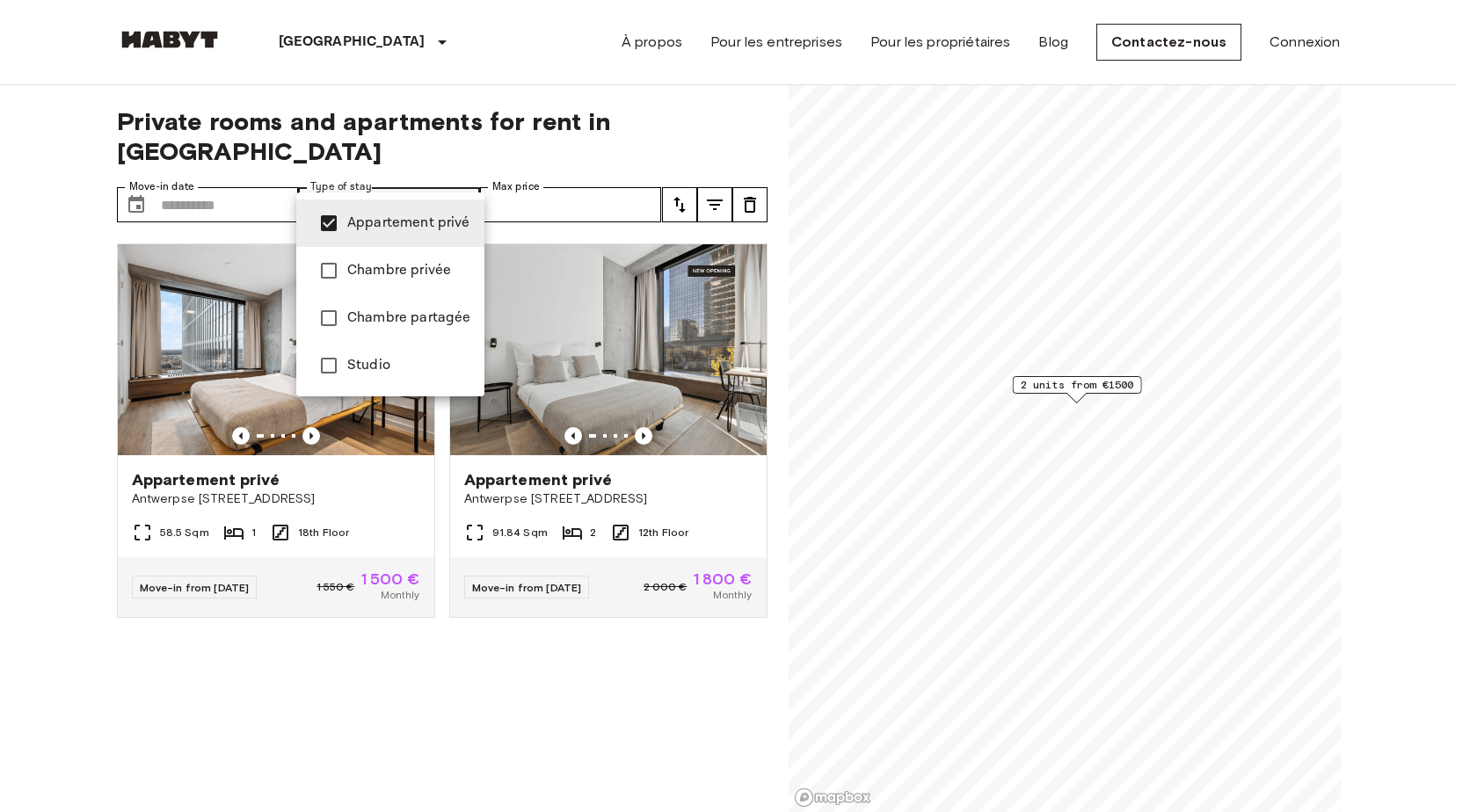
click at [75, 326] on div at bounding box center [735, 406] width 1470 height 812
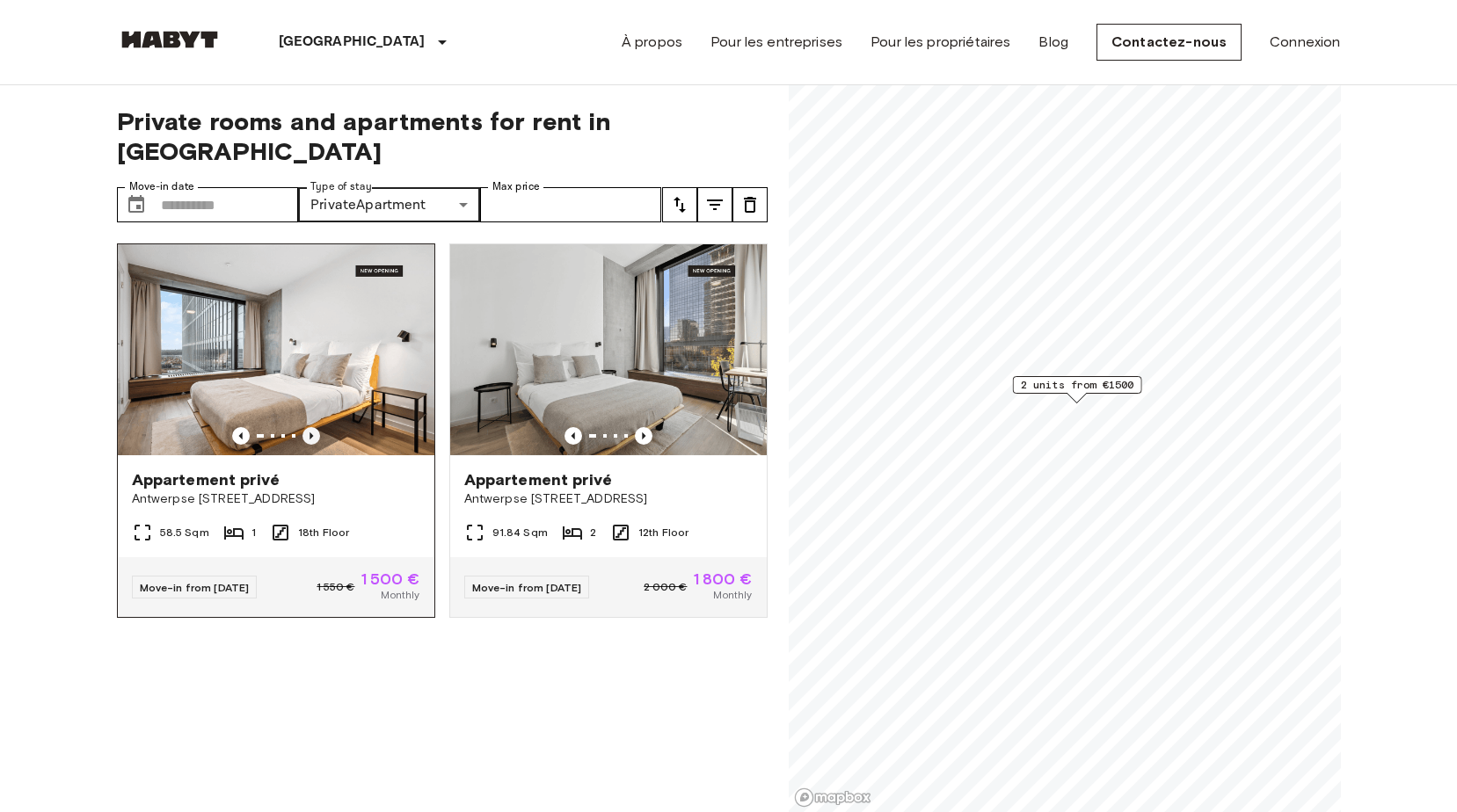
click at [306, 427] on icon "Previous image" at bounding box center [311, 436] width 17 height 17
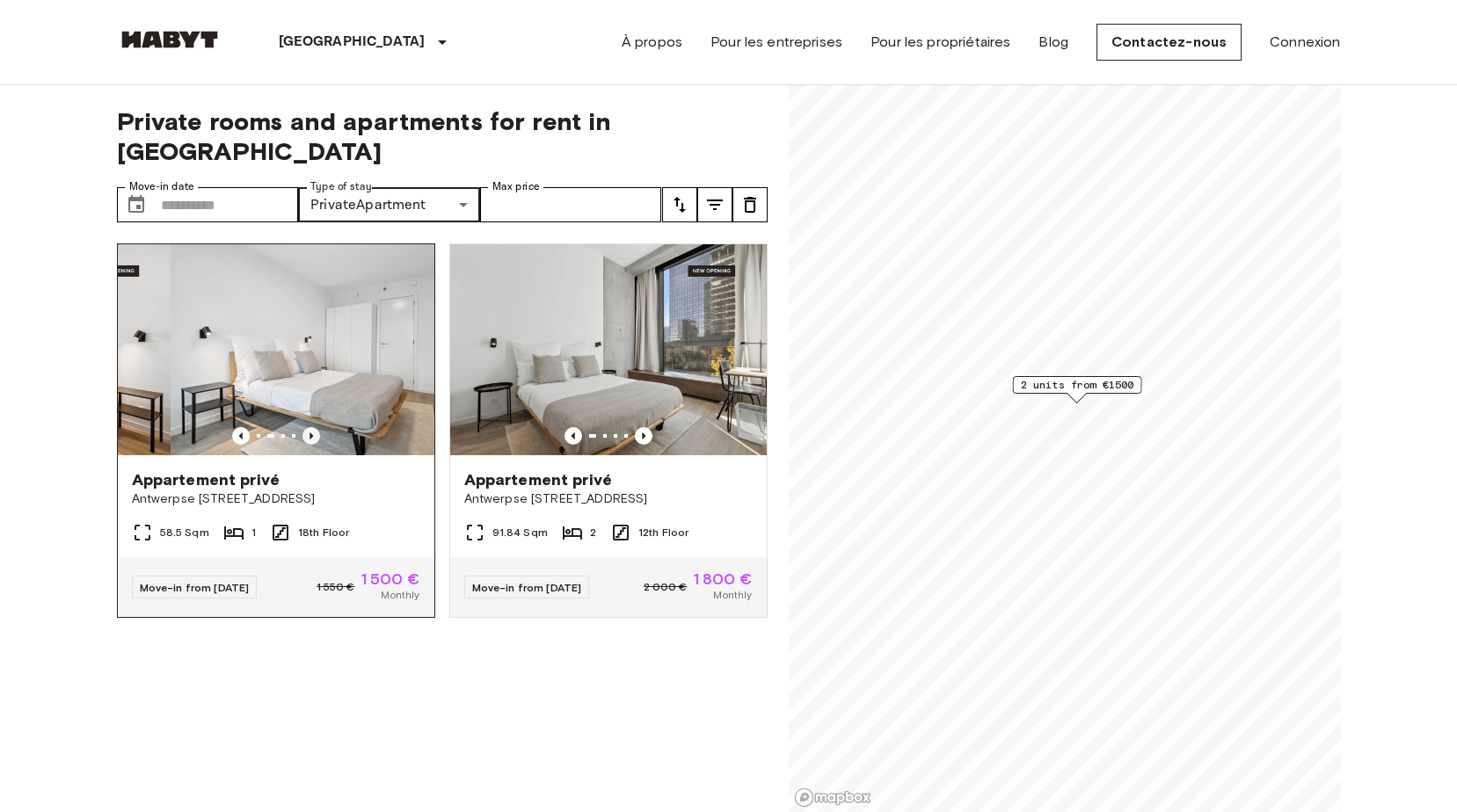
click at [306, 427] on icon "Previous image" at bounding box center [311, 436] width 17 height 17
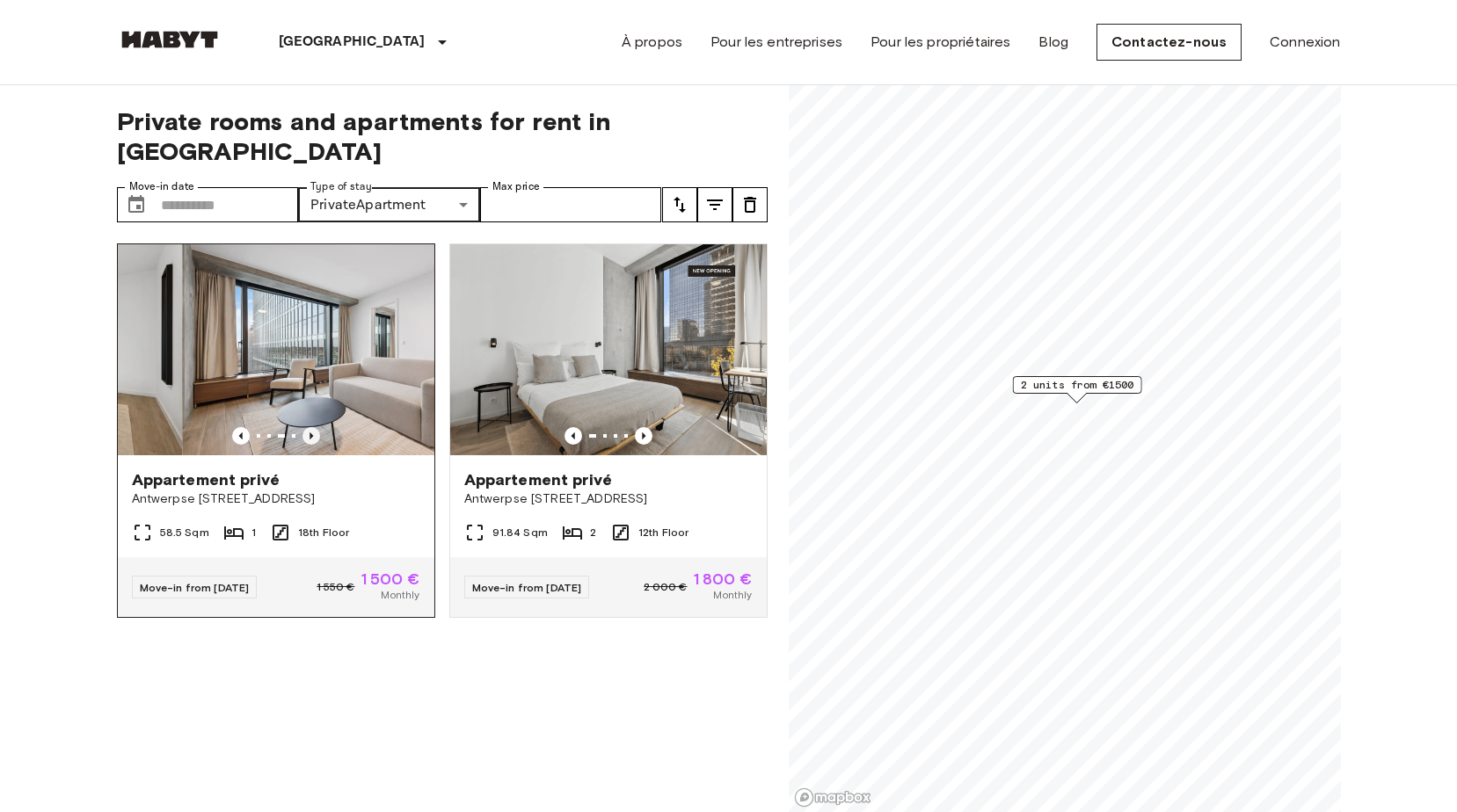
click at [306, 427] on icon "Previous image" at bounding box center [311, 436] width 17 height 17
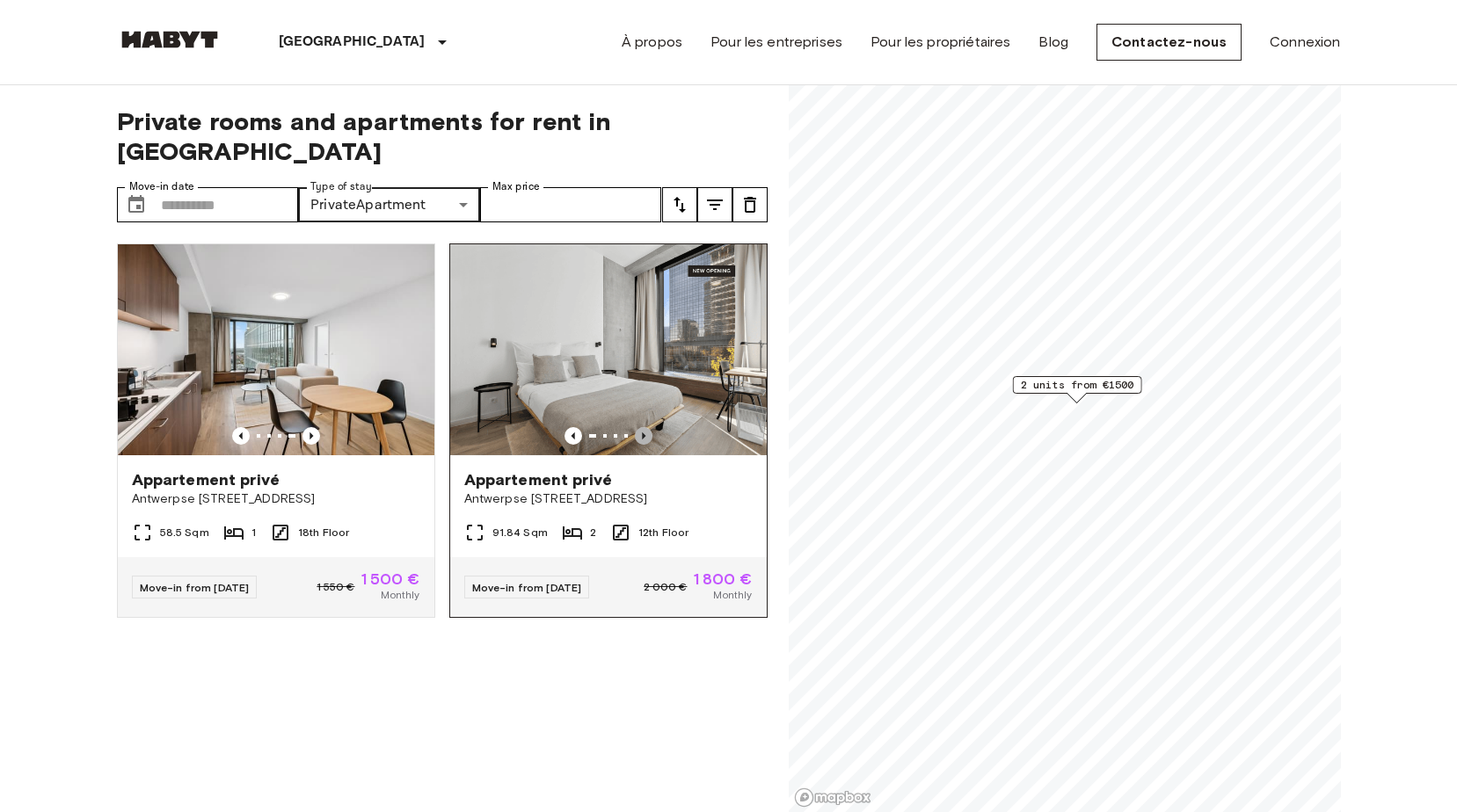
click at [635, 427] on icon "Previous image" at bounding box center [644, 436] width 17 height 17
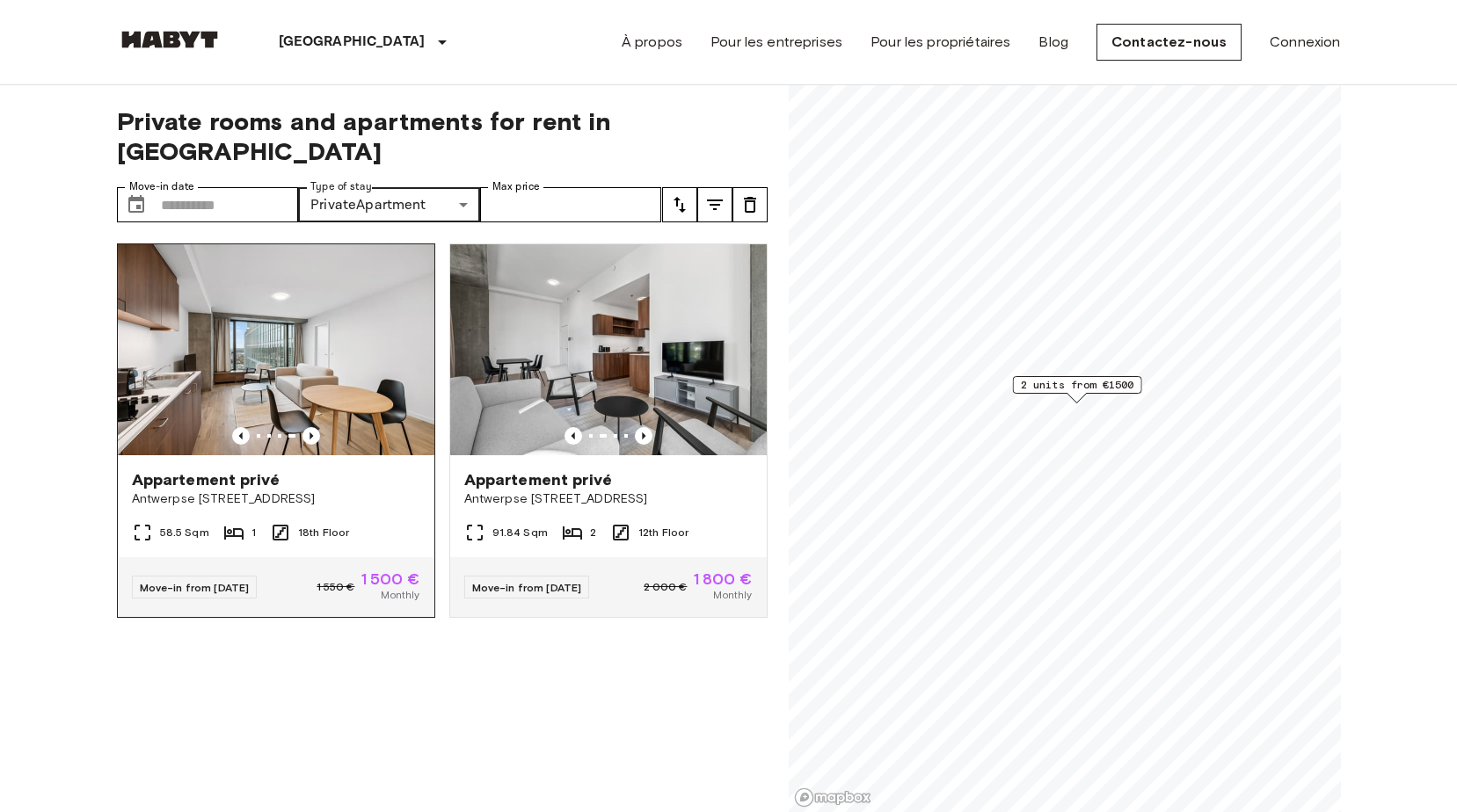
click at [195, 576] on div "Move-in from 02 Dec 25" at bounding box center [194, 588] width 126 height 23
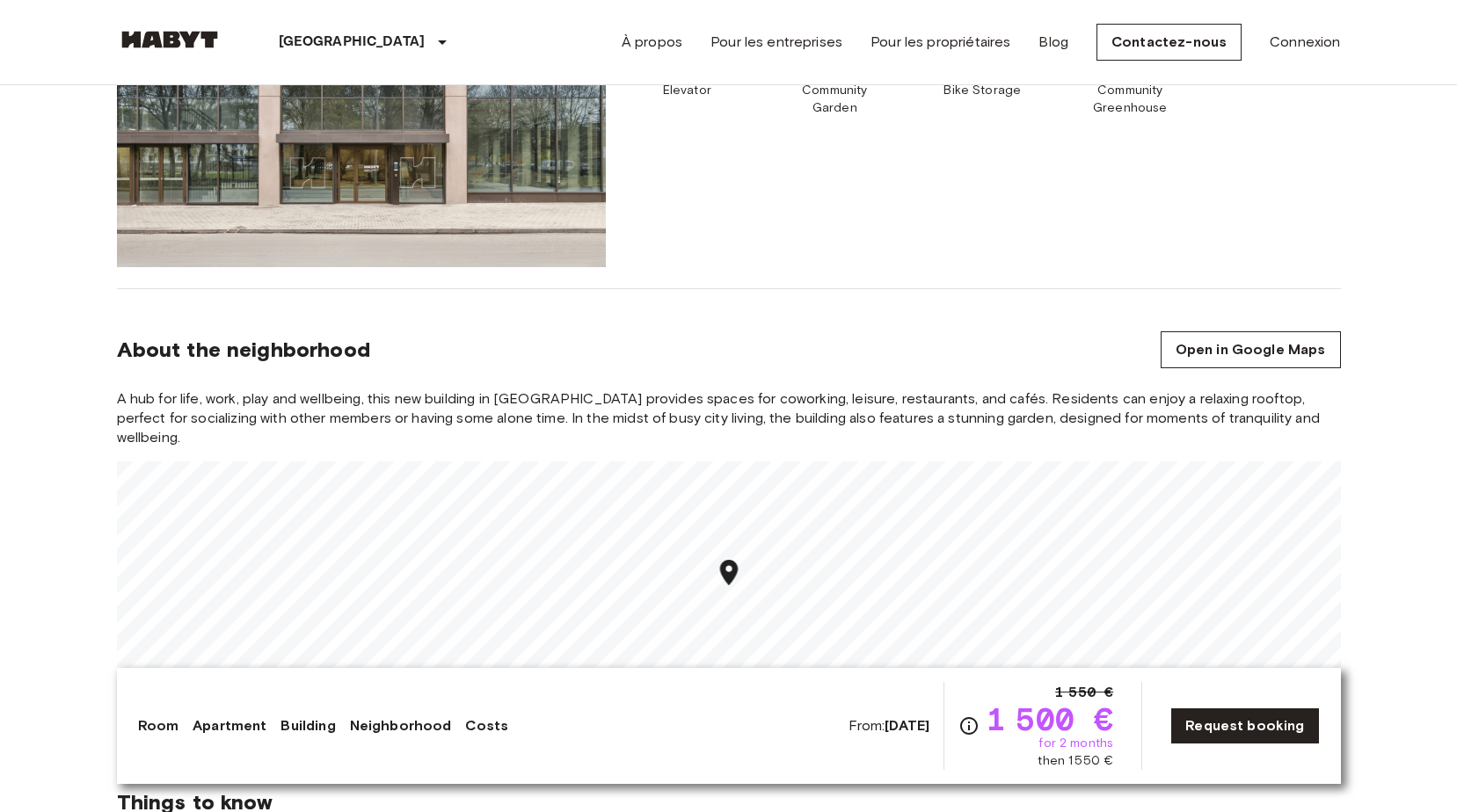
scroll to position [1407, 0]
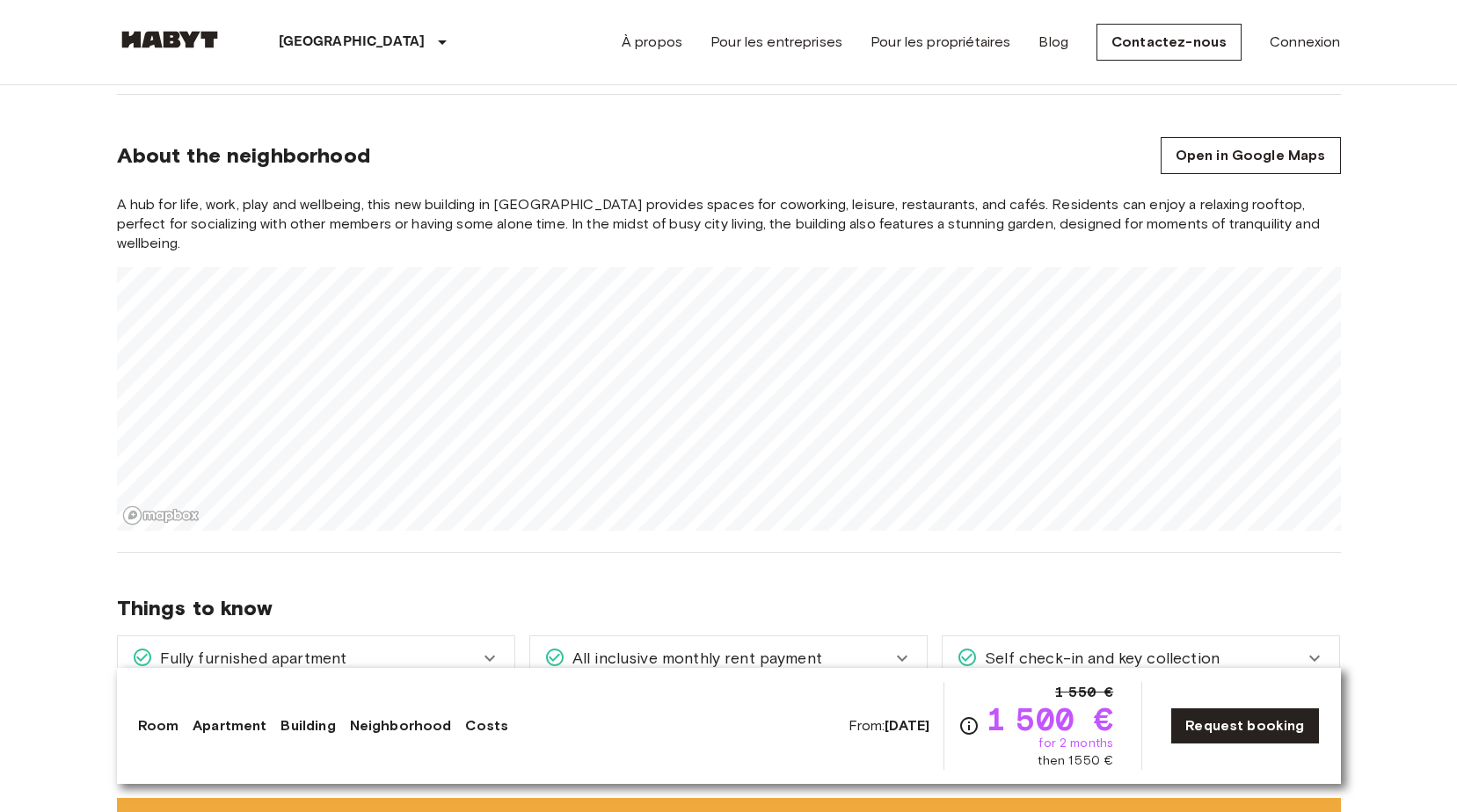
click at [876, 583] on div "Europe [GEOGRAPHIC_DATA] [GEOGRAPHIC_DATA] Appartement privé Appartement privé …" at bounding box center [729, 786] width 1266 height 4217
click at [729, 221] on div "A hub for life, work, play and wellbeing, this new building in [GEOGRAPHIC_DATA…" at bounding box center [729, 363] width 1224 height 336
click at [834, 160] on section "About the neighborhood Open in Google Maps A hub for life, work, play and wellb…" at bounding box center [729, 324] width 1224 height 458
click at [790, 553] on div "Europe [GEOGRAPHIC_DATA] [GEOGRAPHIC_DATA] Appartement privé Appartement privé …" at bounding box center [729, 786] width 1266 height 4217
click at [738, 783] on div "Europe [GEOGRAPHIC_DATA] [GEOGRAPHIC_DATA] Appartement privé Appartement privé …" at bounding box center [729, 786] width 1266 height 4217
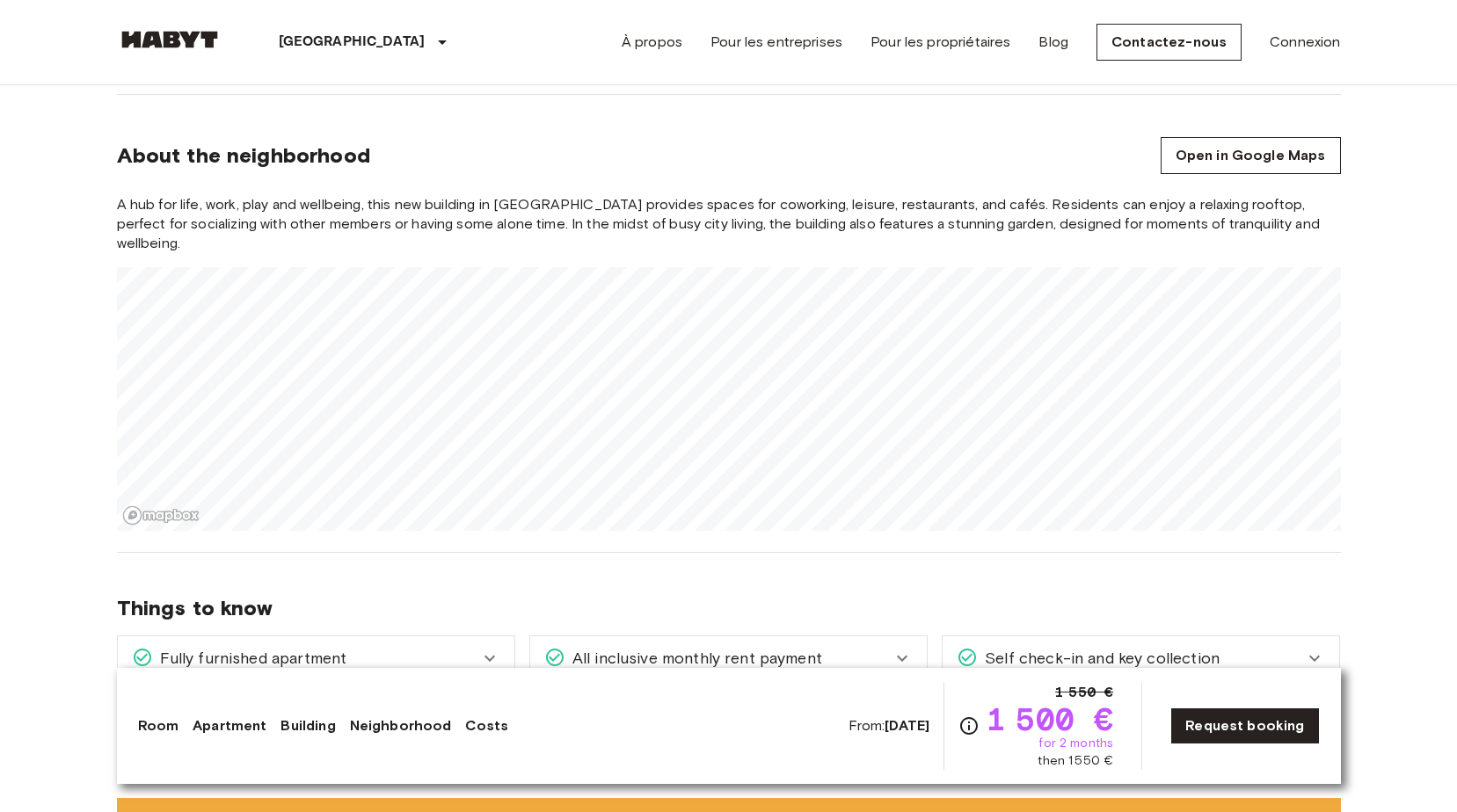
click at [638, 542] on div "Europe [GEOGRAPHIC_DATA] [GEOGRAPHIC_DATA] Appartement privé Appartement privé …" at bounding box center [729, 786] width 1266 height 4217
click at [1194, 158] on link "Open in Google Maps" at bounding box center [1250, 156] width 180 height 37
